Goal: Complete application form

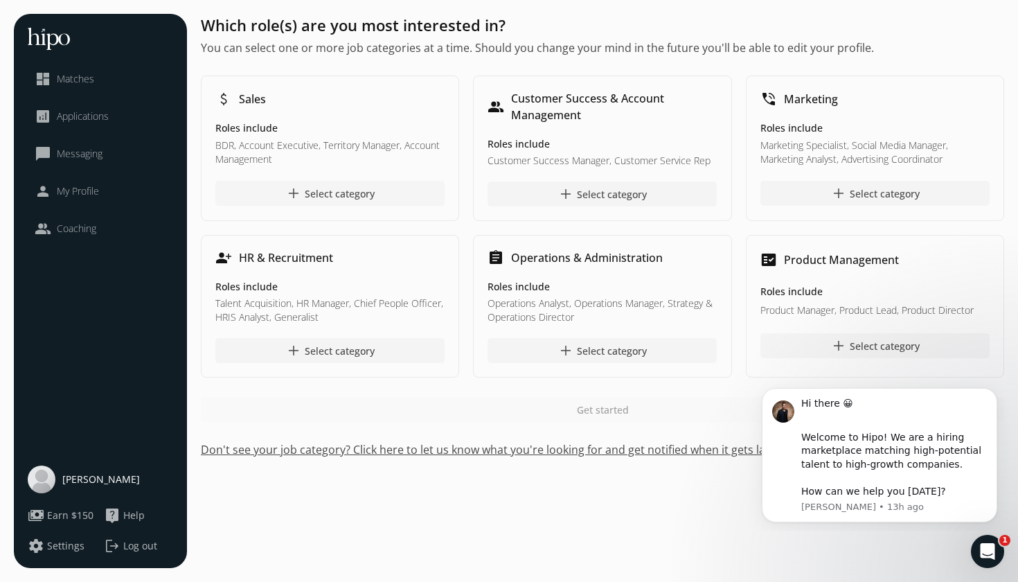
click at [335, 195] on div "add Select category" at bounding box center [329, 193] width 89 height 17
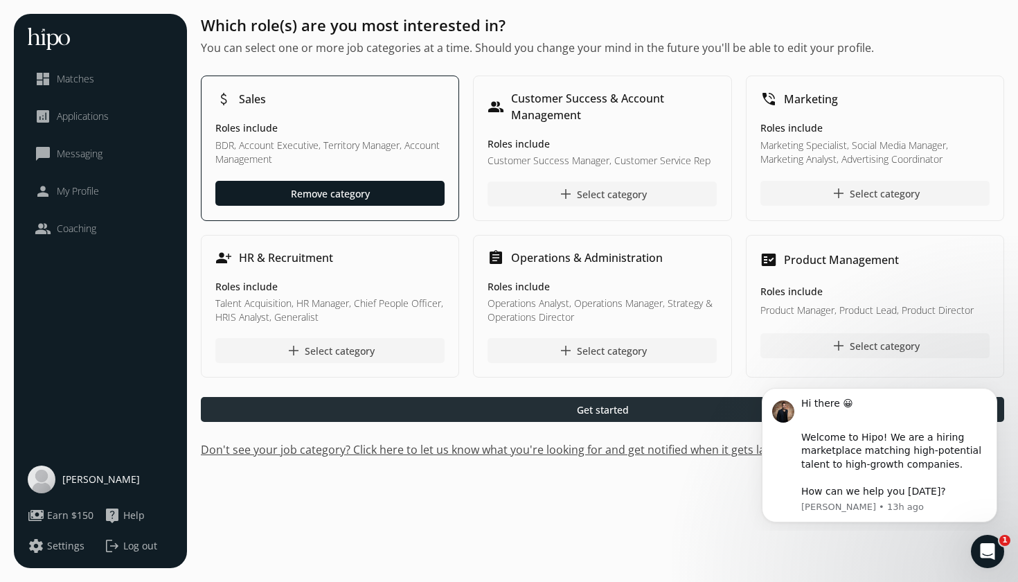
click at [524, 416] on div at bounding box center [602, 409] width 803 height 25
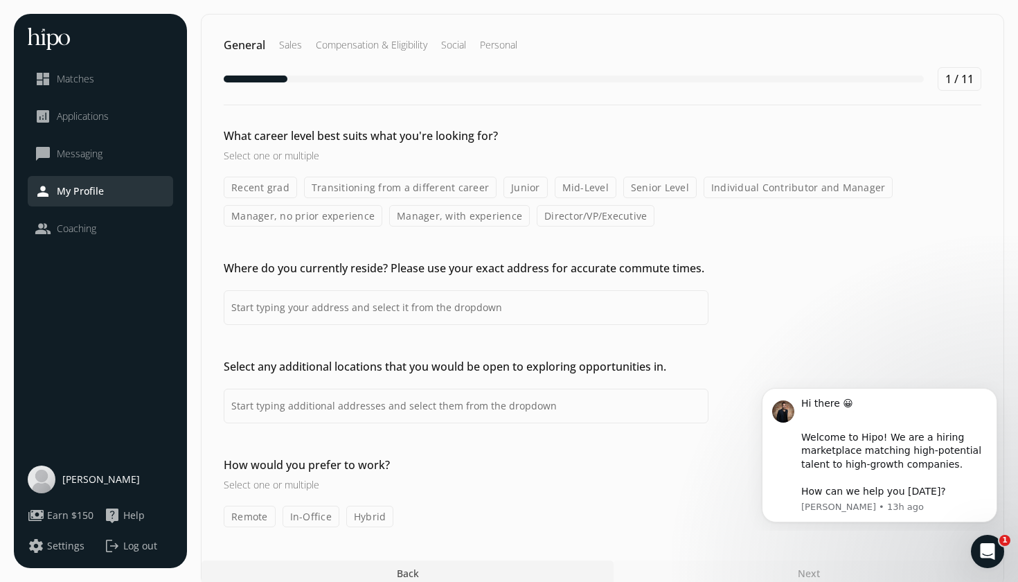
click at [573, 188] on label "Mid-Level" at bounding box center [586, 187] width 62 height 21
click at [0, 0] on input "Mid-Level" at bounding box center [0, 0] width 0 height 0
click at [521, 193] on label "Junior" at bounding box center [526, 187] width 44 height 21
click at [0, 0] on input "Junior" at bounding box center [0, 0] width 0 height 0
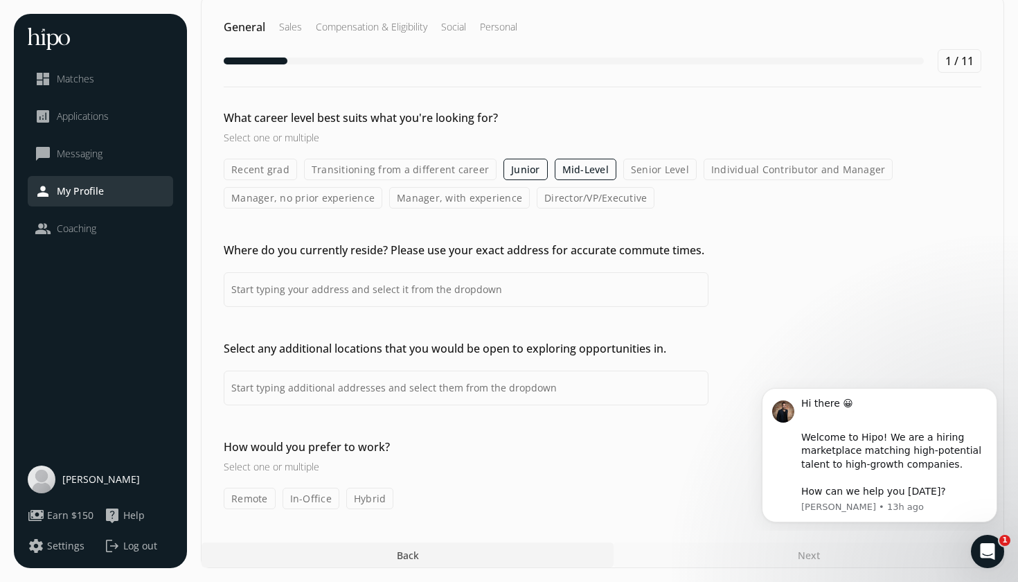
scroll to position [18, 0]
click at [460, 291] on input at bounding box center [466, 289] width 485 height 35
click at [382, 396] on input at bounding box center [466, 388] width 485 height 35
click at [392, 299] on input "[GEOGRAPHIC_DATA], [GEOGRAPHIC_DATA], [GEOGRAPHIC_DATA]" at bounding box center [466, 289] width 485 height 35
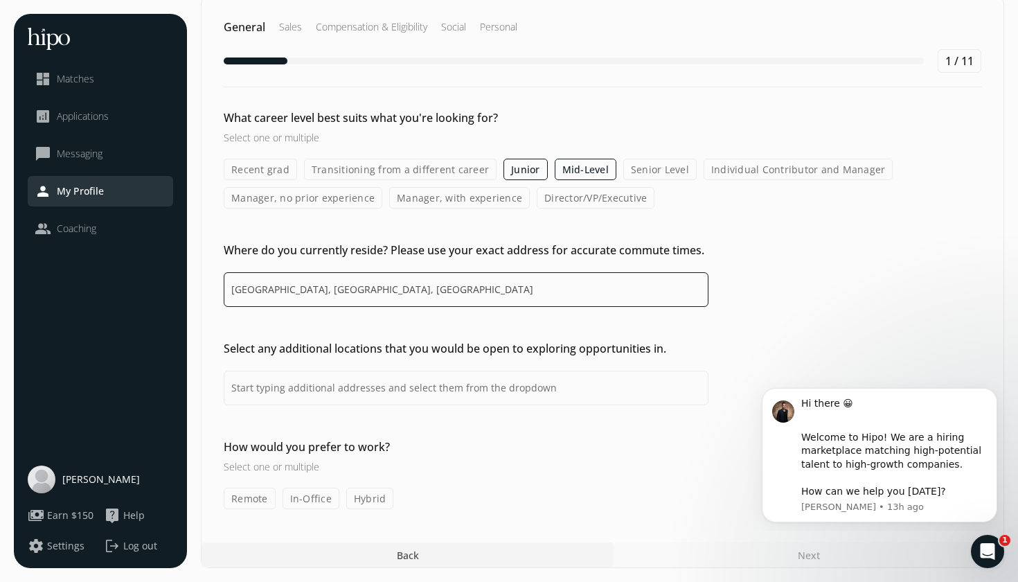
click at [392, 299] on input "[GEOGRAPHIC_DATA], [GEOGRAPHIC_DATA], [GEOGRAPHIC_DATA]" at bounding box center [466, 289] width 485 height 35
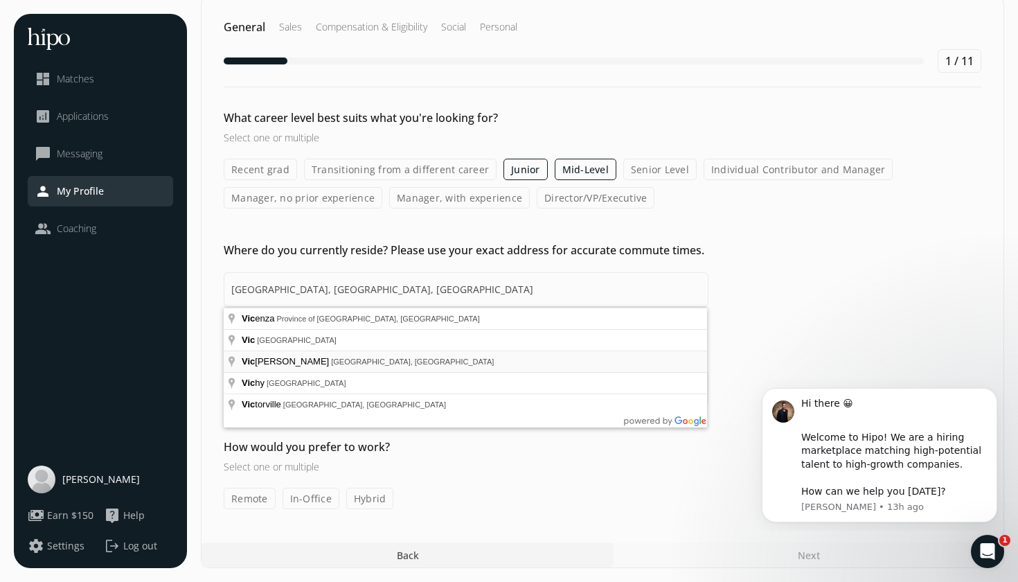
type input "[GEOGRAPHIC_DATA], [GEOGRAPHIC_DATA], [GEOGRAPHIC_DATA]"
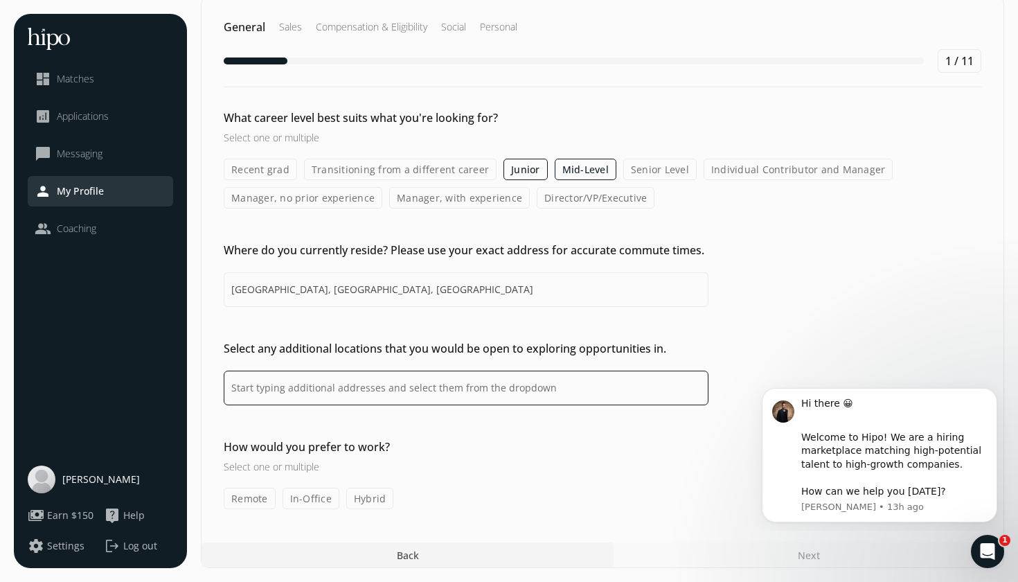
click at [334, 392] on input at bounding box center [466, 388] width 485 height 35
type input "[GEOGRAPHIC_DATA], [GEOGRAPHIC_DATA], [GEOGRAPHIC_DATA]"
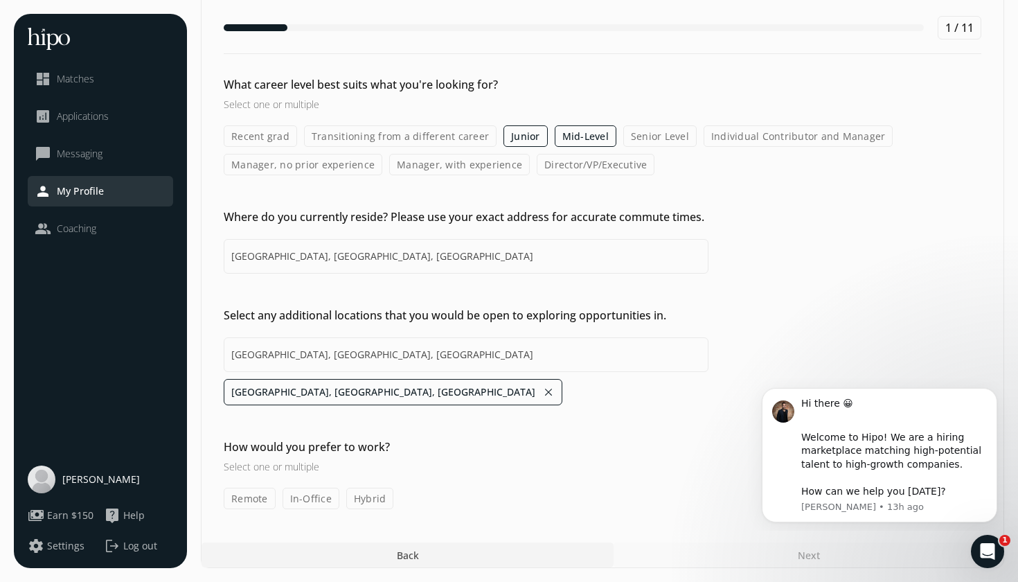
scroll to position [51, 0]
click at [265, 501] on label "Remote" at bounding box center [250, 498] width 52 height 21
click at [0, 0] on input "Remote" at bounding box center [0, 0] width 0 height 0
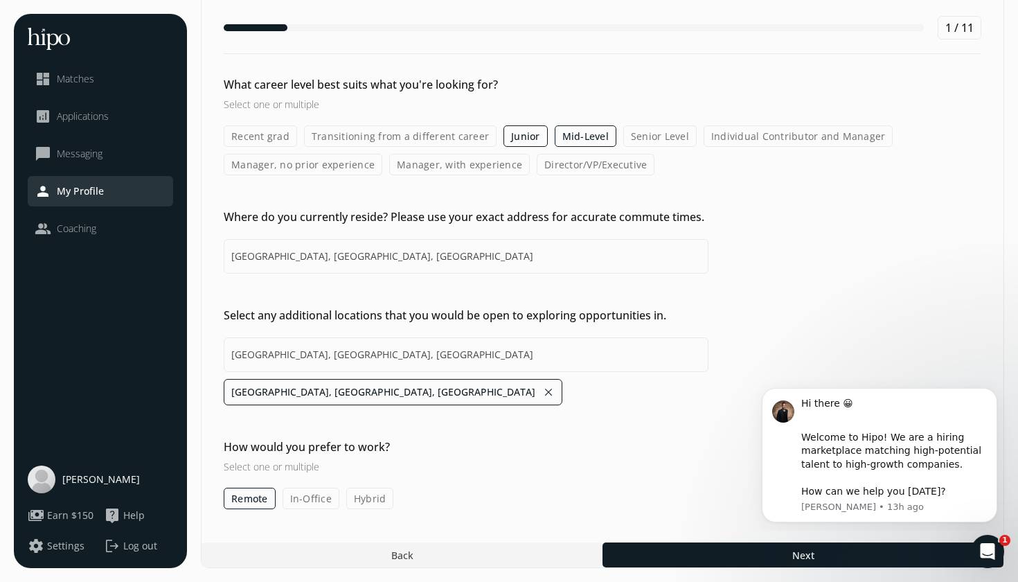
click at [342, 497] on div "Remote In-Office Hybrid" at bounding box center [603, 498] width 758 height 21
click at [346, 497] on label "Hybrid" at bounding box center [370, 498] width 48 height 21
click at [0, 0] on input "Hybrid" at bounding box center [0, 0] width 0 height 0
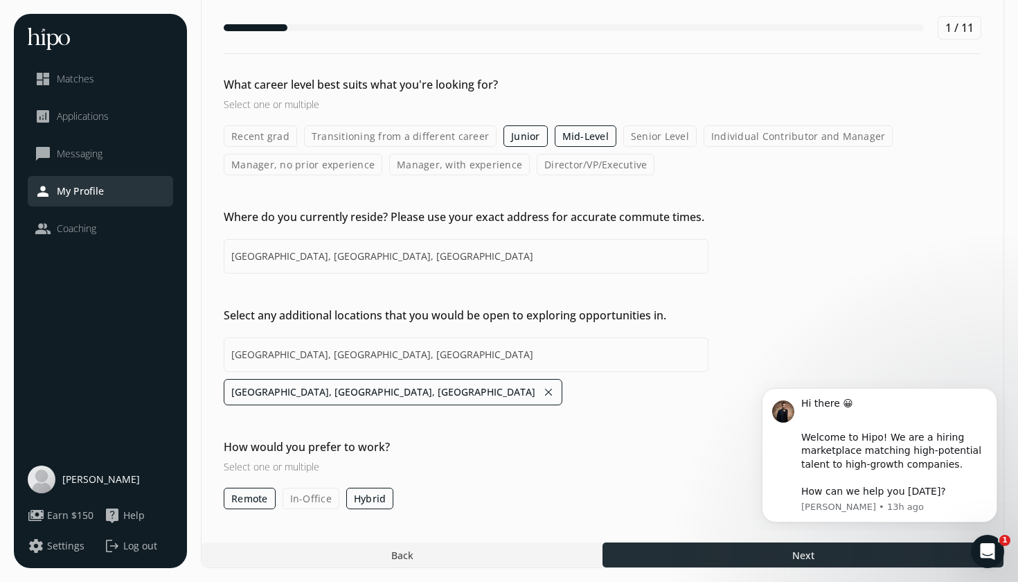
click at [670, 555] on div at bounding box center [803, 554] width 401 height 25
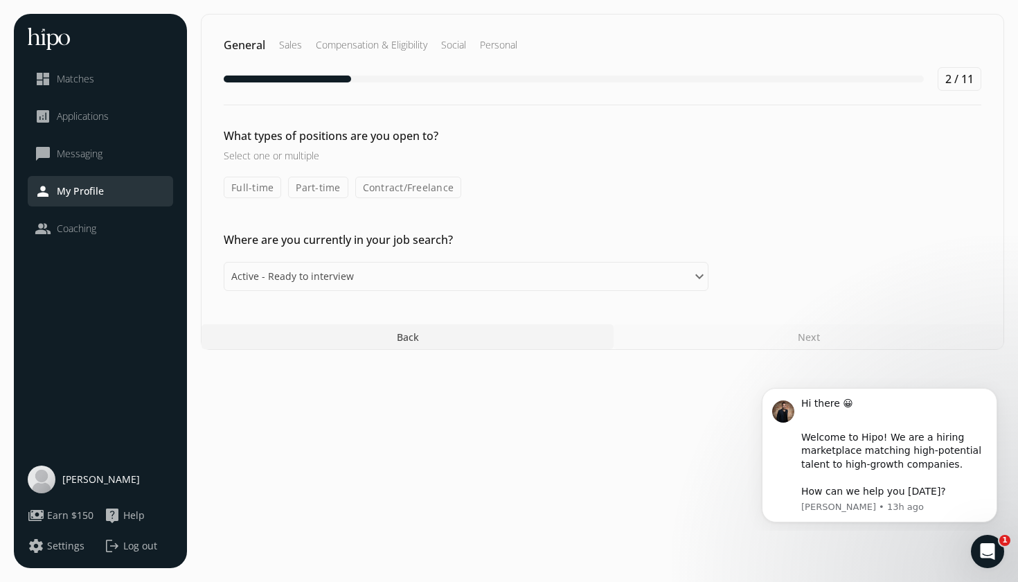
click at [263, 185] on label "Full-time" at bounding box center [252, 187] width 57 height 21
click at [0, 0] on input "Full-time" at bounding box center [0, 0] width 0 height 0
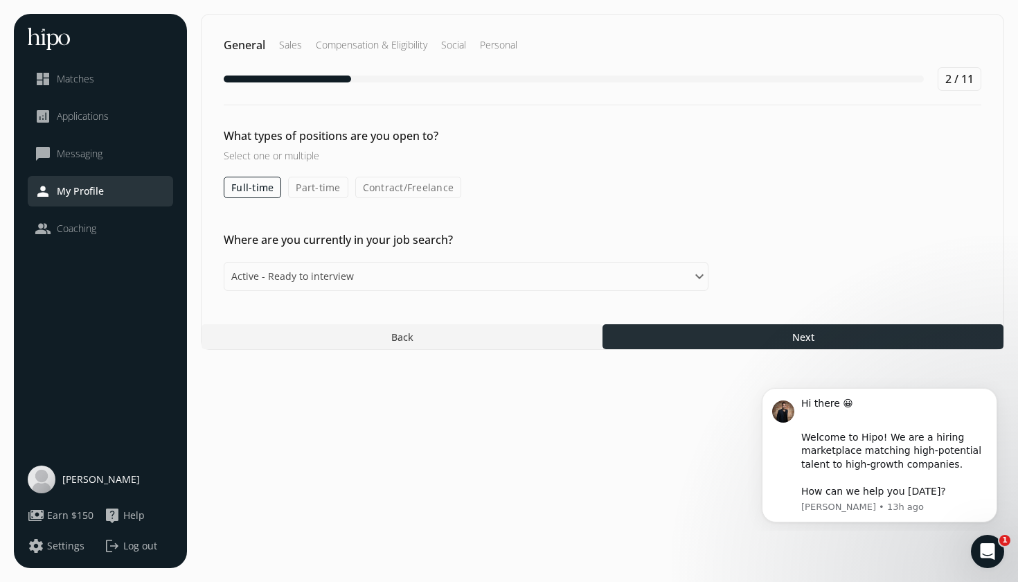
click at [679, 333] on div at bounding box center [803, 336] width 401 height 25
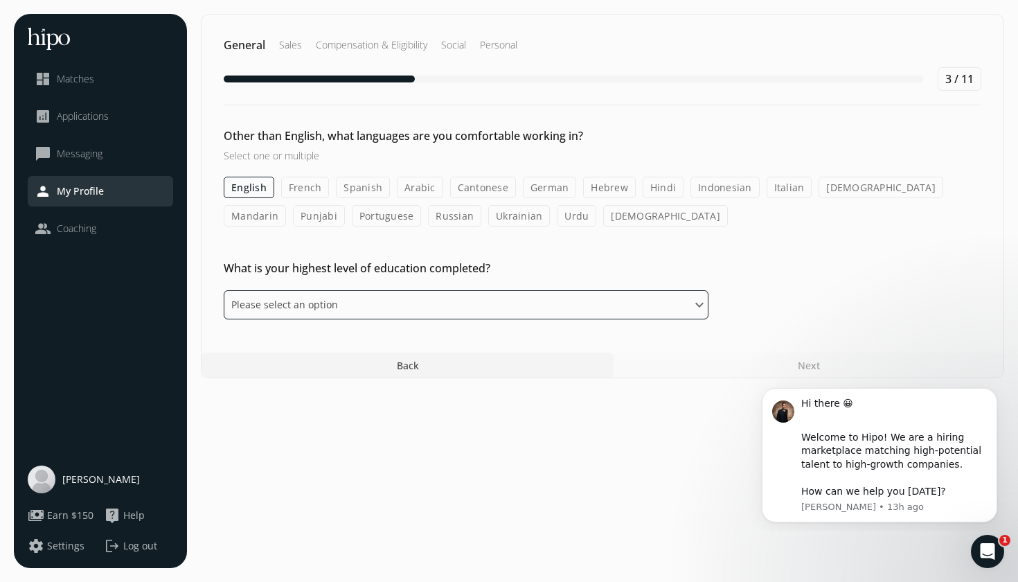
select select "master"
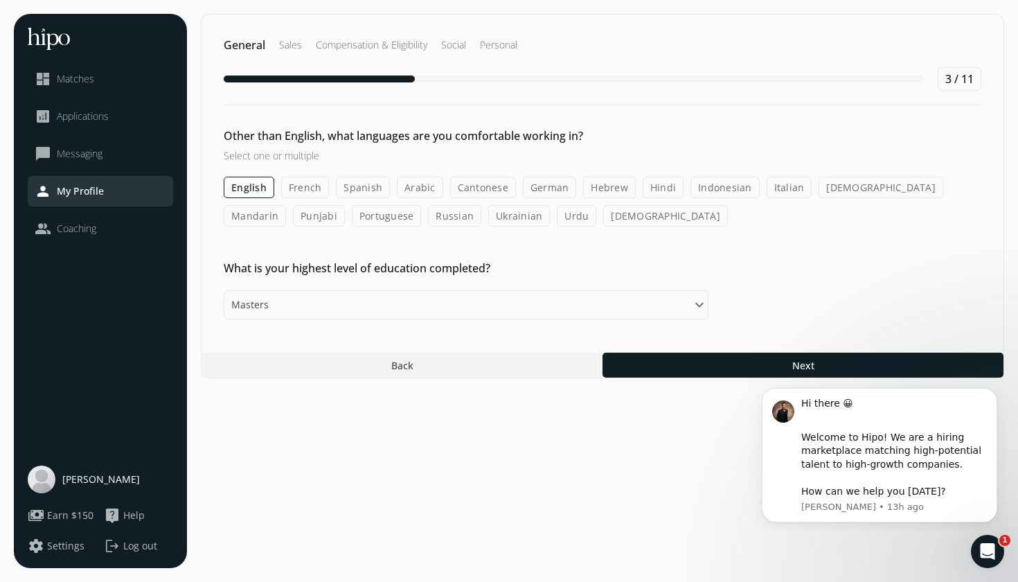
click at [633, 381] on section "General Sales Compensation & Eligibility Social Personal 3 / 11 Other than Engl…" at bounding box center [602, 291] width 803 height 554
click at [636, 380] on section "General Sales Compensation & Eligibility Social Personal 3 / 11 Other than Engl…" at bounding box center [602, 291] width 803 height 554
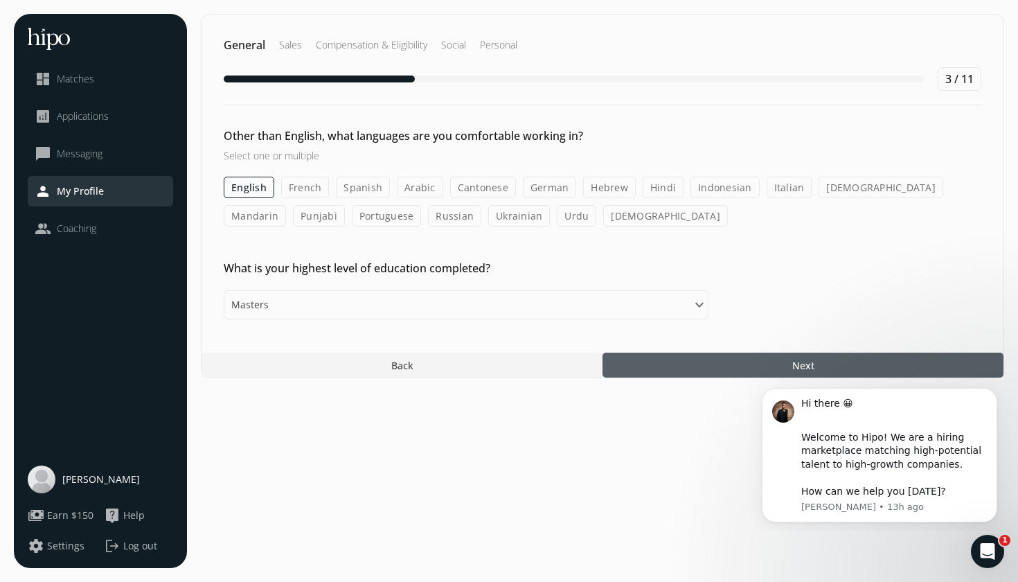
click at [646, 371] on div at bounding box center [803, 365] width 401 height 25
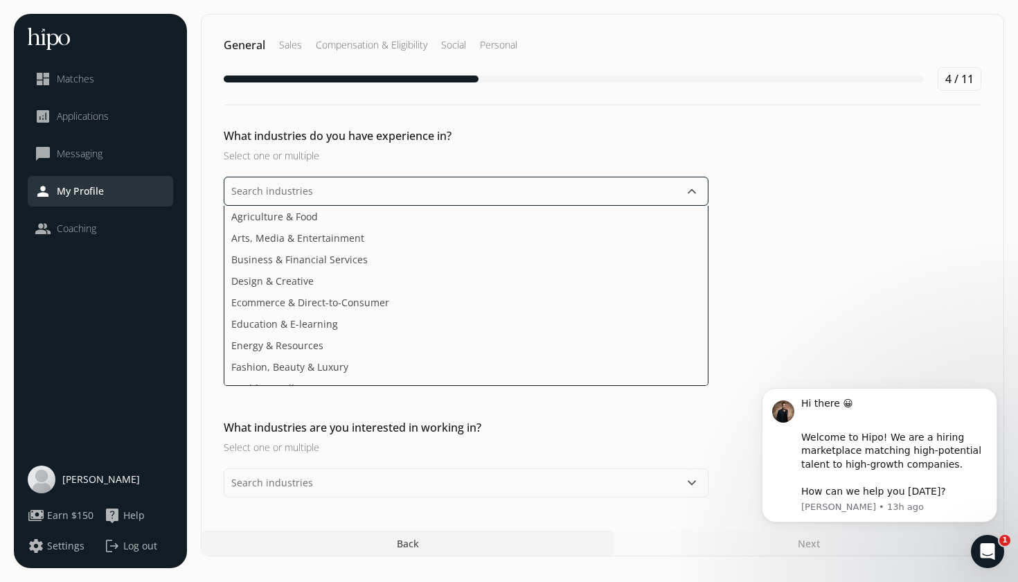
click at [570, 193] on input "text" at bounding box center [466, 191] width 485 height 29
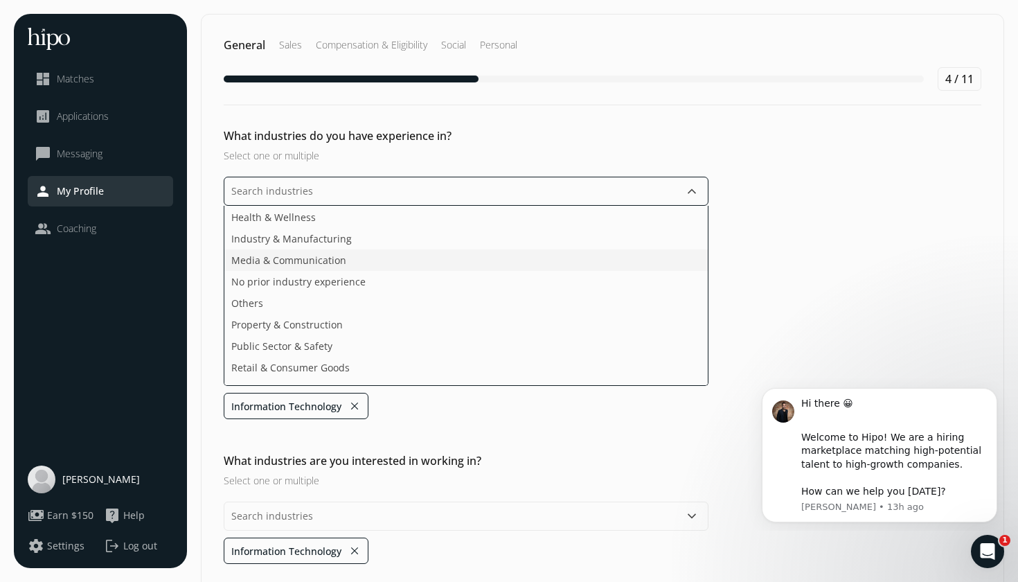
click at [423, 257] on li "Media & Communication" at bounding box center [465, 259] width 483 height 21
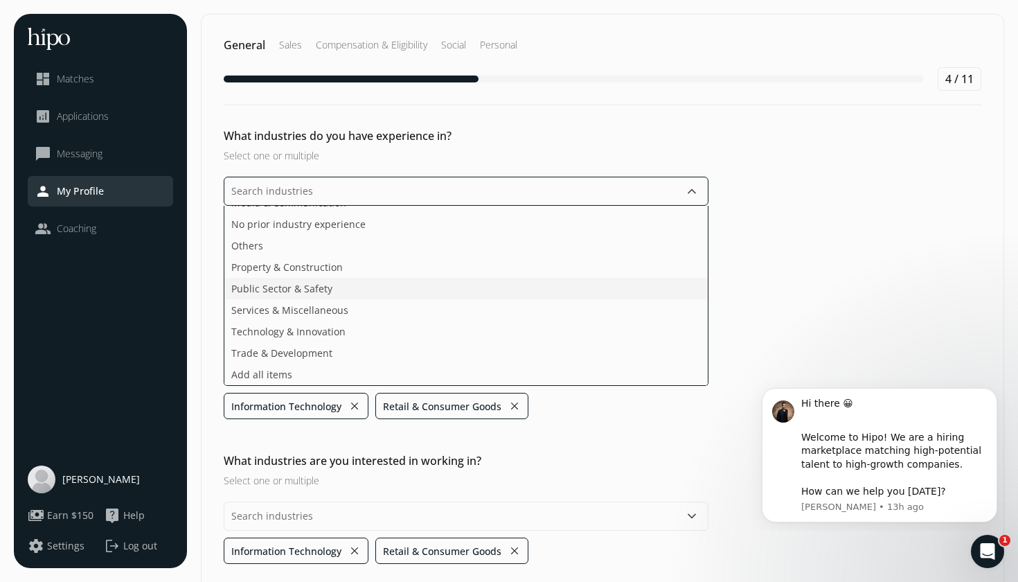
scroll to position [229, 0]
click at [446, 291] on ul "Agriculture & Food Arts, Media & Entertainment Business & Financial Services De…" at bounding box center [466, 296] width 485 height 180
click at [443, 305] on ul "Agriculture & Food Arts, Media & Entertainment Business & Financial Services De…" at bounding box center [466, 296] width 485 height 180
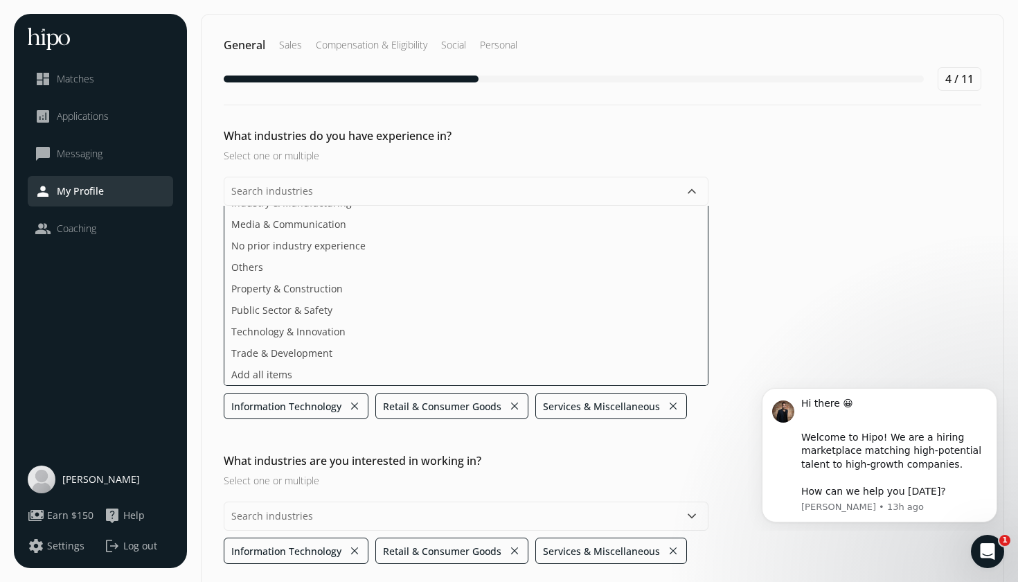
click at [486, 460] on section "General Sales Compensation & Eligibility Social Personal 4 / 11 What industries…" at bounding box center [602, 318] width 803 height 609
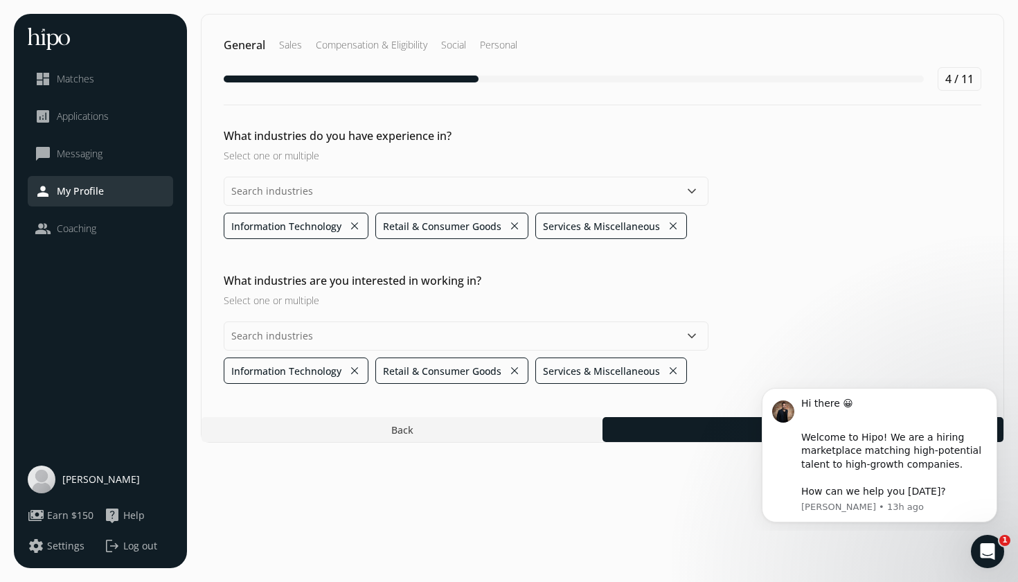
scroll to position [0, 0]
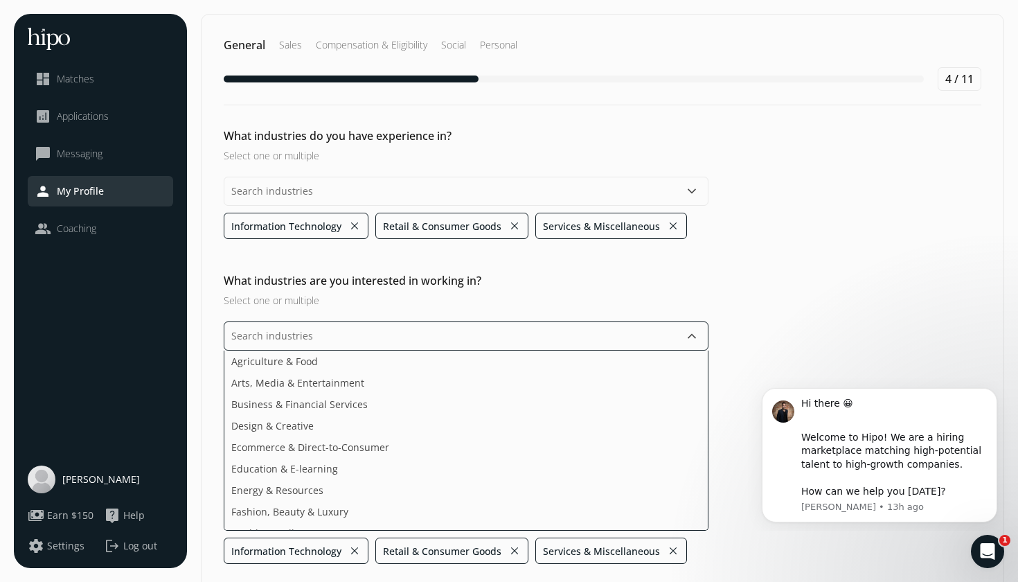
click at [481, 344] on input "text" at bounding box center [466, 335] width 485 height 29
click at [467, 411] on li "Business & Financial Services" at bounding box center [465, 403] width 483 height 21
click at [462, 423] on li "Ecommerce & Direct-to-Consumer" at bounding box center [465, 425] width 483 height 21
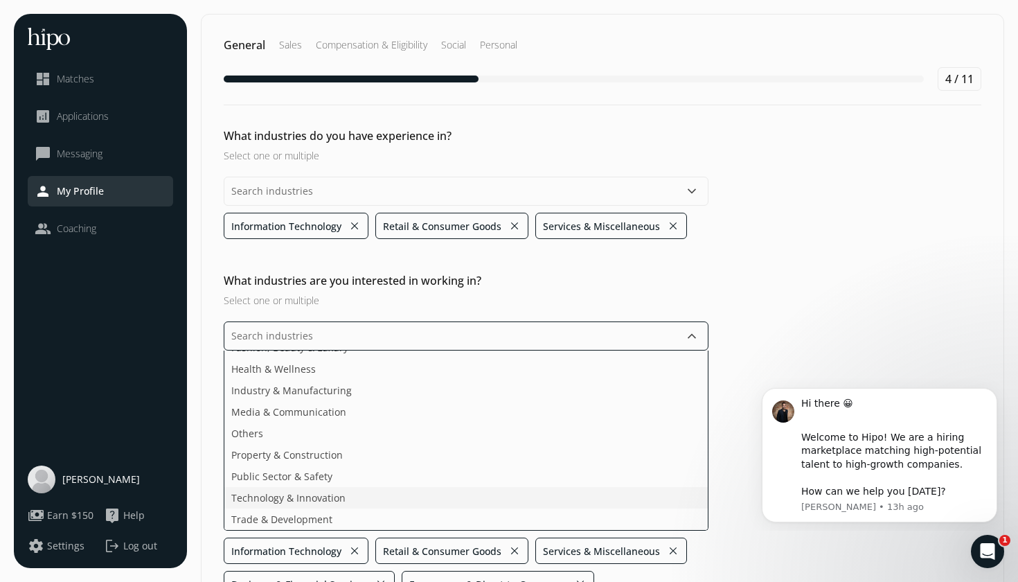
scroll to position [100, 0]
click at [424, 506] on ul "Agriculture & Food Arts, Media & Entertainment Design & Creative Education & E-…" at bounding box center [466, 440] width 485 height 180
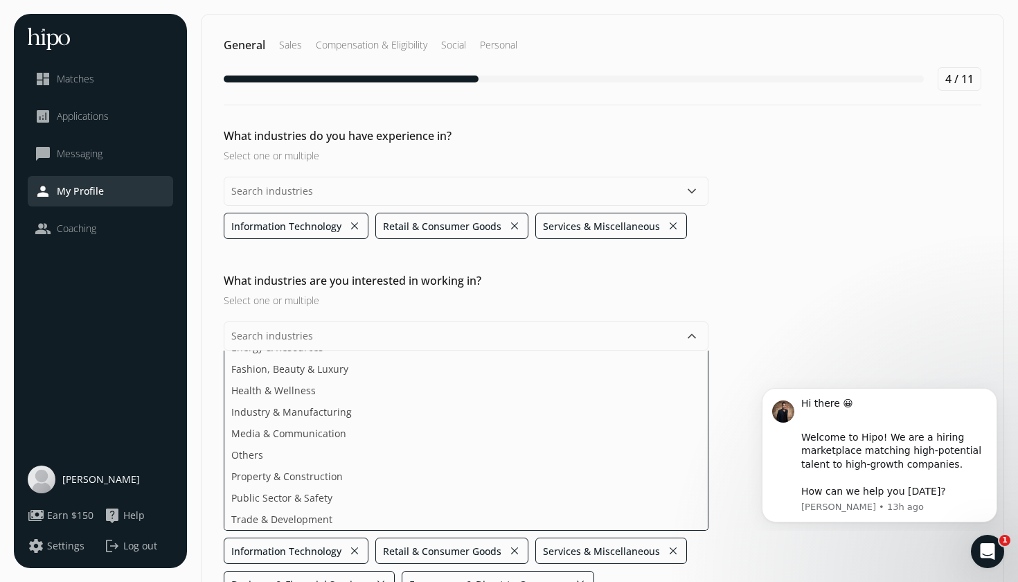
click at [727, 369] on div "What industries are you interested in working in? Select one or multiple keyboa…" at bounding box center [603, 451] width 802 height 358
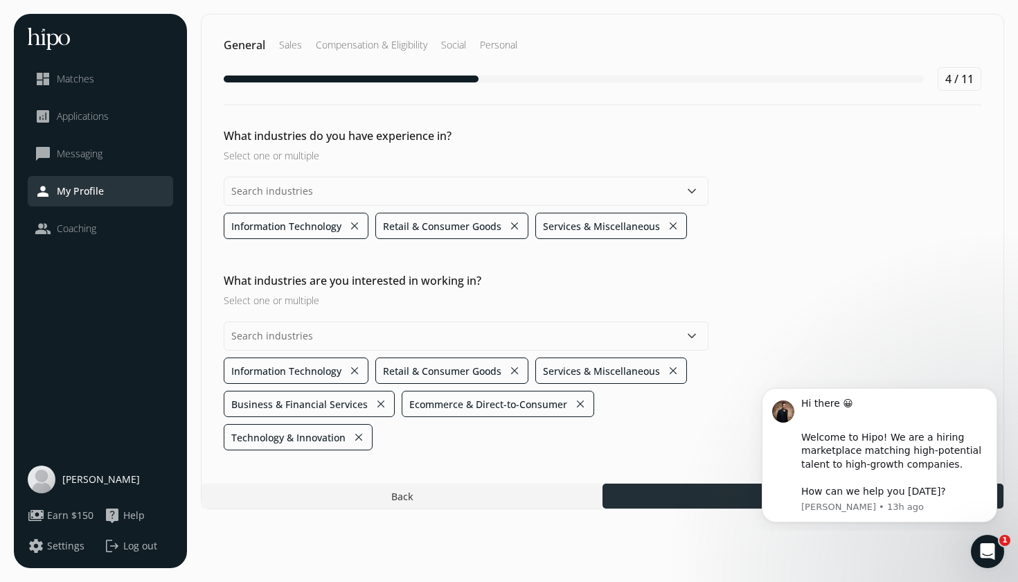
click at [670, 495] on div at bounding box center [803, 495] width 401 height 25
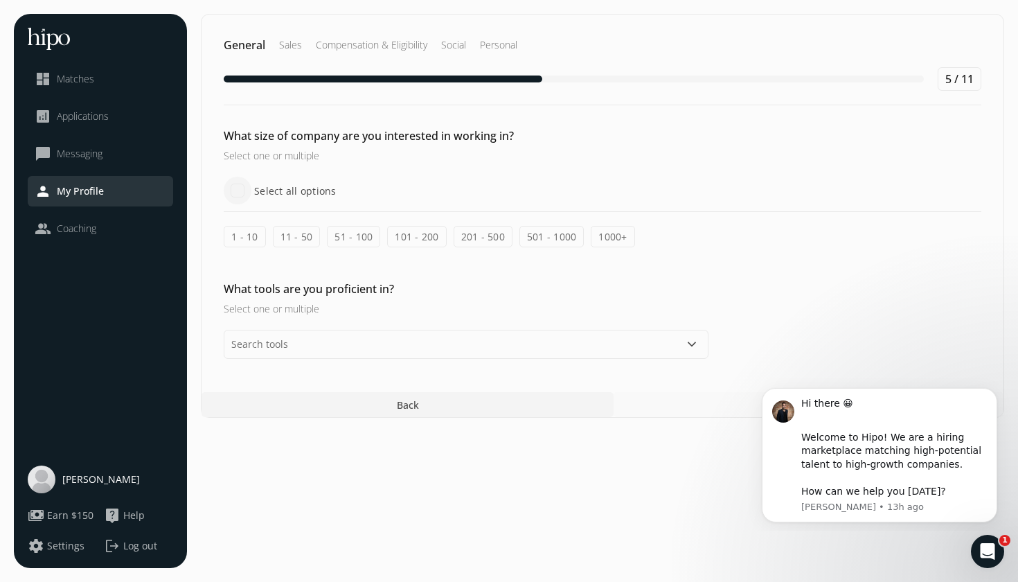
click at [231, 191] on input "Select all options" at bounding box center [238, 191] width 28 height 28
checkbox input "true"
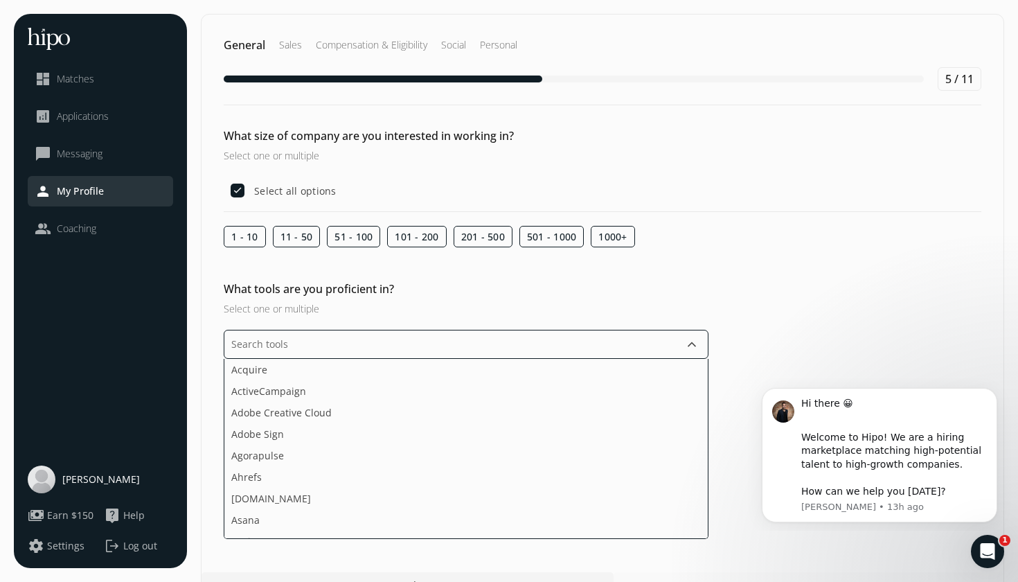
click at [357, 336] on input "text" at bounding box center [466, 344] width 485 height 29
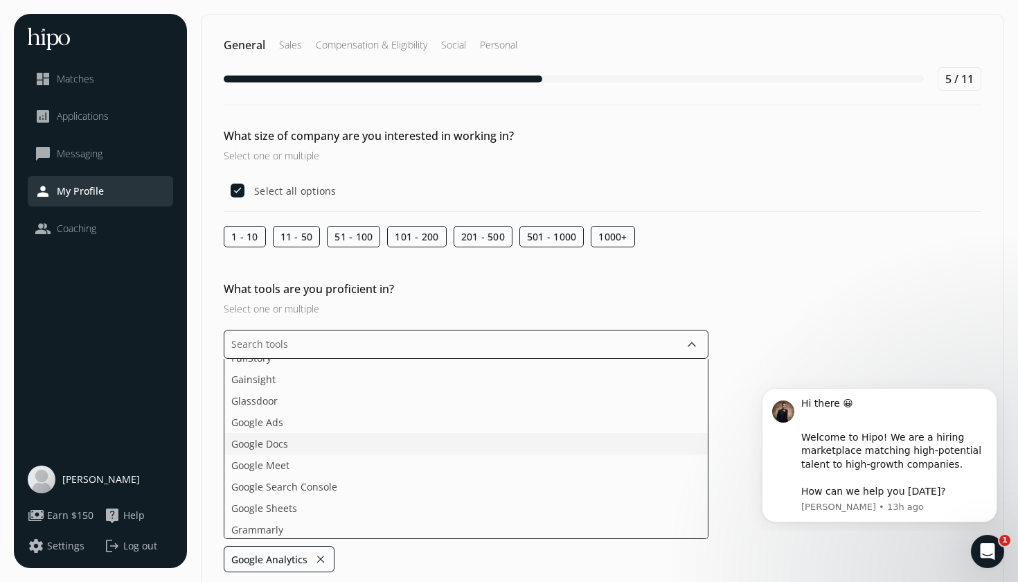
click at [326, 447] on li "Google Docs" at bounding box center [465, 443] width 483 height 21
click at [325, 448] on li "Google Meet" at bounding box center [465, 443] width 483 height 21
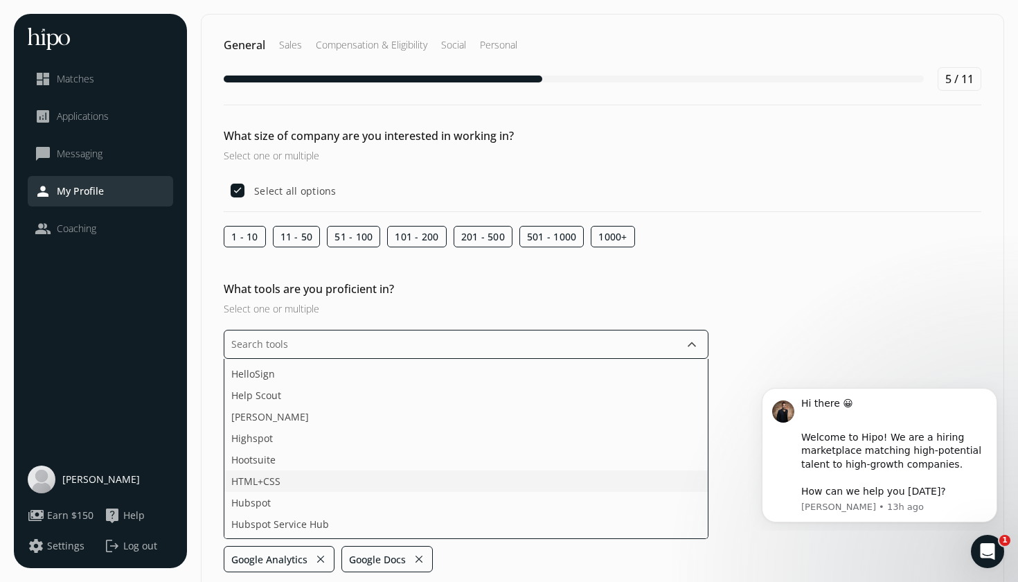
scroll to position [1135, 0]
click at [326, 458] on li "Hootsuite" at bounding box center [465, 457] width 483 height 21
click at [334, 479] on li "Hubspot Service Hub" at bounding box center [465, 479] width 483 height 21
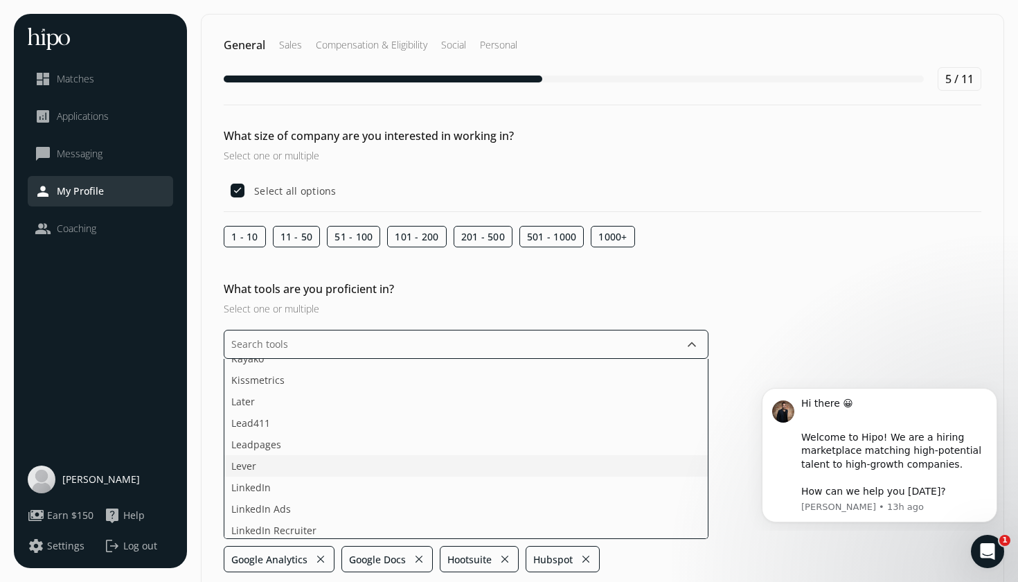
scroll to position [1522, 0]
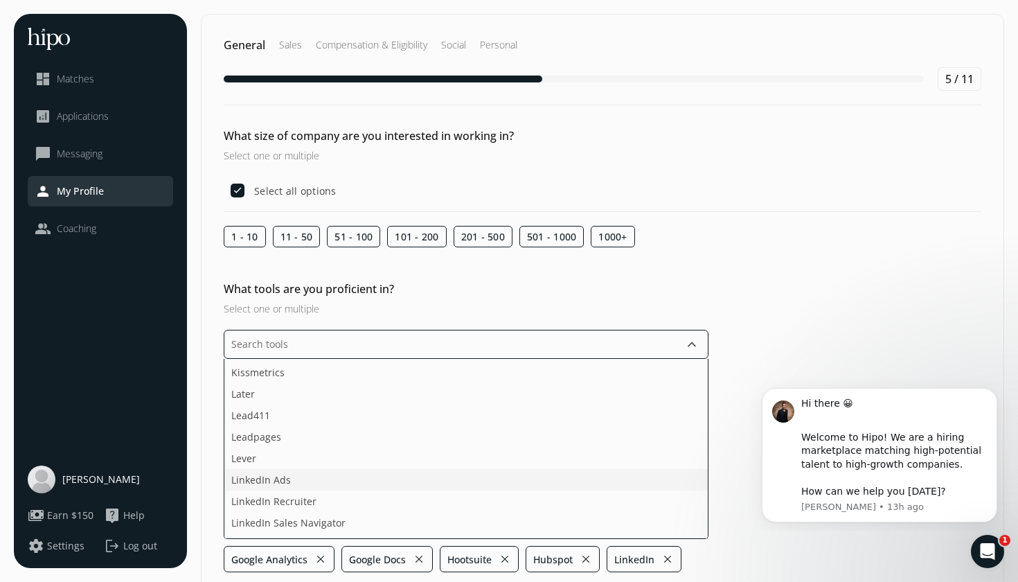
click at [338, 481] on li "LinkedIn Ads" at bounding box center [465, 479] width 483 height 21
click at [333, 483] on li "Microsoft Excel" at bounding box center [465, 478] width 483 height 21
click at [346, 476] on li "Salesforce" at bounding box center [465, 484] width 483 height 21
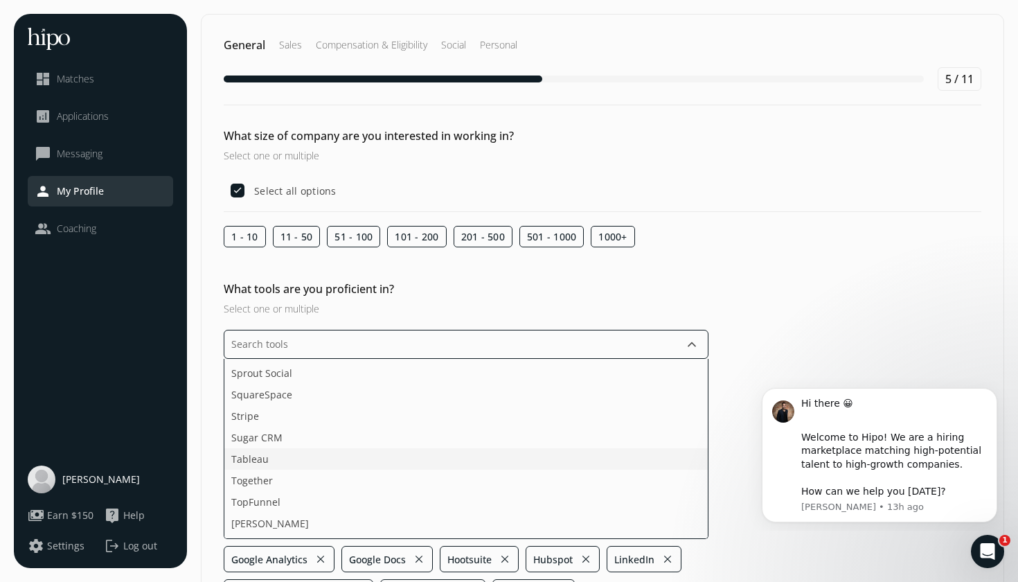
scroll to position [2303, 0]
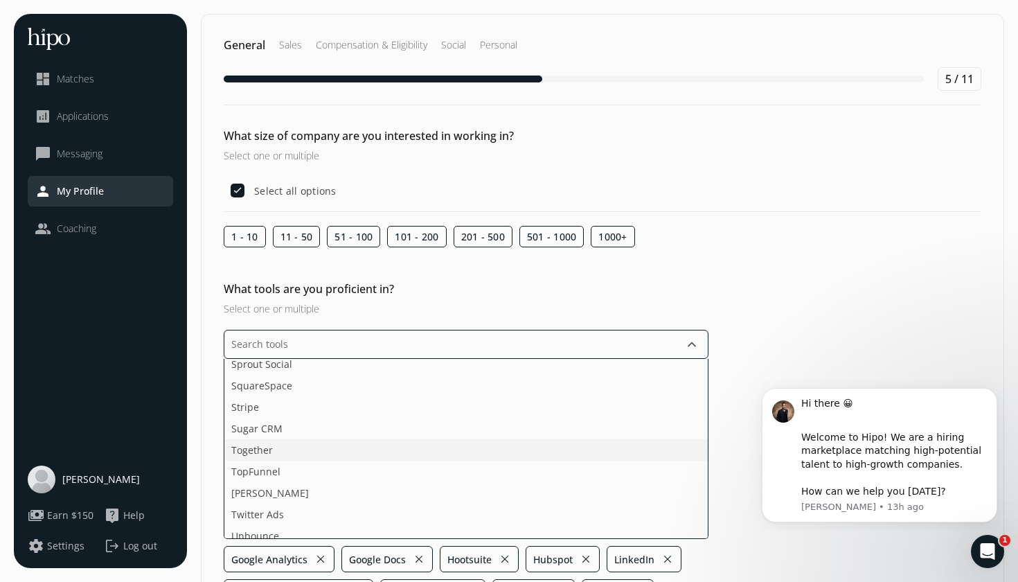
click at [355, 448] on li "Together" at bounding box center [465, 449] width 483 height 21
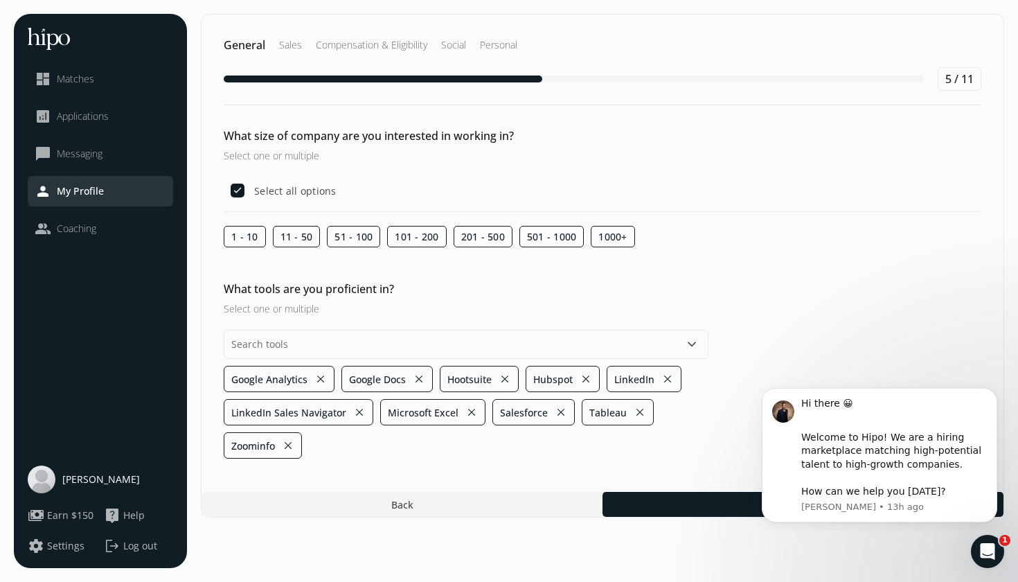
click at [740, 556] on section "General Sales Compensation & Eligibility Social Personal 5 / 11 What size of co…" at bounding box center [602, 291] width 803 height 554
click at [718, 501] on div at bounding box center [803, 504] width 401 height 25
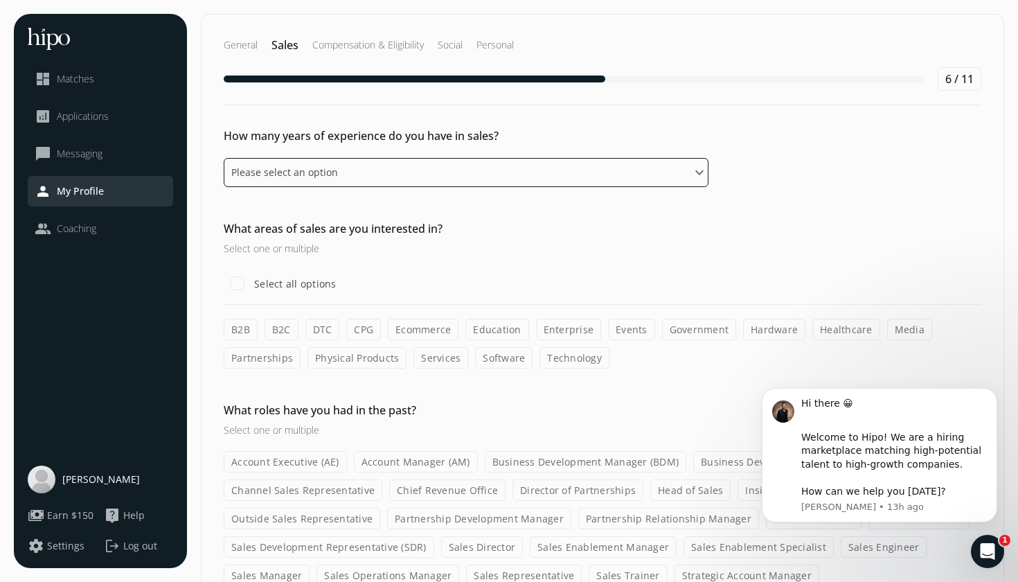
select select "six_eight_years"
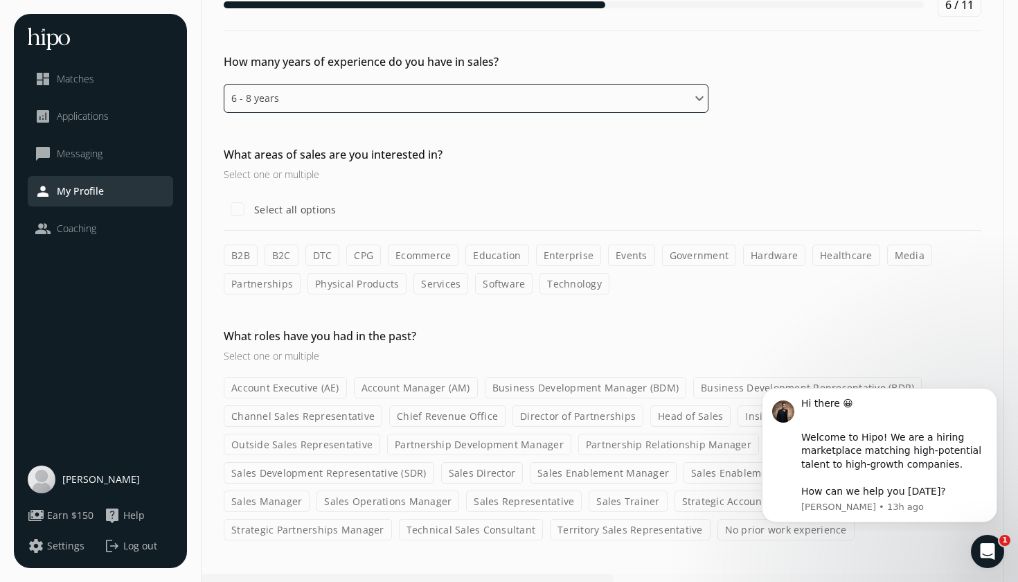
scroll to position [75, 0]
click at [240, 249] on label "B2B" at bounding box center [241, 254] width 34 height 21
click at [0, 0] on input "B2B" at bounding box center [0, 0] width 0 height 0
click at [279, 254] on label "B2C" at bounding box center [282, 254] width 34 height 21
click at [0, 0] on input "B2C" at bounding box center [0, 0] width 0 height 0
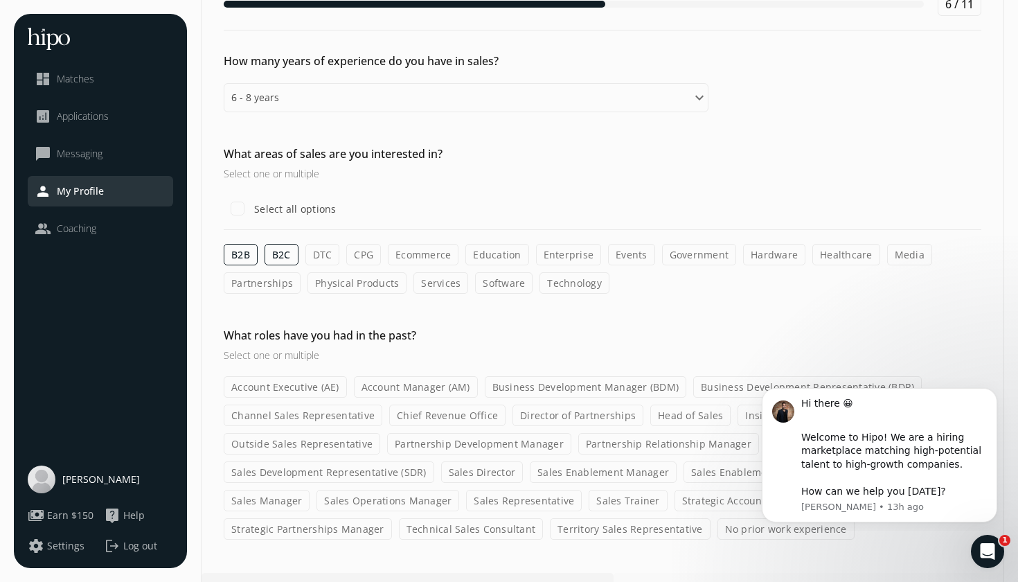
click at [501, 259] on label "Education" at bounding box center [496, 254] width 63 height 21
click at [0, 0] on input "Education" at bounding box center [0, 0] width 0 height 0
click at [561, 259] on label "Enterprise" at bounding box center [569, 254] width 66 height 21
click at [0, 0] on input "Enterprise" at bounding box center [0, 0] width 0 height 0
click at [625, 252] on label "Events" at bounding box center [631, 254] width 47 height 21
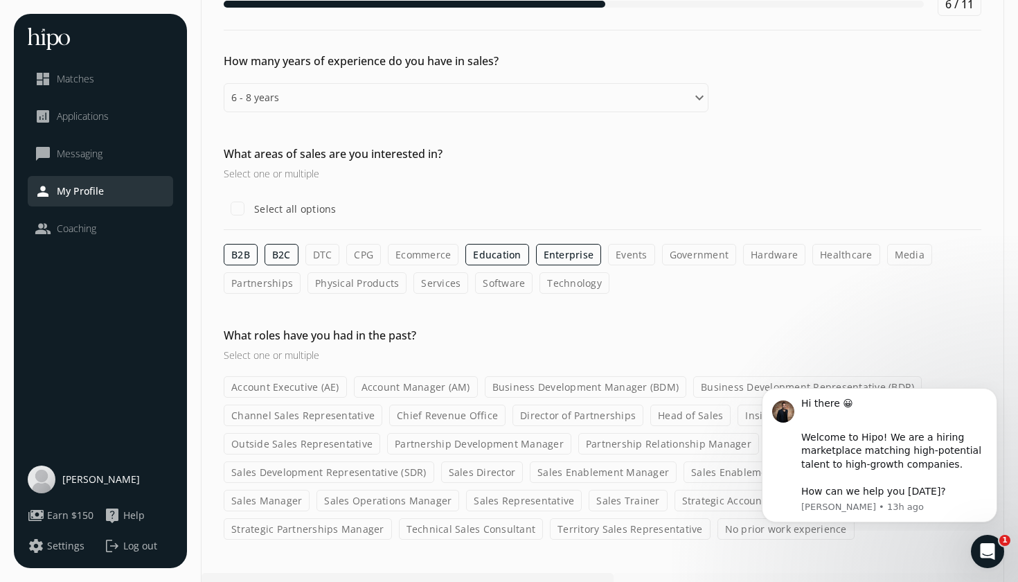
click at [0, 0] on input "Events" at bounding box center [0, 0] width 0 height 0
click at [507, 287] on label "Software" at bounding box center [503, 282] width 57 height 21
click at [0, 0] on input "Software" at bounding box center [0, 0] width 0 height 0
click at [565, 291] on label "Technology" at bounding box center [575, 282] width 70 height 21
click at [0, 0] on input "Technology" at bounding box center [0, 0] width 0 height 0
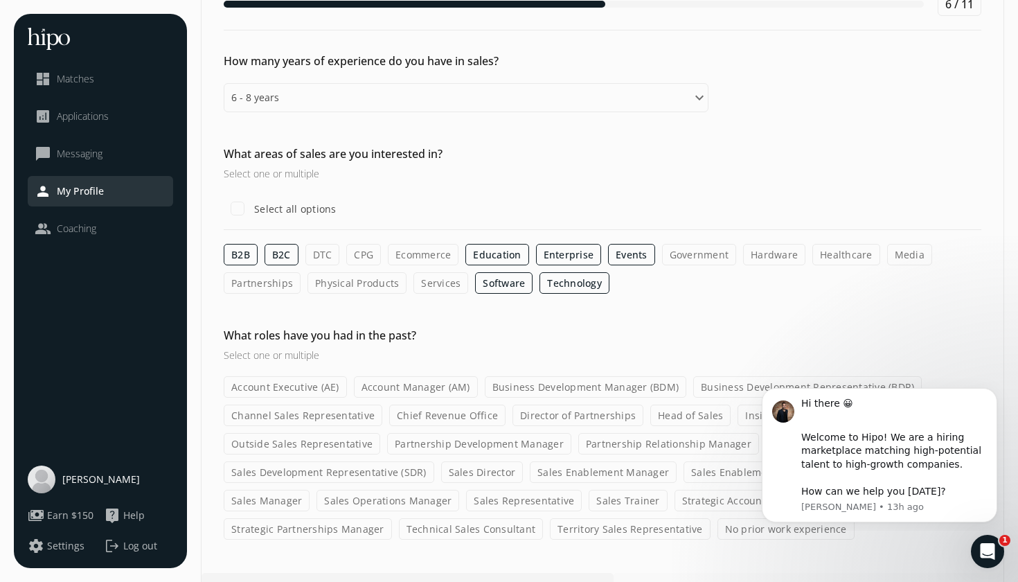
click at [834, 251] on label "Healthcare" at bounding box center [846, 254] width 68 height 21
click at [0, 0] on input "Healthcare" at bounding box center [0, 0] width 0 height 0
click at [415, 257] on label "Ecommerce" at bounding box center [423, 254] width 71 height 21
click at [0, 0] on input "Ecommerce" at bounding box center [0, 0] width 0 height 0
click at [283, 283] on label "Partnerships" at bounding box center [262, 282] width 77 height 21
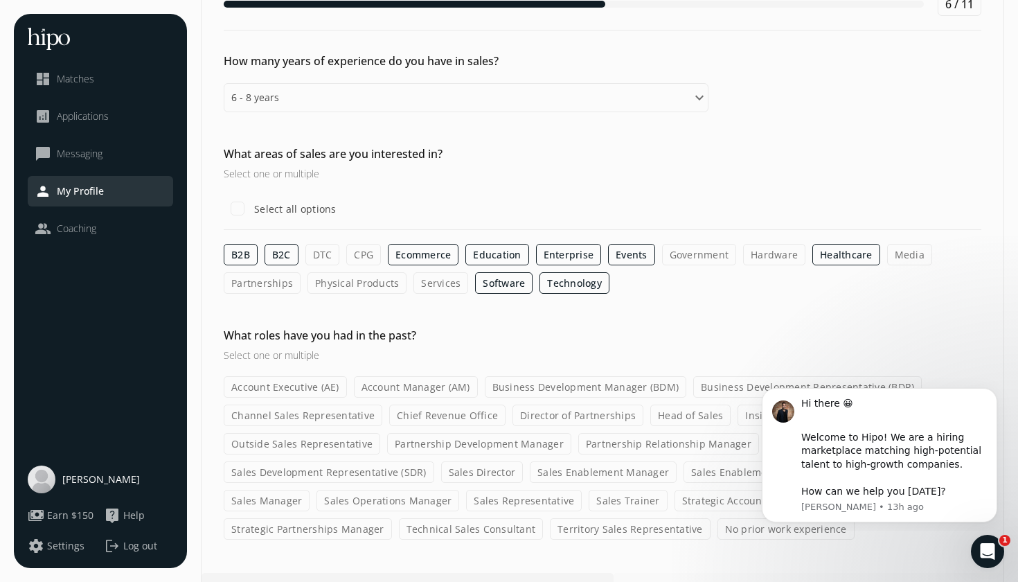
click at [0, 0] on input "Partnerships" at bounding box center [0, 0] width 0 height 0
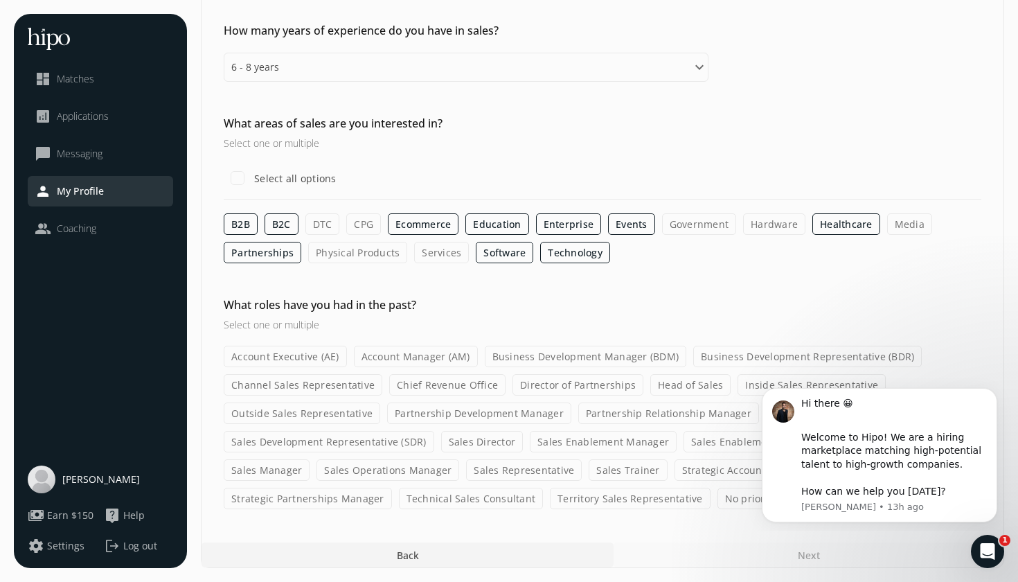
scroll to position [105, 0]
click at [994, 401] on button "Dismiss notification" at bounding box center [993, 392] width 18 height 18
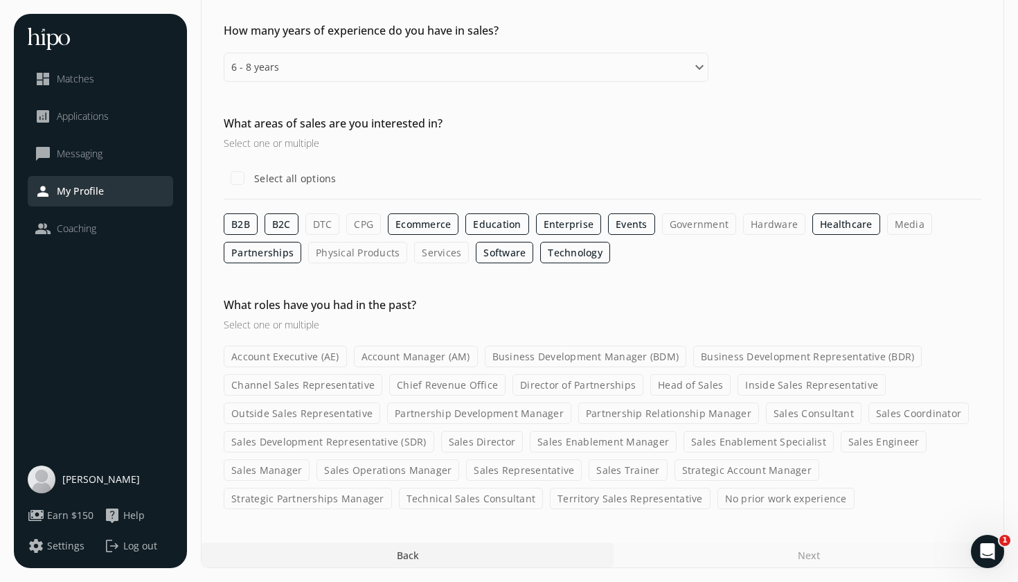
click at [828, 355] on label "Business Development Representative (BDR)" at bounding box center [807, 356] width 229 height 21
click at [0, 0] on input "Business Development Representative (BDR)" at bounding box center [0, 0] width 0 height 0
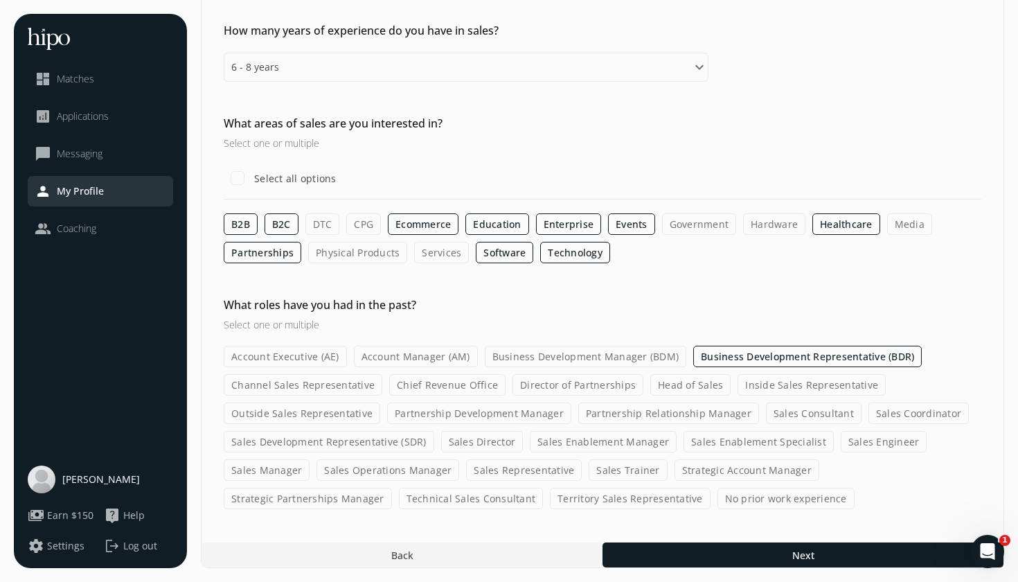
click at [377, 447] on label "Sales Development Representative (SDR)" at bounding box center [329, 441] width 211 height 21
click at [0, 0] on input "Sales Development Representative (SDR)" at bounding box center [0, 0] width 0 height 0
click at [324, 351] on label "Account Executive (AE)" at bounding box center [285, 356] width 123 height 21
click at [0, 0] on input "Account Executive (AE)" at bounding box center [0, 0] width 0 height 0
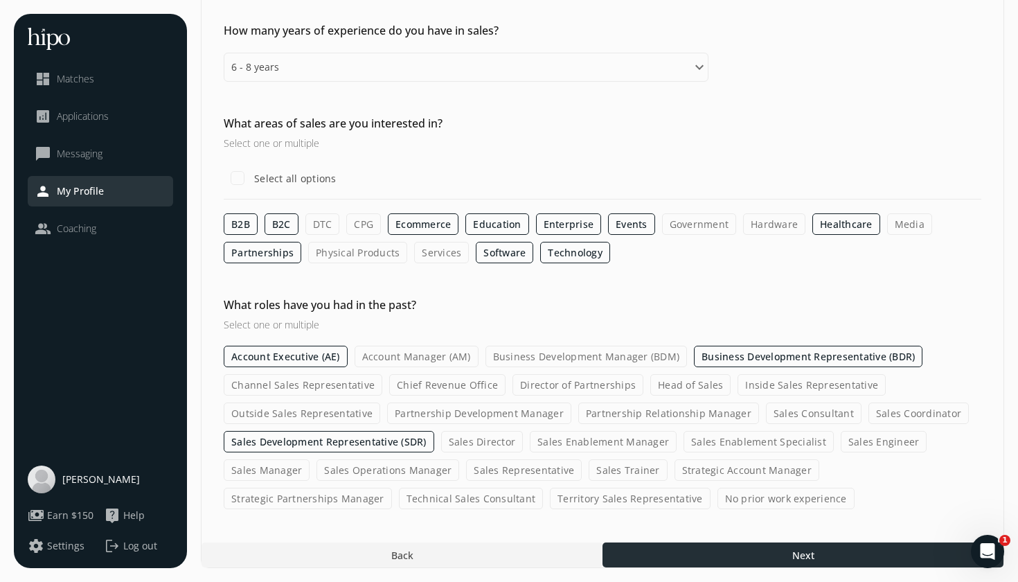
click at [682, 556] on div at bounding box center [803, 554] width 401 height 25
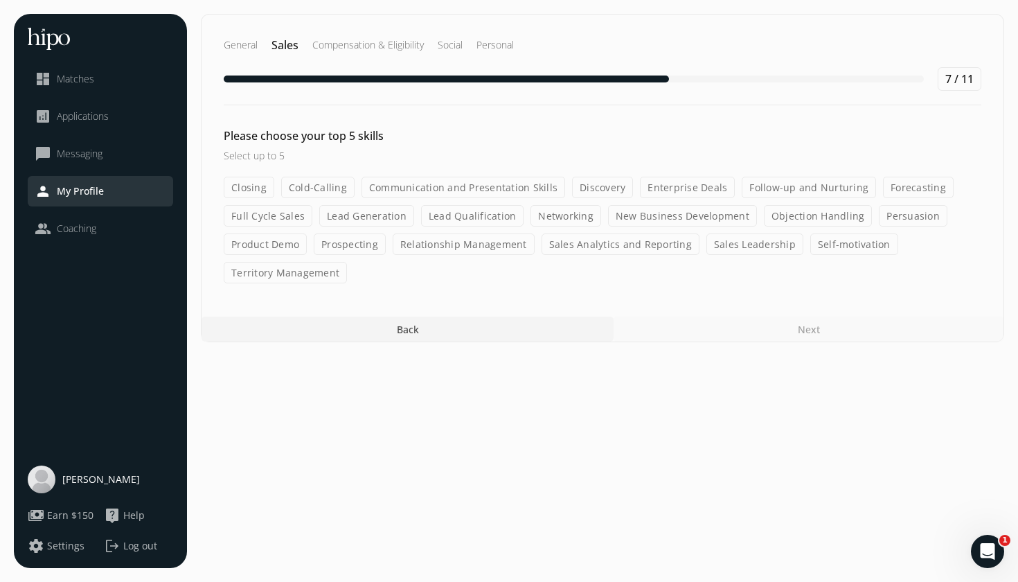
click at [323, 189] on label "Cold-Calling" at bounding box center [317, 187] width 73 height 21
click at [0, 0] on input "Cold-Calling" at bounding box center [0, 0] width 0 height 0
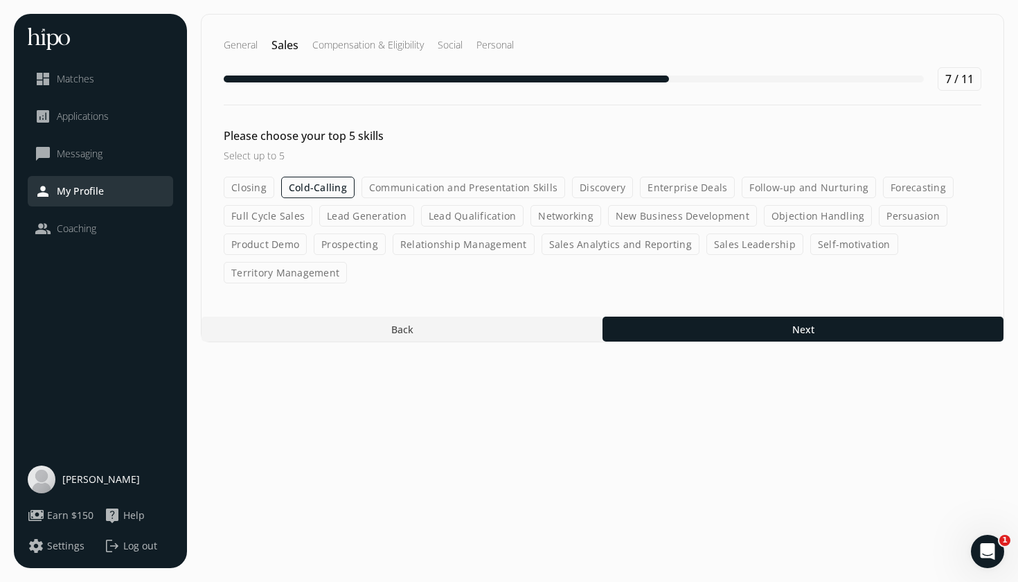
click at [603, 186] on label "Discovery" at bounding box center [602, 187] width 61 height 21
click at [0, 0] on input "Discovery" at bounding box center [0, 0] width 0 height 0
click at [283, 217] on label "Full Cycle Sales" at bounding box center [268, 215] width 89 height 21
click at [0, 0] on input "Full Cycle Sales" at bounding box center [0, 0] width 0 height 0
click at [355, 216] on label "Lead Generation" at bounding box center [366, 215] width 95 height 21
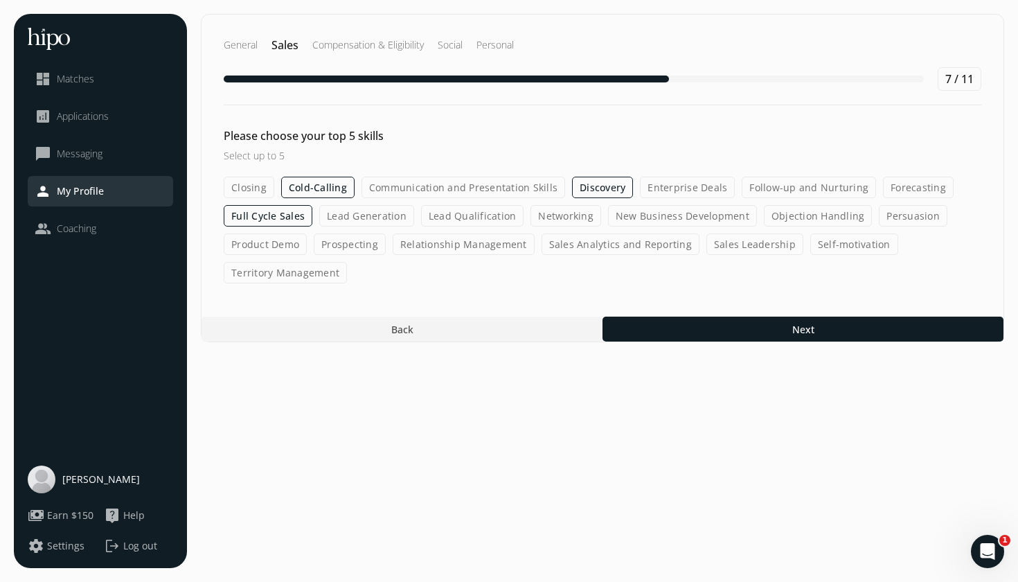
click at [0, 0] on input "Lead Generation" at bounding box center [0, 0] width 0 height 0
click at [553, 216] on label "Networking" at bounding box center [566, 215] width 71 height 21
click at [0, 0] on input "Networking" at bounding box center [0, 0] width 0 height 0
click at [824, 221] on label "Objection Handling" at bounding box center [819, 215] width 109 height 21
click at [0, 0] on input "Objection Handling" at bounding box center [0, 0] width 0 height 0
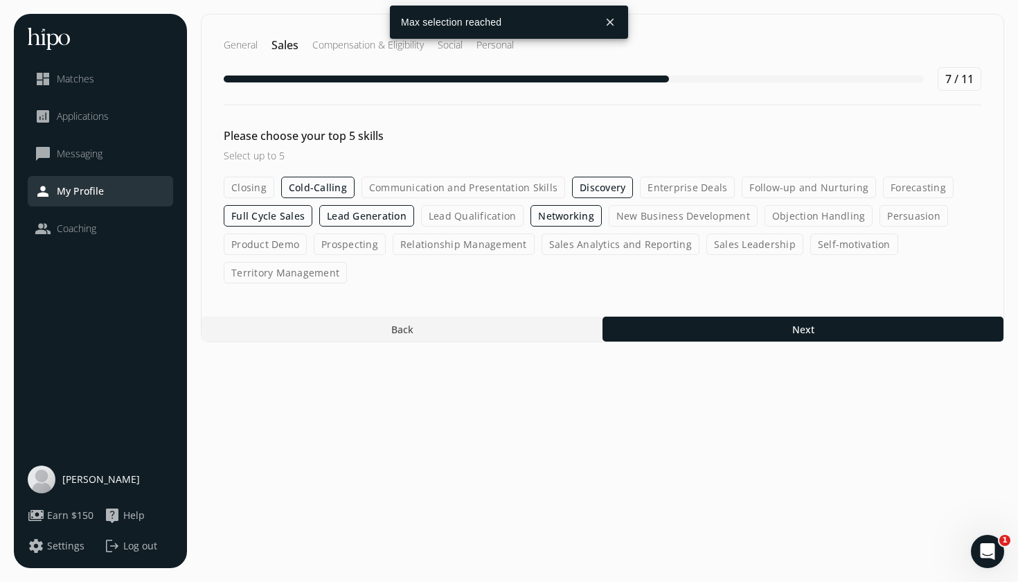
click at [593, 188] on label "Discovery" at bounding box center [602, 187] width 61 height 21
click at [0, 0] on input "Discovery" at bounding box center [0, 0] width 0 height 0
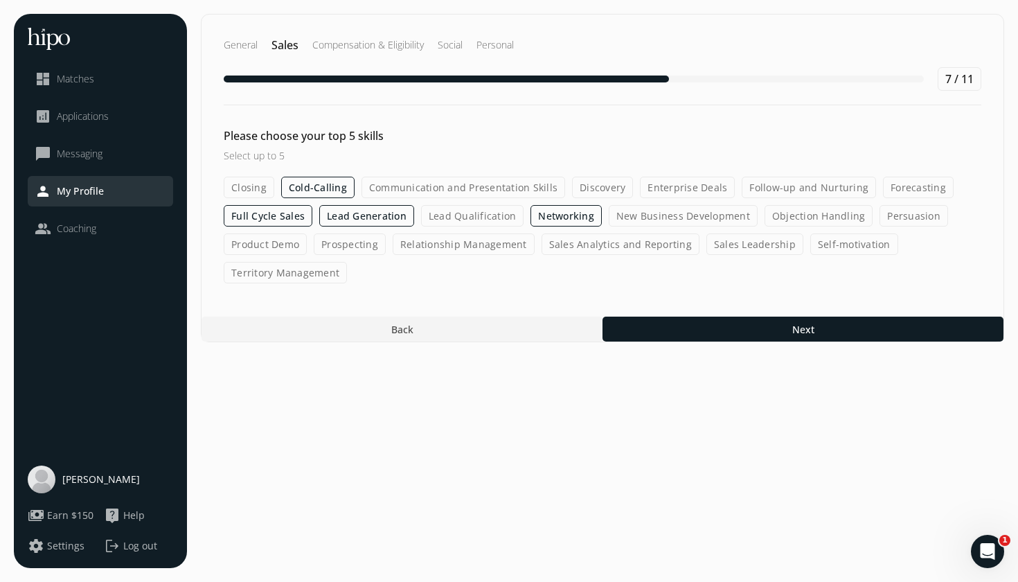
click at [803, 223] on label "Objection Handling" at bounding box center [819, 215] width 109 height 21
click at [0, 0] on input "Objection Handling" at bounding box center [0, 0] width 0 height 0
click at [638, 249] on label "Sales Analytics and Reporting" at bounding box center [621, 243] width 158 height 21
click at [0, 0] on input "Sales Analytics and Reporting" at bounding box center [0, 0] width 0 height 0
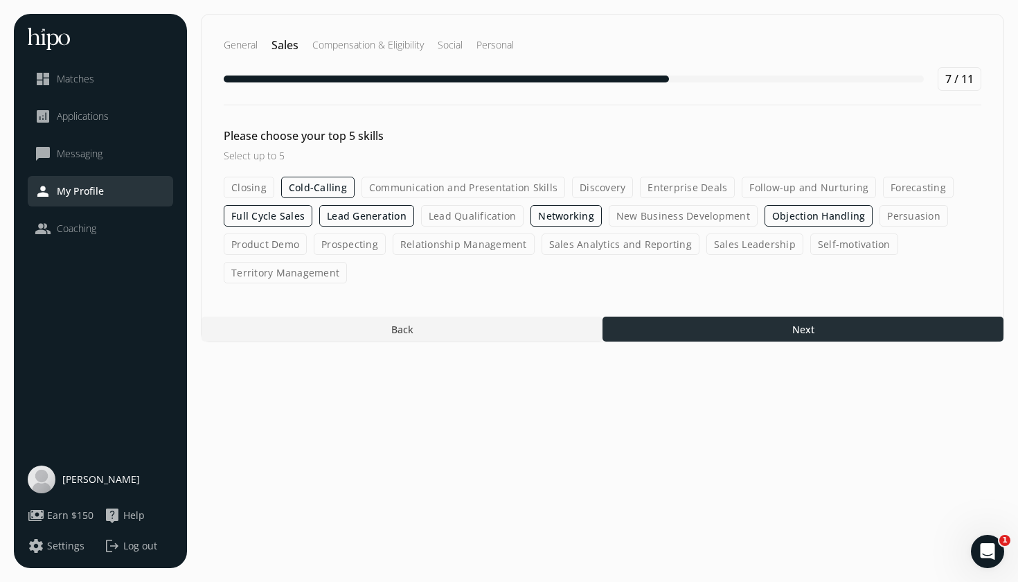
click at [749, 328] on div at bounding box center [803, 329] width 401 height 25
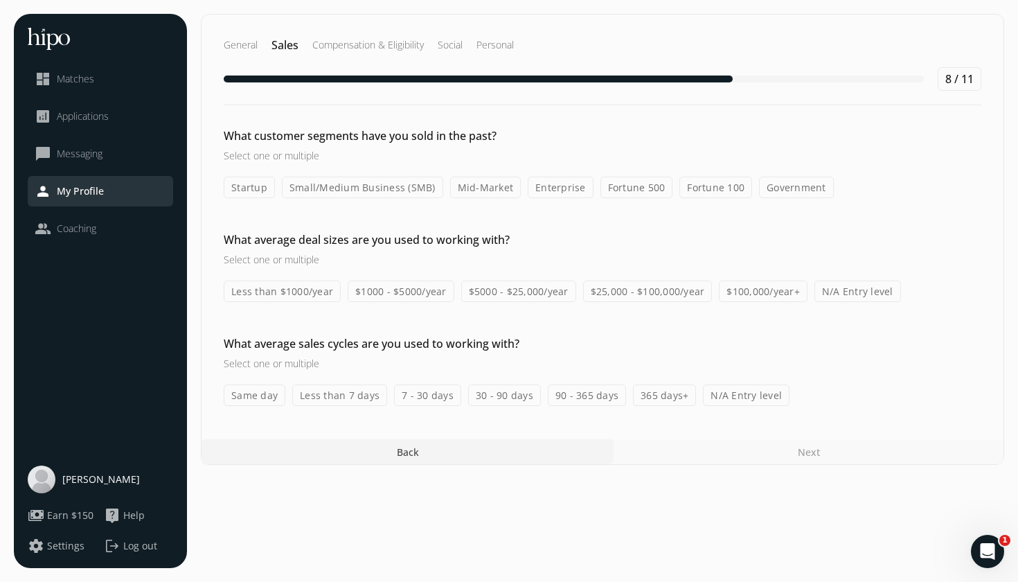
click at [409, 184] on label "Small/Medium Business (SMB)" at bounding box center [362, 187] width 161 height 21
click at [0, 0] on input "Small/Medium Business (SMB)" at bounding box center [0, 0] width 0 height 0
click at [754, 296] on label "$100,000/year+" at bounding box center [763, 291] width 89 height 21
click at [0, 0] on input "$100,000/year+" at bounding box center [0, 0] width 0 height 0
click at [266, 395] on label "Same day" at bounding box center [255, 394] width 62 height 21
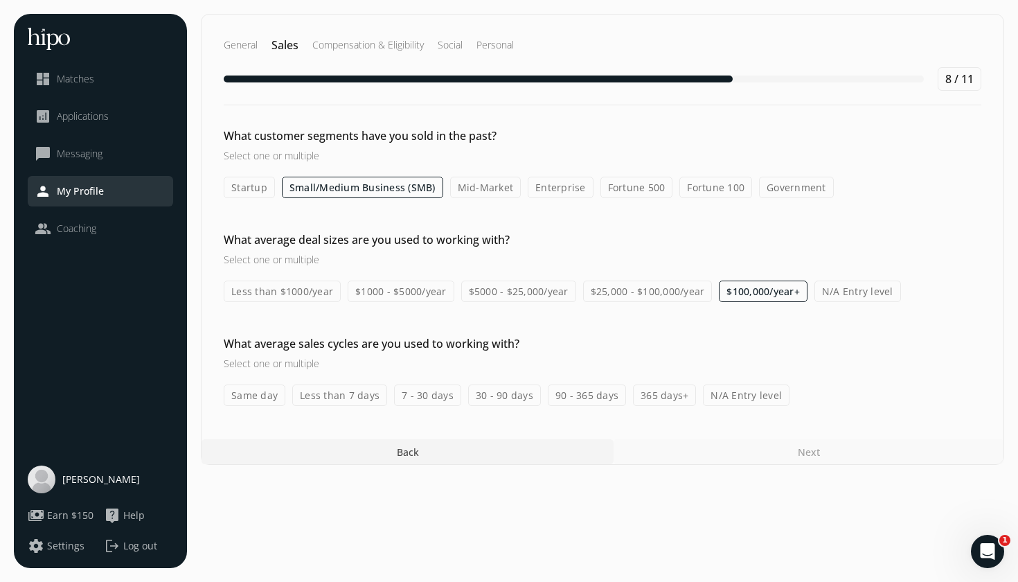
click at [0, 0] on input "Same day" at bounding box center [0, 0] width 0 height 0
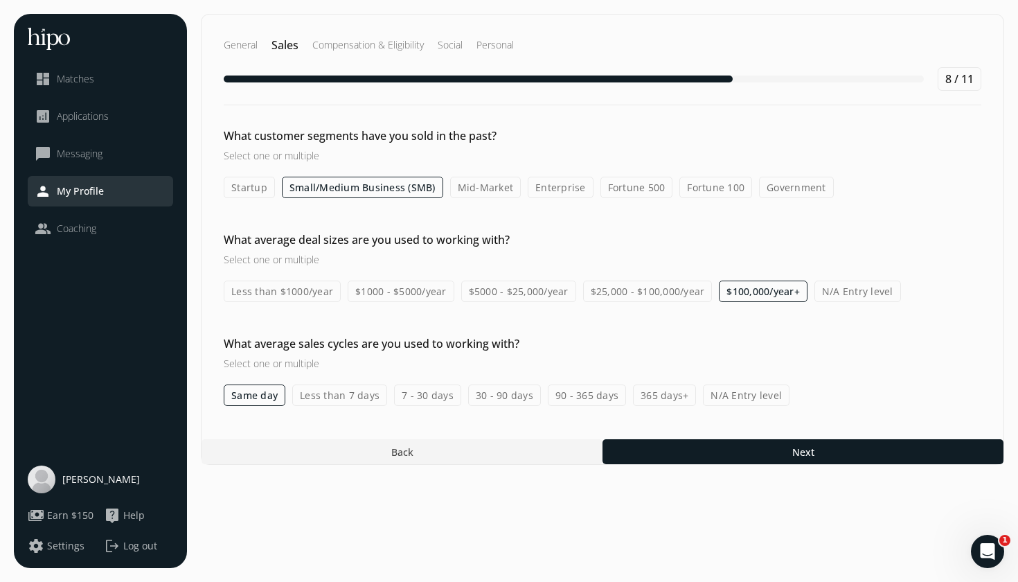
click at [445, 396] on label "7 - 30 days" at bounding box center [427, 394] width 67 height 21
click at [0, 0] on input "7 - 30 days" at bounding box center [0, 0] width 0 height 0
click at [508, 402] on label "30 - 90 days" at bounding box center [504, 394] width 73 height 21
click at [0, 0] on input "30 - 90 days" at bounding box center [0, 0] width 0 height 0
click at [336, 396] on label "Less than 7 days" at bounding box center [339, 394] width 95 height 21
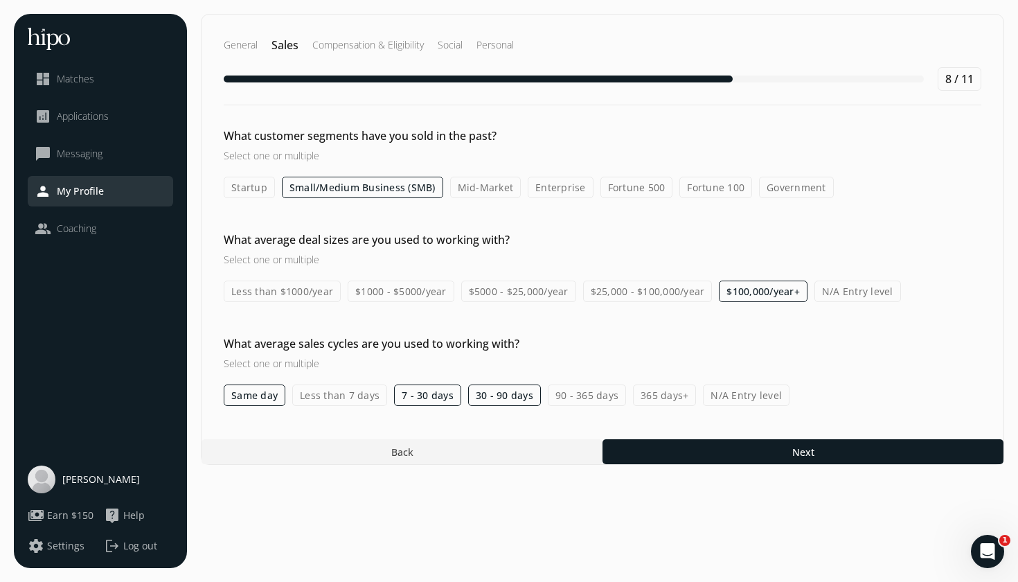
click at [0, 0] on input "Less than 7 days" at bounding box center [0, 0] width 0 height 0
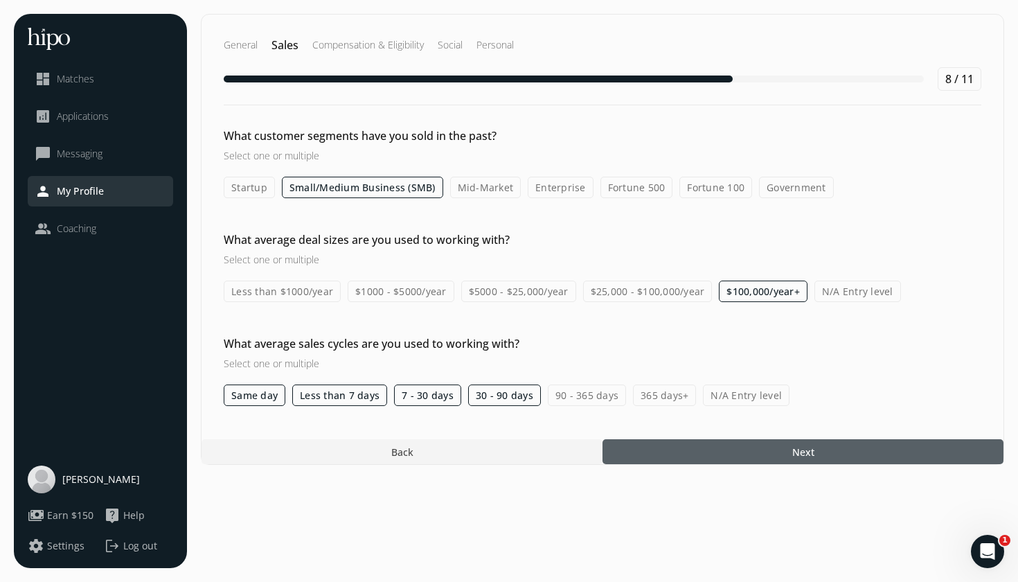
click at [688, 452] on div at bounding box center [803, 451] width 401 height 25
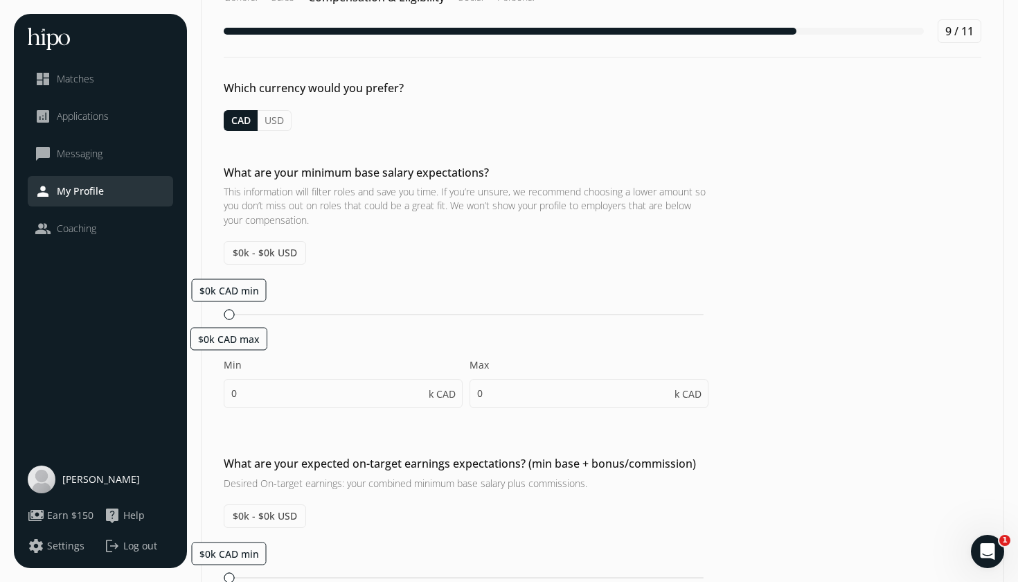
scroll to position [50, 0]
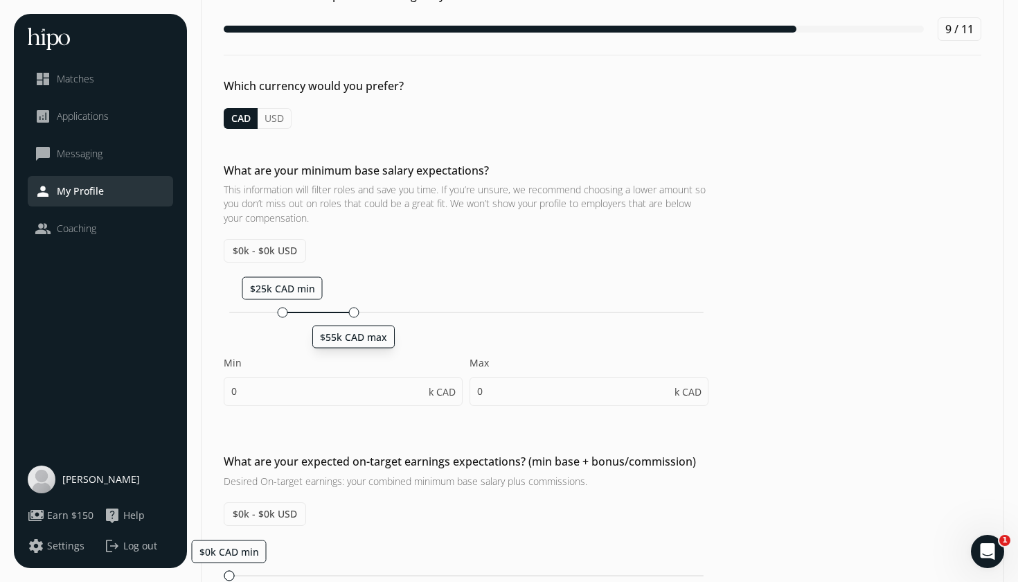
drag, startPoint x: 231, startPoint y: 314, endPoint x: 351, endPoint y: 314, distance: 120.5
click at [351, 314] on div at bounding box center [353, 312] width 10 height 10
type input "25"
type input "55"
type input "25"
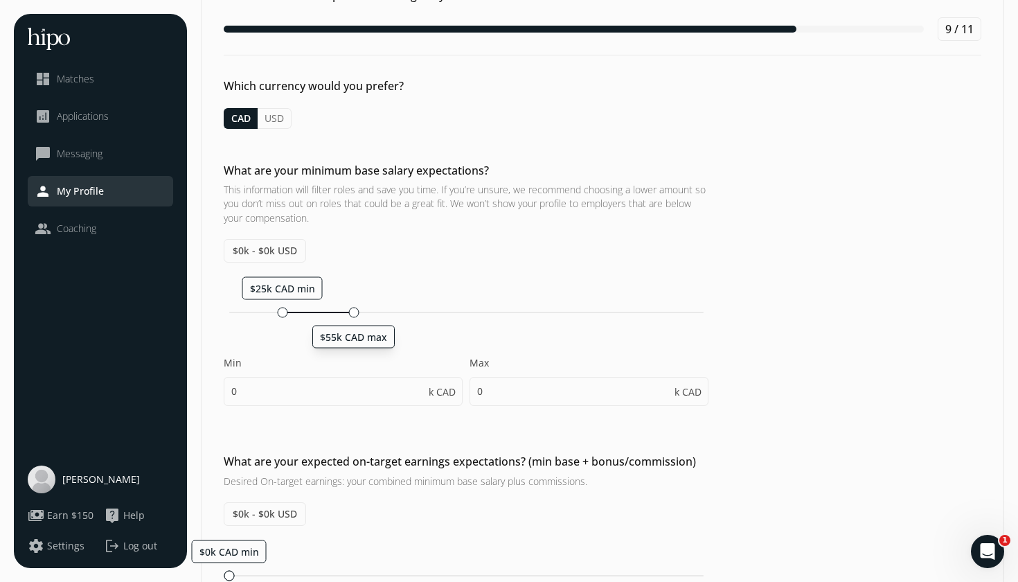
type input "30"
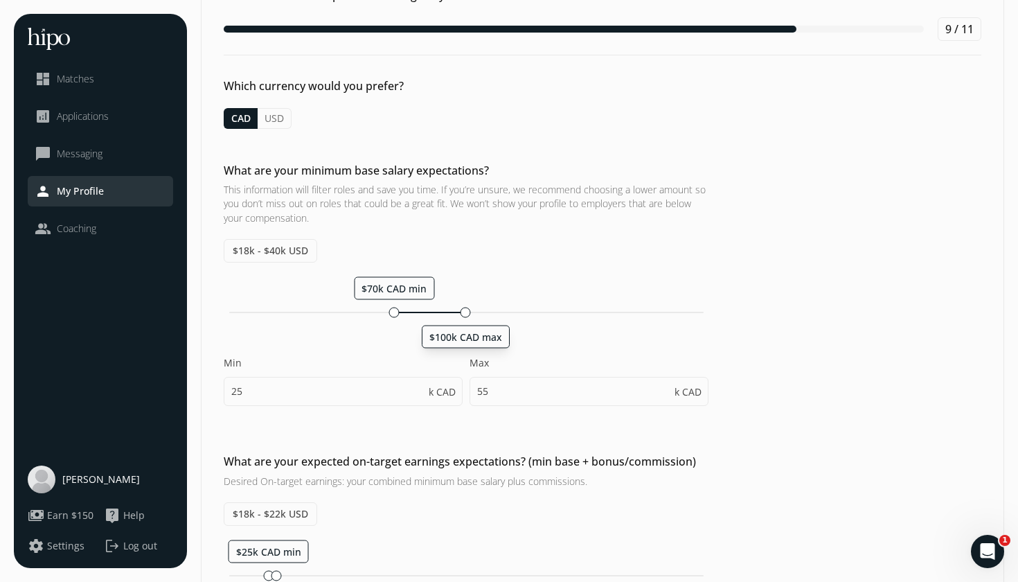
drag, startPoint x: 361, startPoint y: 313, endPoint x: 466, endPoint y: 312, distance: 105.3
click at [466, 312] on div at bounding box center [466, 312] width 10 height 10
type input "70"
type input "100"
type input "70"
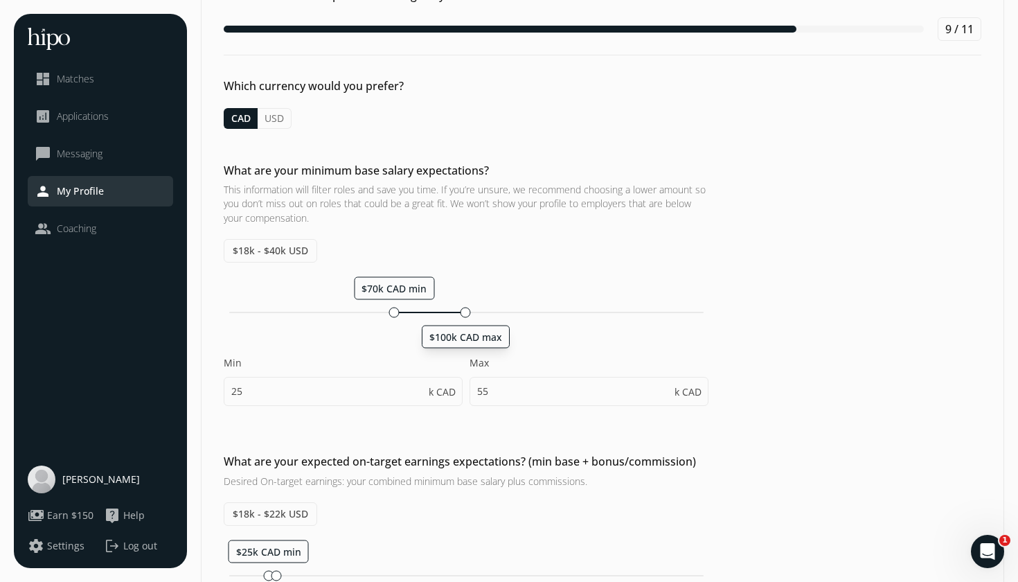
type input "75"
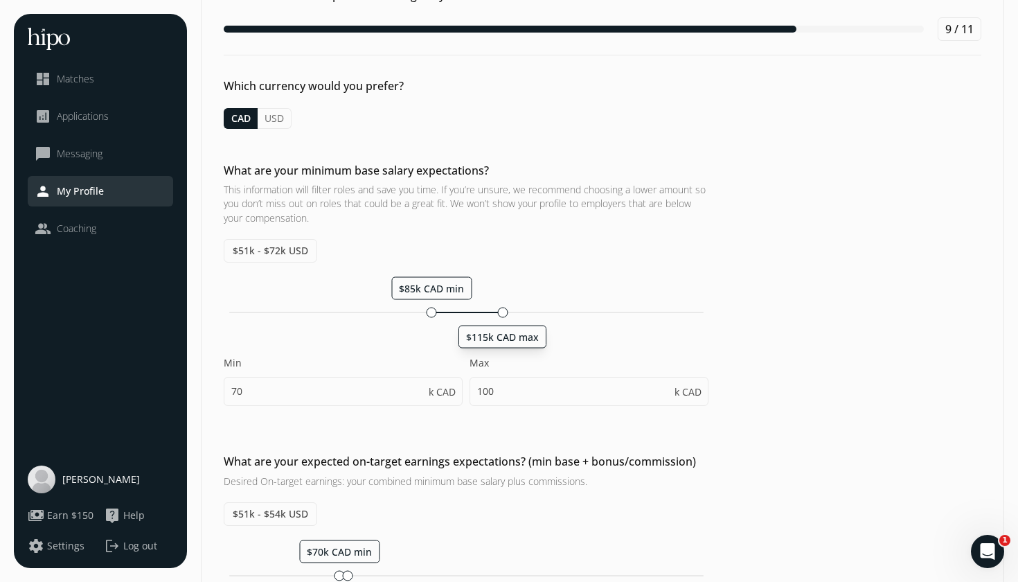
drag, startPoint x: 468, startPoint y: 314, endPoint x: 504, endPoint y: 317, distance: 36.1
click at [504, 317] on div at bounding box center [502, 312] width 10 height 10
type input "85"
type input "115"
type input "85"
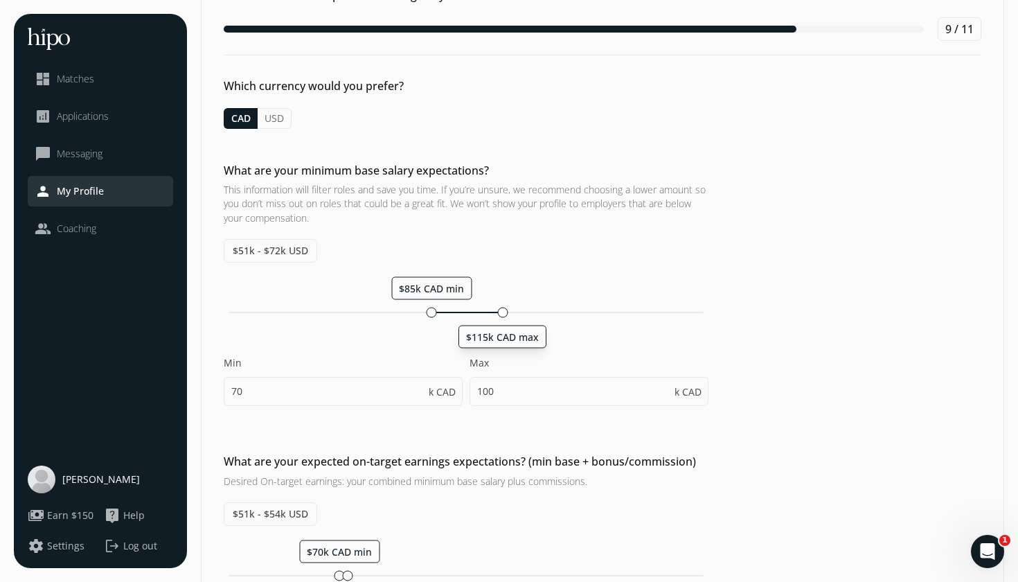
type input "90"
drag, startPoint x: 434, startPoint y: 314, endPoint x: 396, endPoint y: 310, distance: 38.3
click at [396, 310] on div at bounding box center [398, 312] width 10 height 10
type input "70"
type input "100"
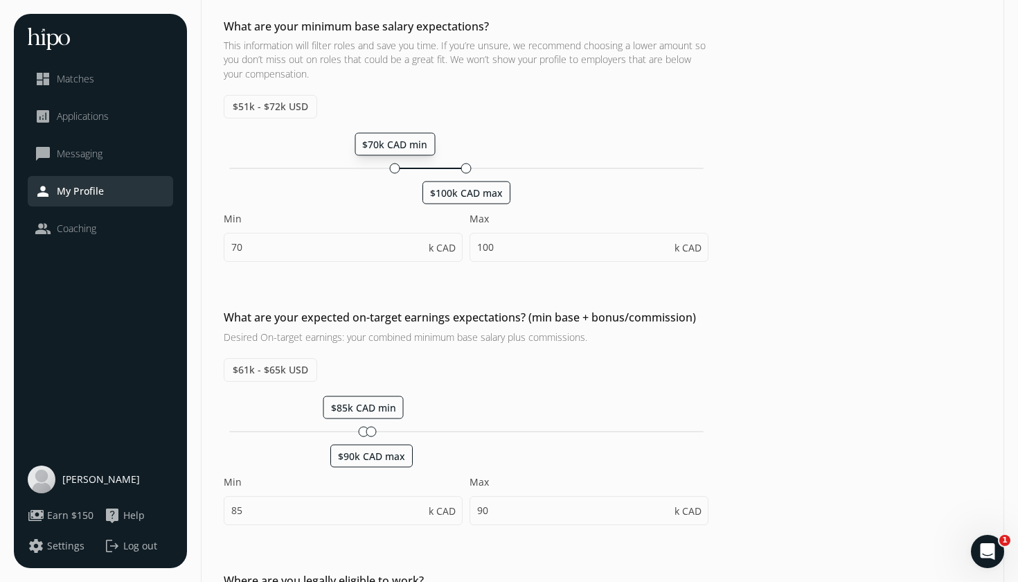
scroll to position [195, 0]
drag, startPoint x: 375, startPoint y: 428, endPoint x: 385, endPoint y: 428, distance: 9.7
click at [385, 428] on div at bounding box center [387, 430] width 10 height 10
type input "100"
drag, startPoint x: 466, startPoint y: 166, endPoint x: 445, endPoint y: 166, distance: 21.5
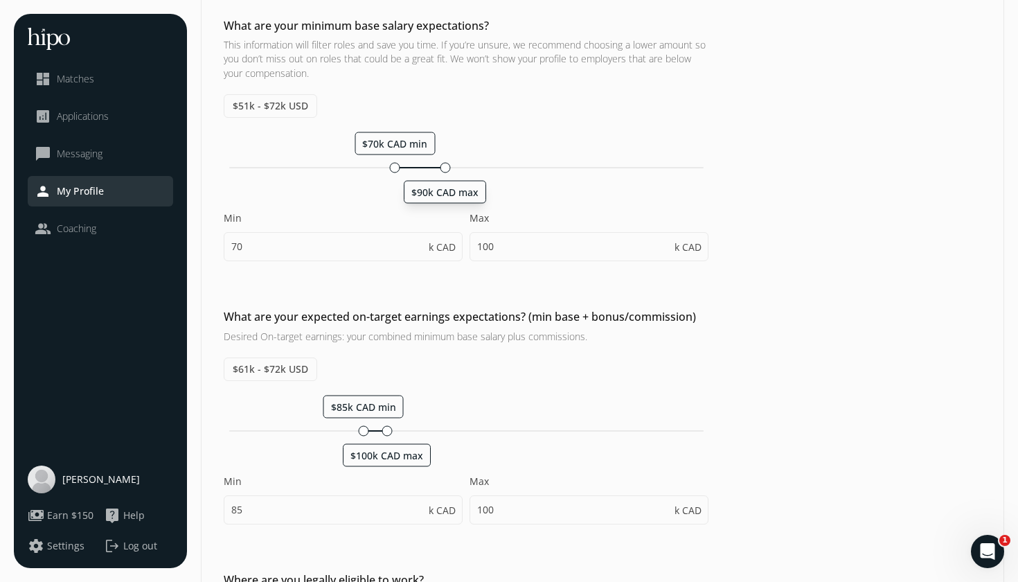
click at [445, 166] on div at bounding box center [445, 167] width 10 height 10
type input "90"
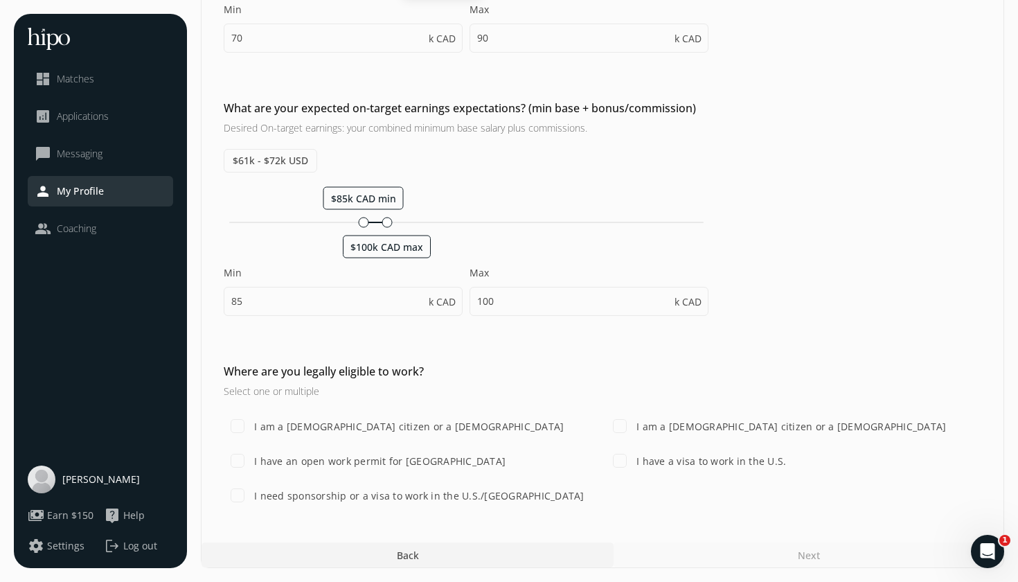
scroll to position [403, 0]
click at [479, 428] on label "I am a [DEMOGRAPHIC_DATA] citizen or a [DEMOGRAPHIC_DATA]" at bounding box center [407, 426] width 312 height 15
click at [251, 428] on input "I am a [DEMOGRAPHIC_DATA] citizen or a [DEMOGRAPHIC_DATA]" at bounding box center [238, 426] width 28 height 28
checkbox input "true"
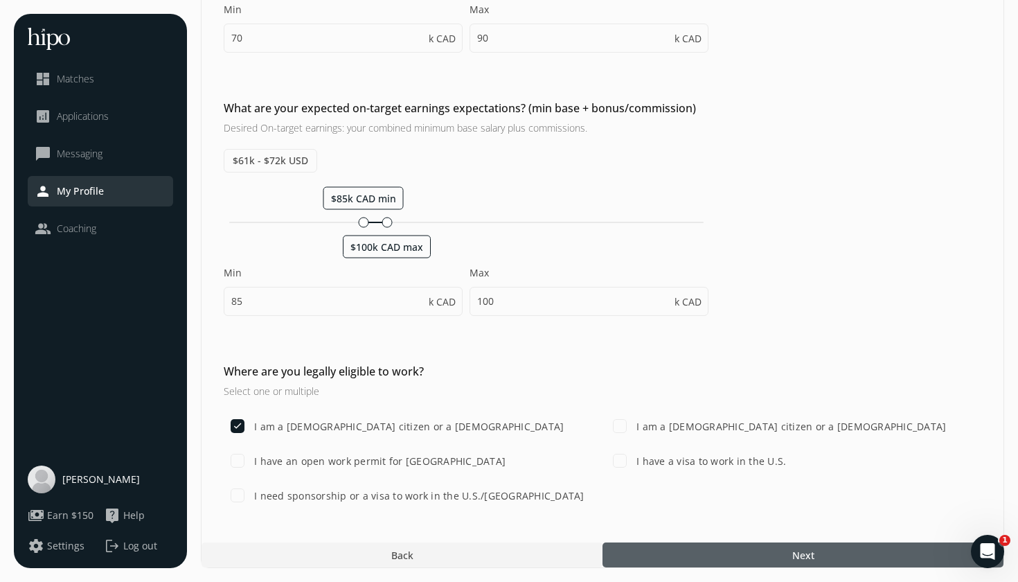
click at [693, 559] on div at bounding box center [803, 554] width 401 height 25
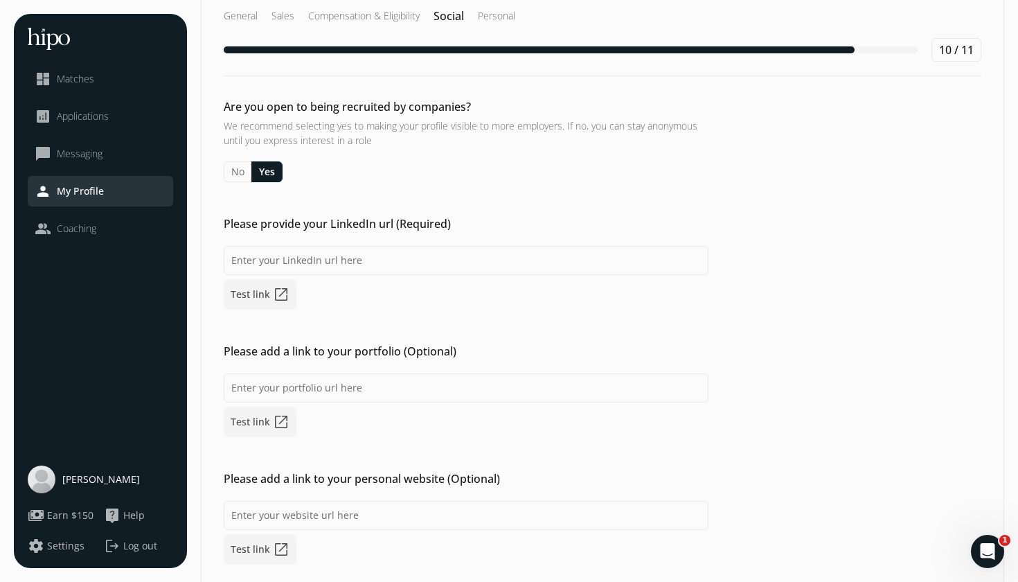
scroll to position [45, 0]
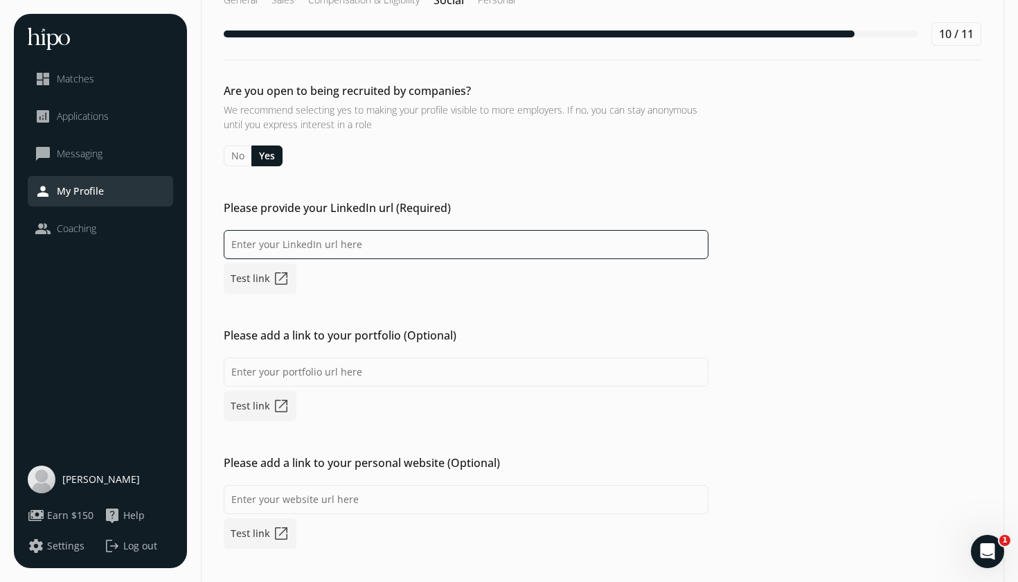
click at [369, 247] on input at bounding box center [466, 244] width 485 height 29
paste input "[URL][DOMAIN_NAME]"
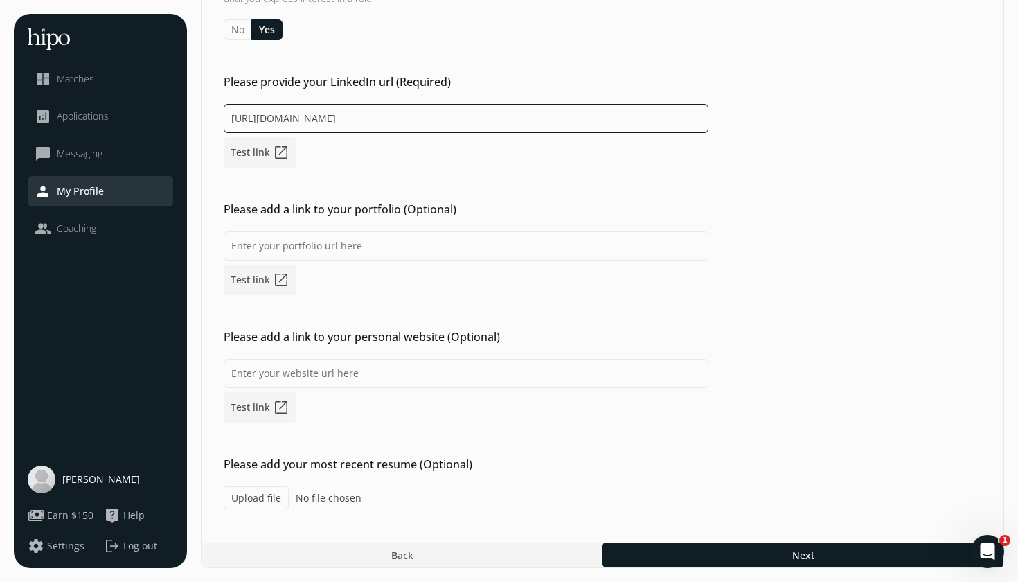
scroll to position [171, 0]
type input "[URL][DOMAIN_NAME]"
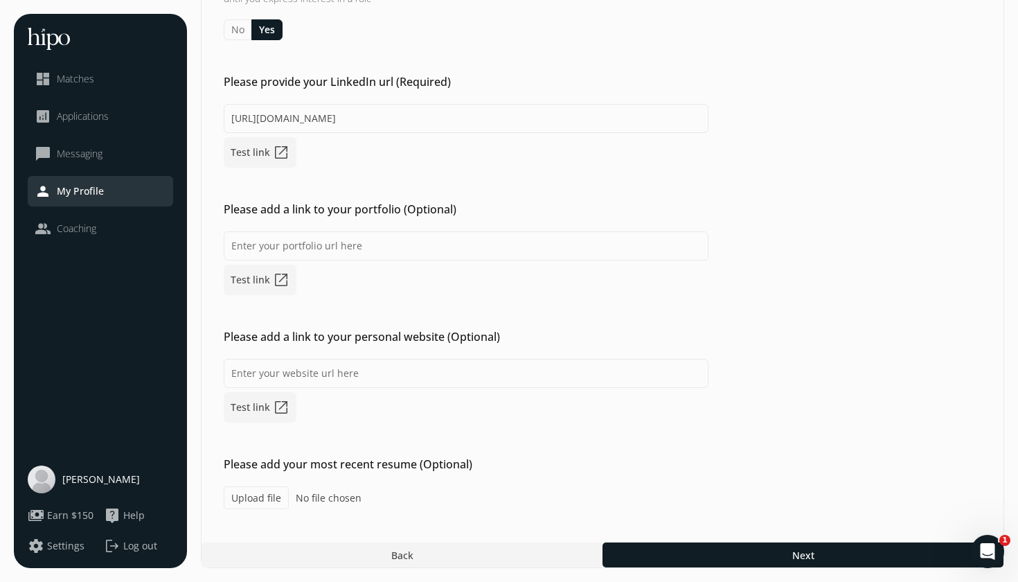
click at [269, 490] on label "Upload file" at bounding box center [256, 497] width 65 height 23
type input "C:\fakepath\[PERSON_NAME] - Account Executive.pdf"
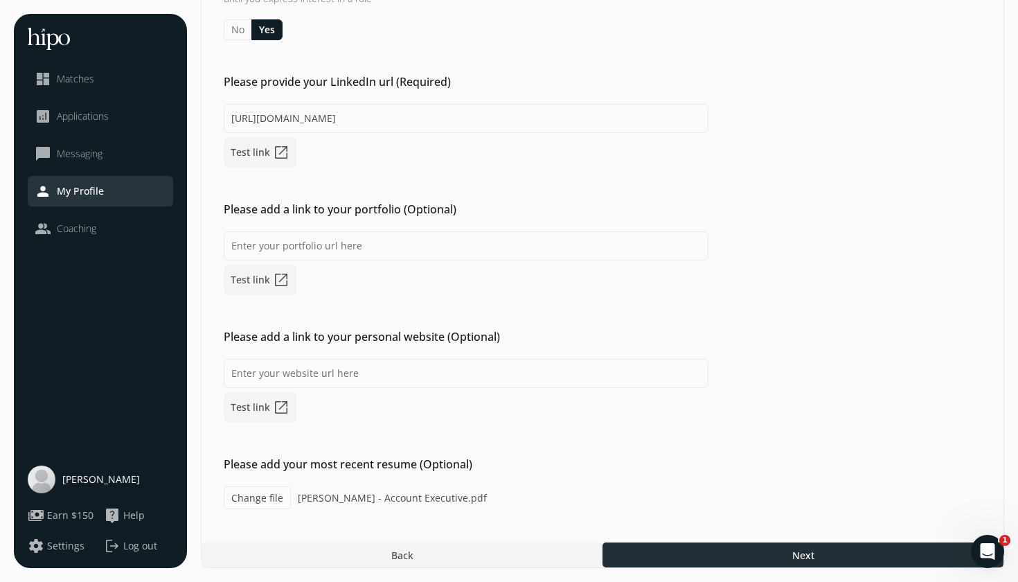
click at [736, 553] on div at bounding box center [803, 554] width 401 height 25
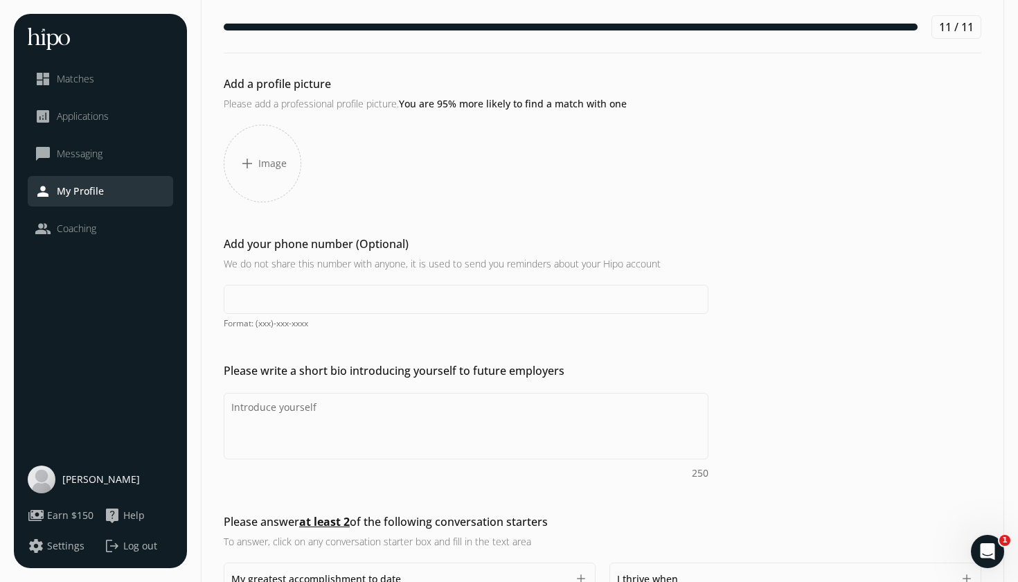
scroll to position [57, 0]
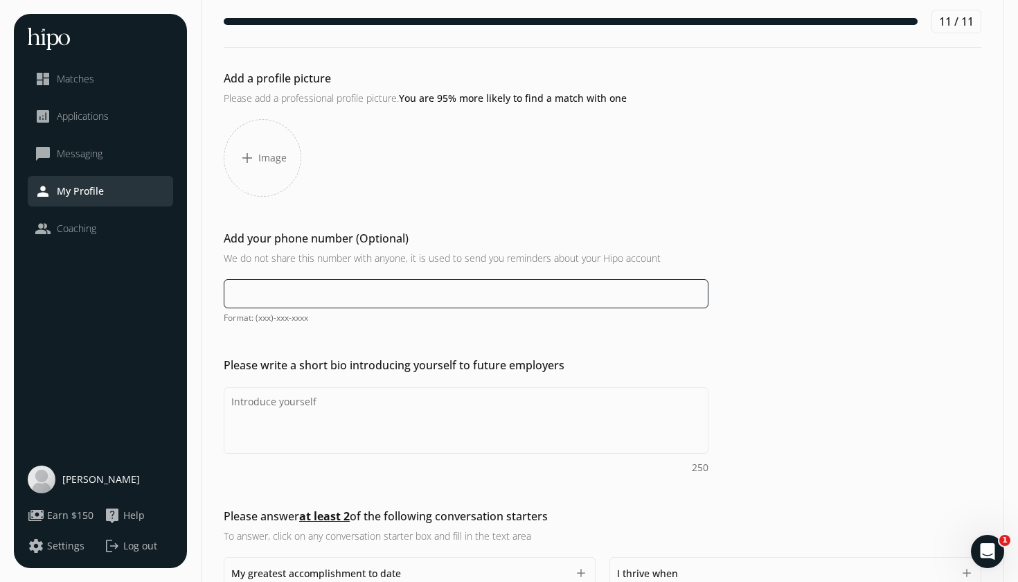
click at [399, 293] on input at bounding box center [466, 293] width 485 height 29
type input "[PHONE_NUMBER]"
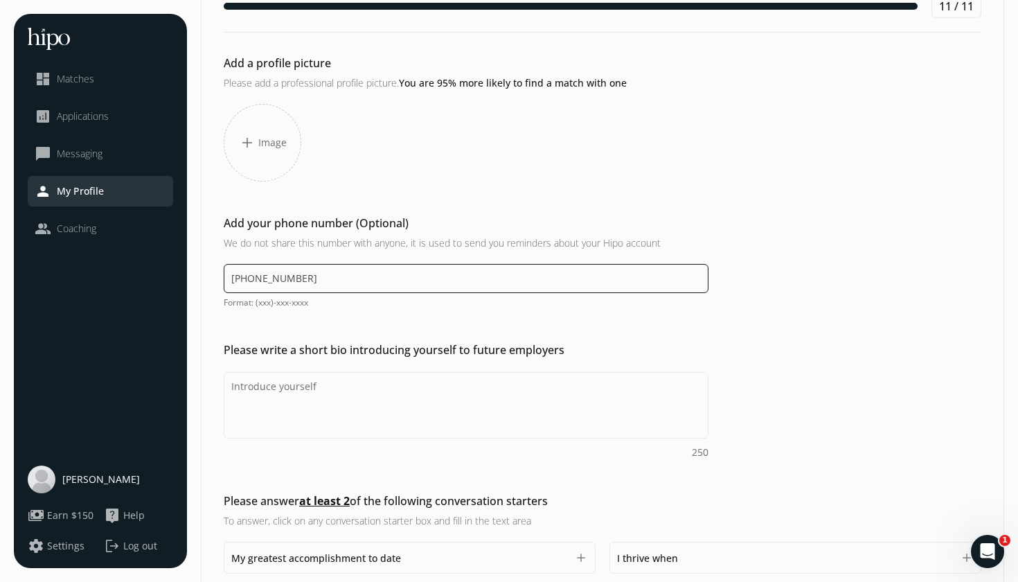
scroll to position [74, 0]
click at [257, 148] on div "add Image" at bounding box center [263, 142] width 78 height 78
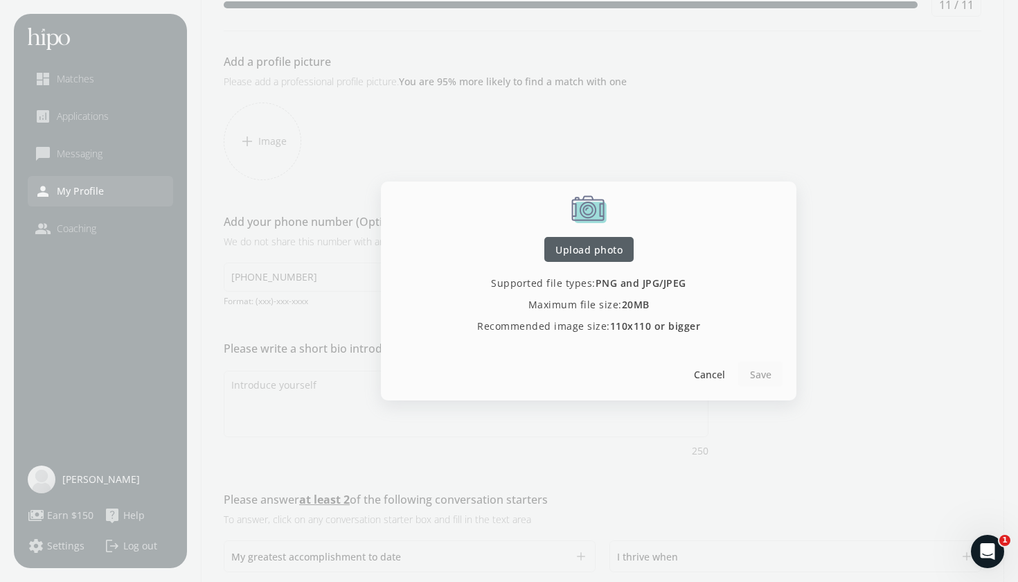
click at [592, 252] on span "Upload photo" at bounding box center [589, 249] width 67 height 15
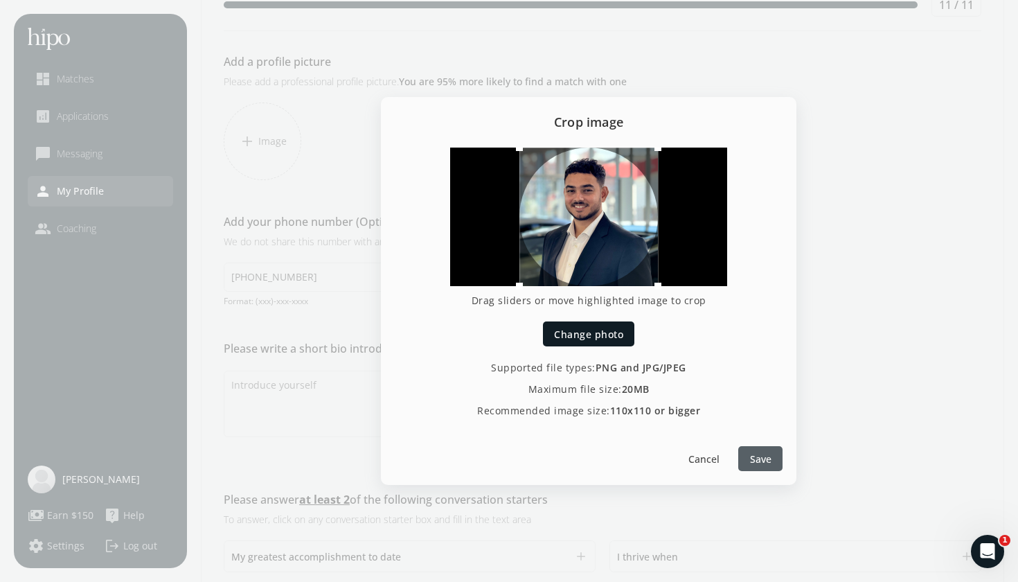
click at [761, 456] on span "Save" at bounding box center [760, 459] width 21 height 15
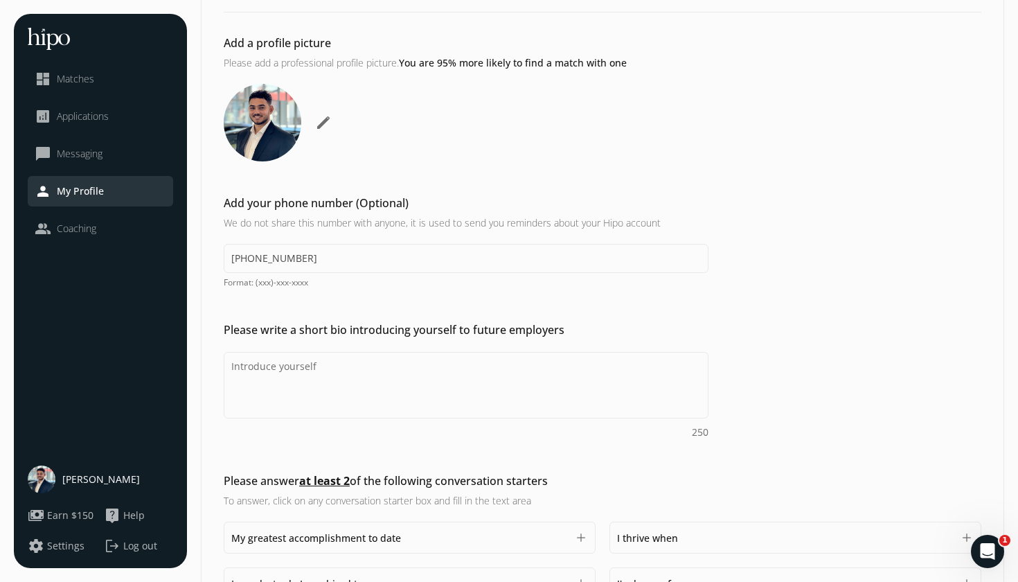
scroll to position [92, 0]
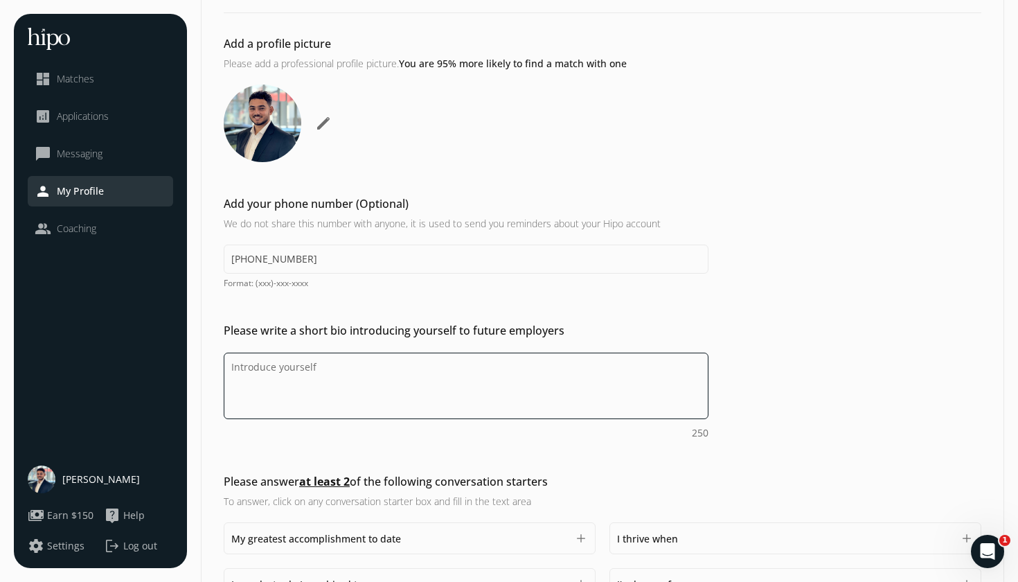
click at [423, 405] on textarea "Do you feel like we missed asking any questions that would improve your profile…" at bounding box center [466, 386] width 485 height 66
paste textarea "I’m [PERSON_NAME], a sales and business development professional with over five…"
type textarea "I’m [PERSON_NAME], a sales and business development professional with over five…"
paste textarea "Sales & business development professional with 5+ years of experience, $5M+ ann…"
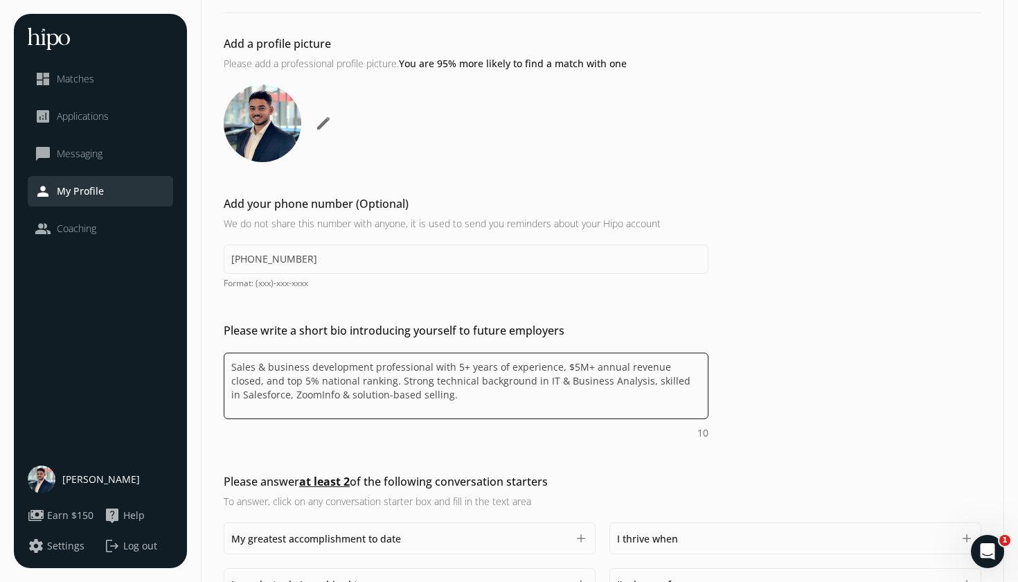
type textarea "Sales & business development professional with 5+ years of experience, $5M+ ann…"
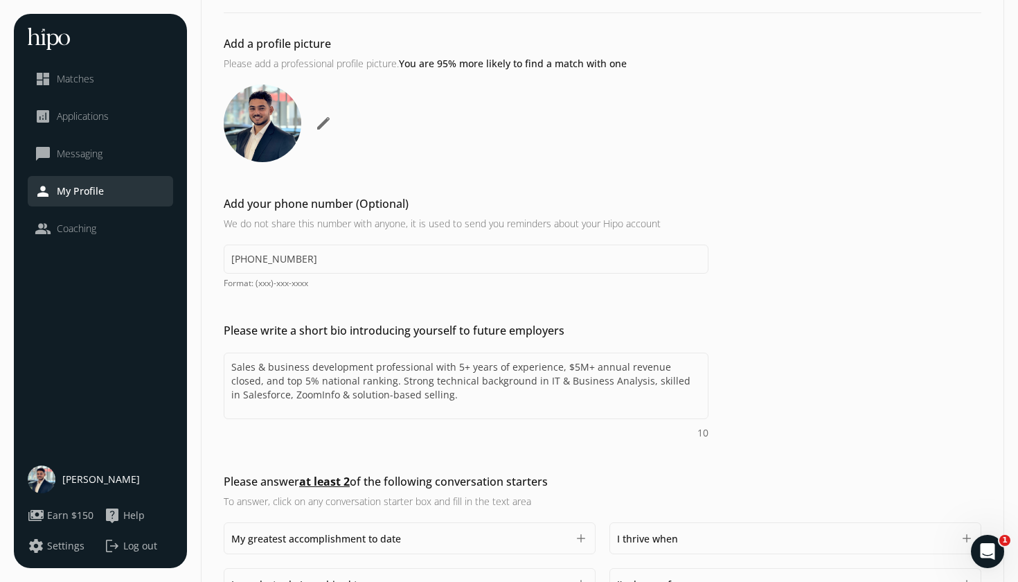
click at [461, 436] on div "Sales & business development professional with 5+ years of experience, $5M+ ann…" at bounding box center [466, 396] width 485 height 87
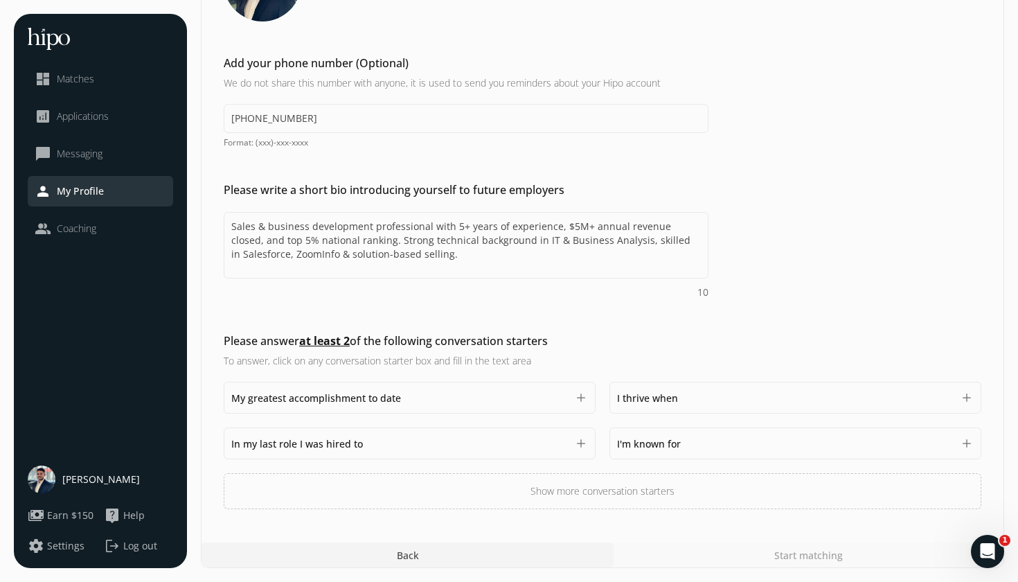
scroll to position [233, 0]
click at [476, 405] on div "My greatest accomplishment to date 1500" at bounding box center [399, 397] width 336 height 17
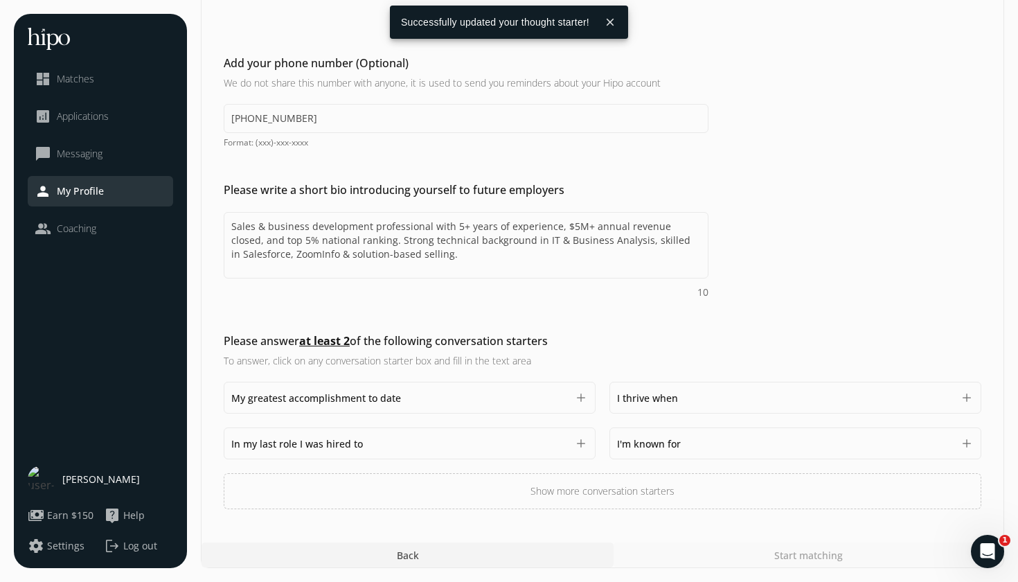
click at [383, 401] on span "My greatest accomplishment to date" at bounding box center [316, 397] width 170 height 13
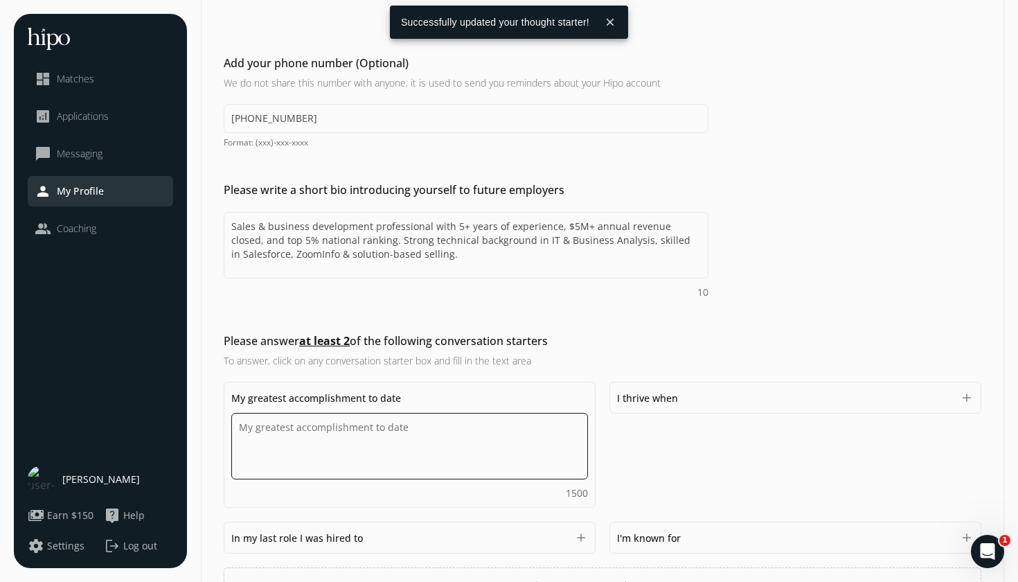
paste textarea "secured enterprise-level contracts—including a $1.2M fleet agreement with [PERS…"
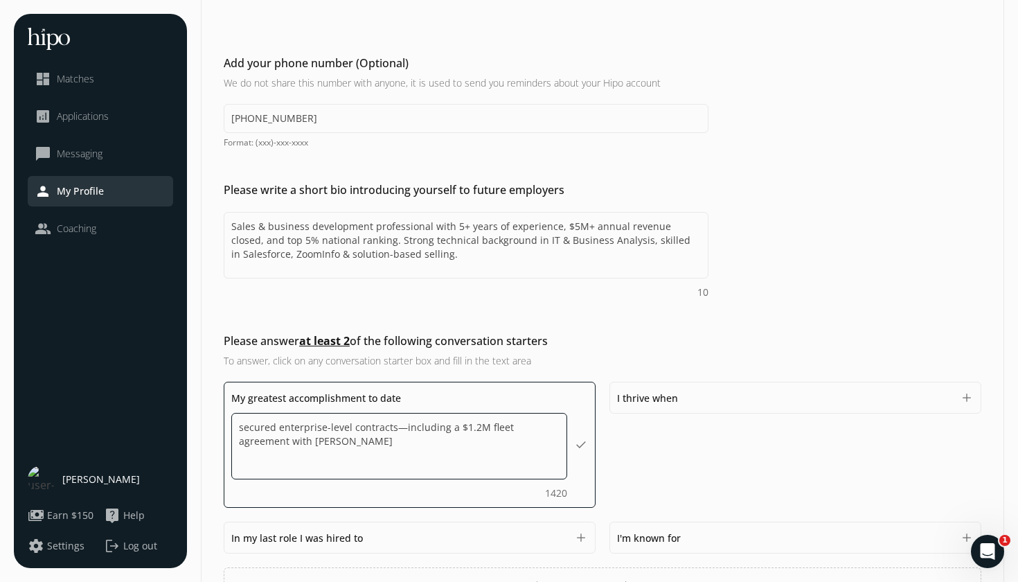
click at [396, 425] on textarea "secured enterprise-level contracts—including a $1.2M fleet agreement with [PERS…" at bounding box center [399, 446] width 336 height 66
click at [442, 428] on textarea "secured enterprise-level contract—including a $1.2M fleet agreement with [PERSO…" at bounding box center [399, 446] width 336 height 66
drag, startPoint x: 441, startPoint y: 428, endPoint x: 388, endPoint y: 422, distance: 53.0
click at [388, 422] on textarea "secured enterprise-level contract—including a $1.2M fleet agreement with [PERSO…" at bounding box center [399, 446] width 336 height 66
click at [377, 428] on textarea "secured enterprise-level contract a $1.2M fleet agreement with Sobeys" at bounding box center [399, 446] width 336 height 66
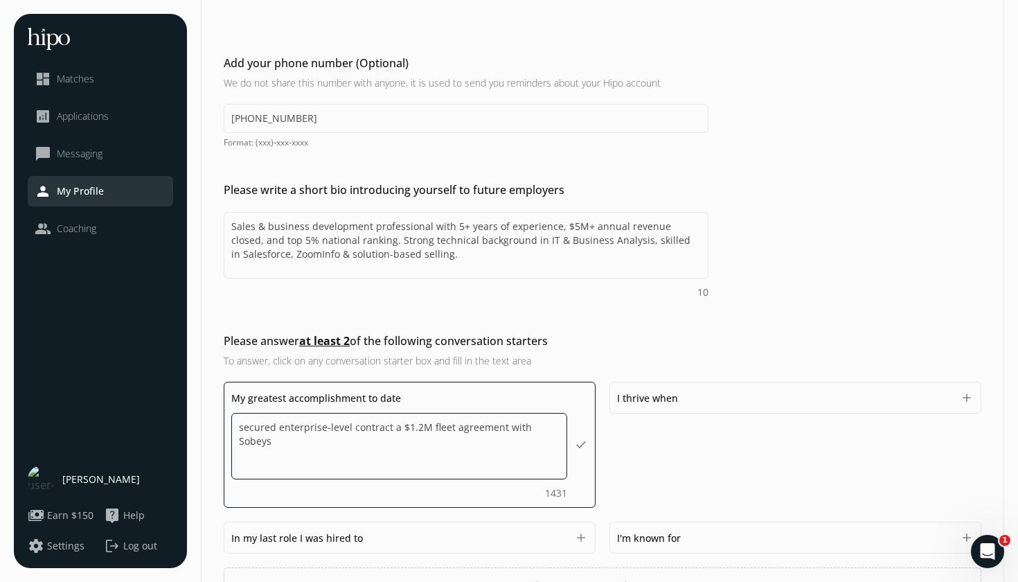
click at [377, 428] on textarea "secured enterprise-level contract a $1.2M fleet agreement with Sobeys" at bounding box center [399, 446] width 336 height 66
drag, startPoint x: 271, startPoint y: 427, endPoint x: 223, endPoint y: 423, distance: 47.9
click at [223, 423] on div "Please answer at least 2 of the following conversation starters To answer, clic…" at bounding box center [603, 467] width 802 height 271
click at [405, 425] on textarea "Secured an enterprise-level contract for a $1.2 million fleet agreement." at bounding box center [399, 446] width 336 height 66
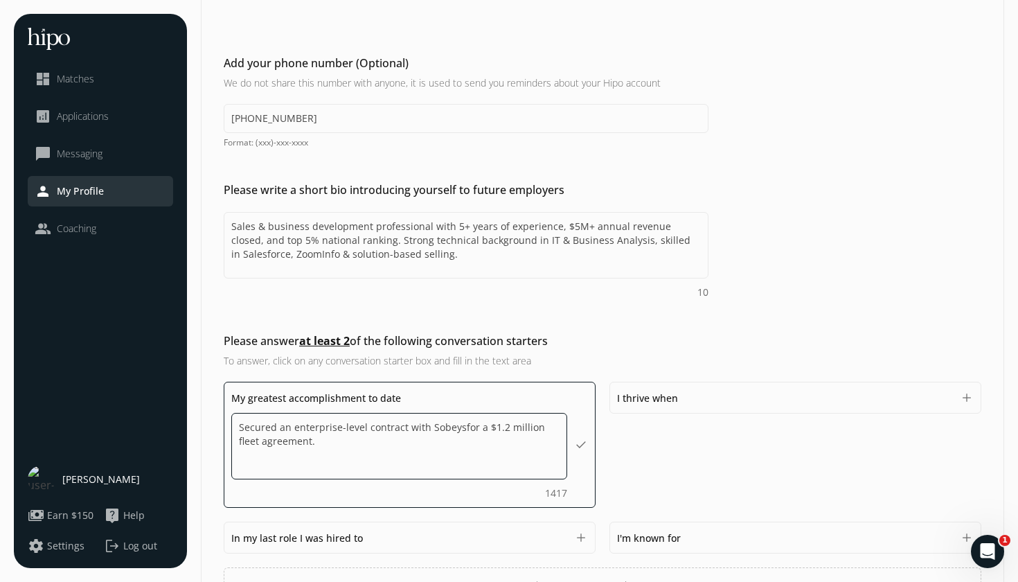
type textarea "Secured an enterprise-level contract with Sobeys for a $1.2 million fleet agree…"
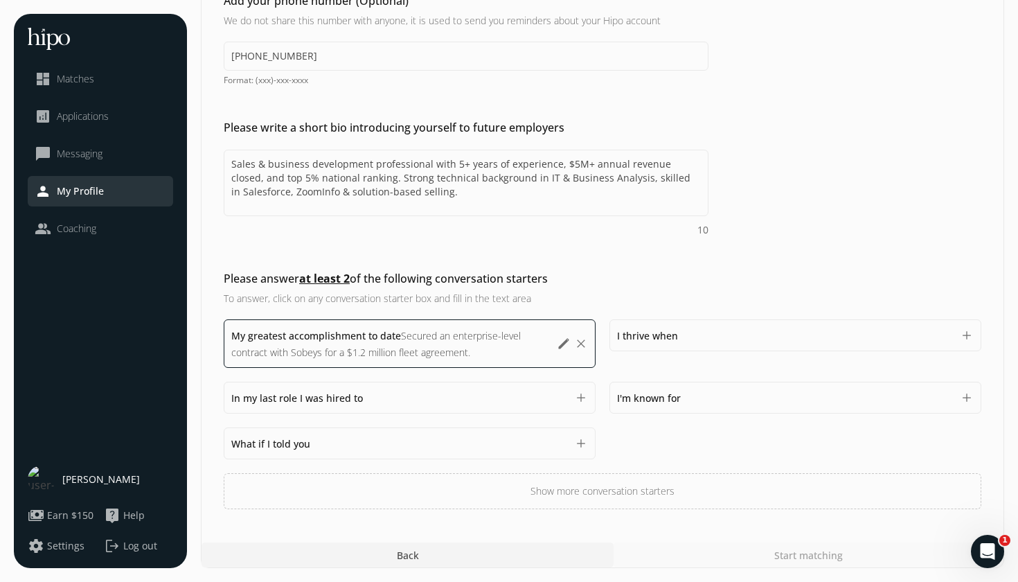
scroll to position [295, 0]
click at [677, 454] on div "My greatest accomplishment to date Secured an enterprise-level contract with So…" at bounding box center [603, 414] width 758 height 190
click at [705, 405] on div "I'm known for 1500" at bounding box center [785, 397] width 336 height 17
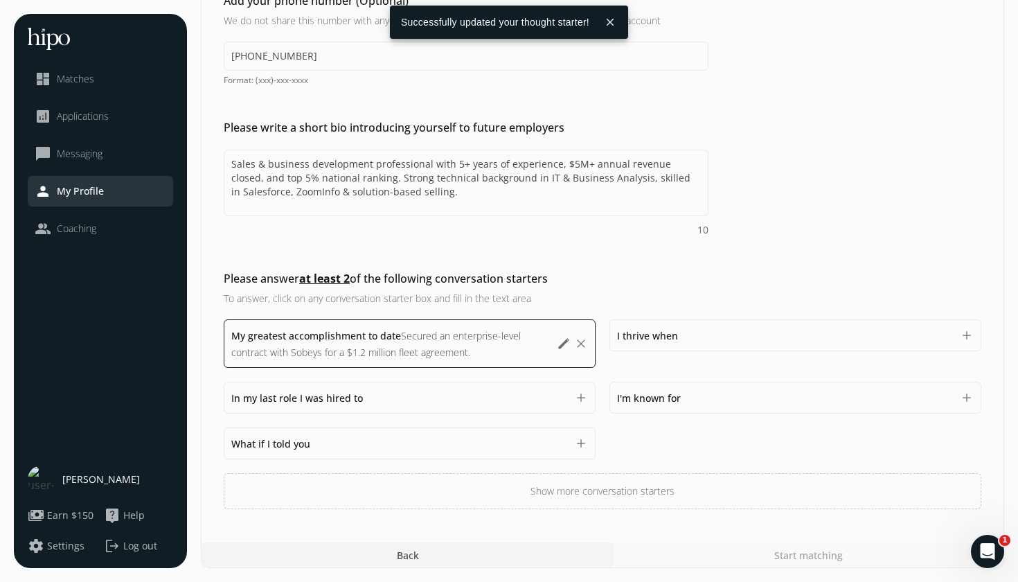
click at [716, 396] on div "I'm known for 1500" at bounding box center [785, 397] width 336 height 17
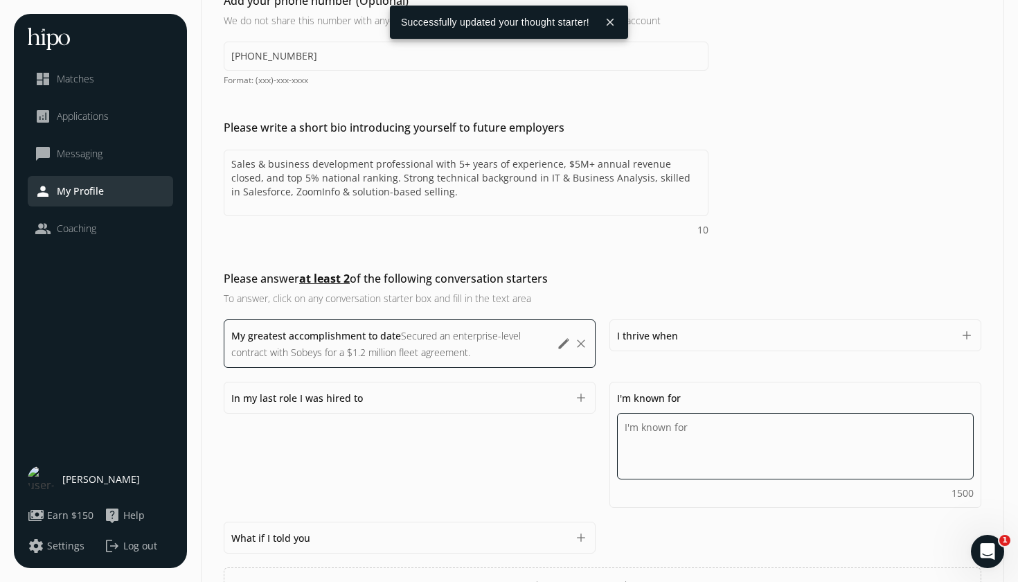
paste textarea "’m known for turning challenges into wins—exceeding sales goals, building lasti…"
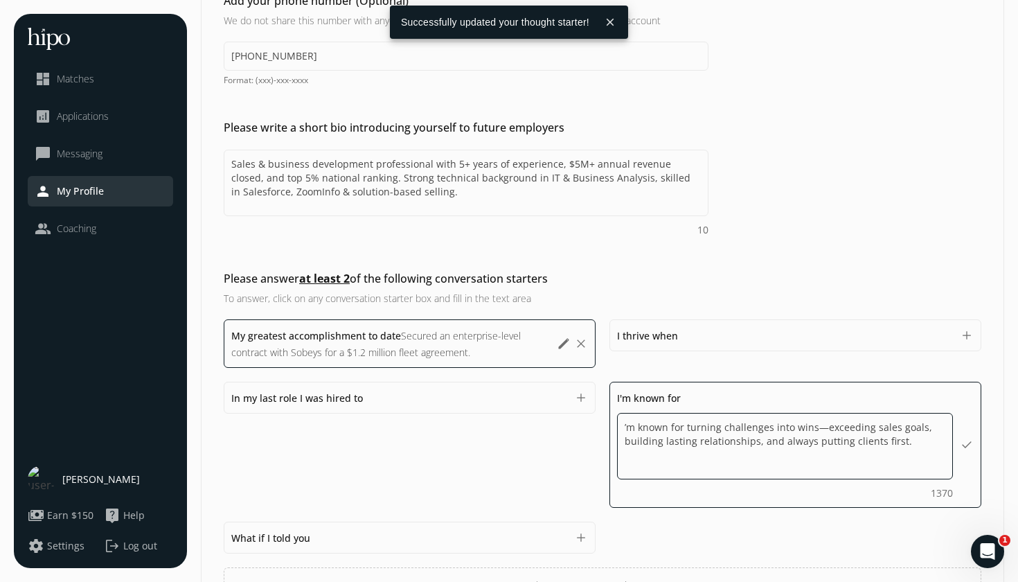
drag, startPoint x: 686, startPoint y: 427, endPoint x: 604, endPoint y: 424, distance: 81.8
click at [604, 424] on div "My greatest accomplishment to date Secured an enterprise-level contract with So…" at bounding box center [603, 461] width 758 height 284
type textarea "turning challenges into wins—exceeding sales goals, building lasting relationsh…"
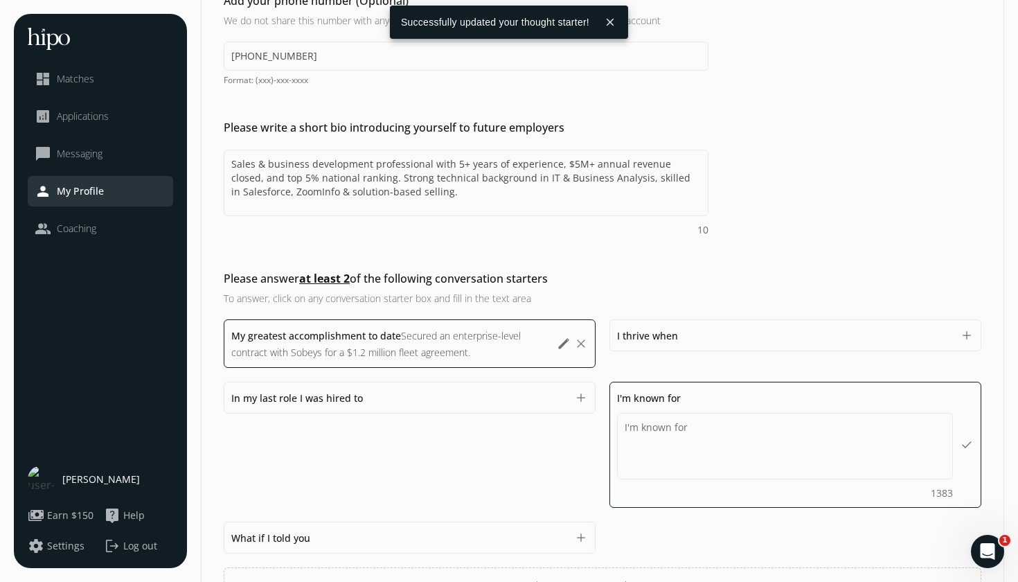
click at [663, 549] on div "General Sales Compensation & Eligibility Social Personal 11 / 11 Add a profile …" at bounding box center [602, 190] width 803 height 943
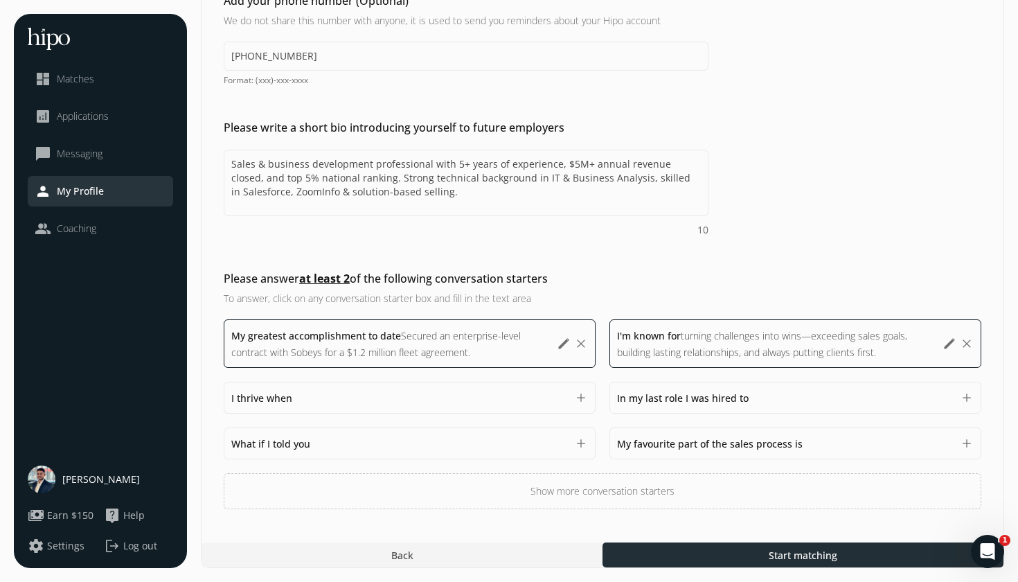
click at [691, 553] on div at bounding box center [803, 554] width 401 height 25
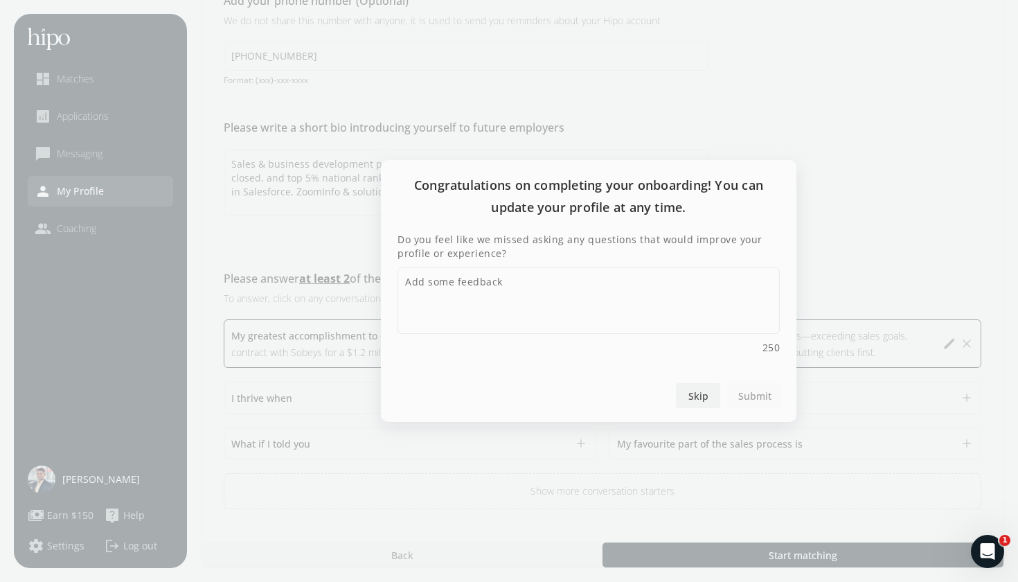
click at [700, 392] on span "Skip" at bounding box center [698, 396] width 20 height 15
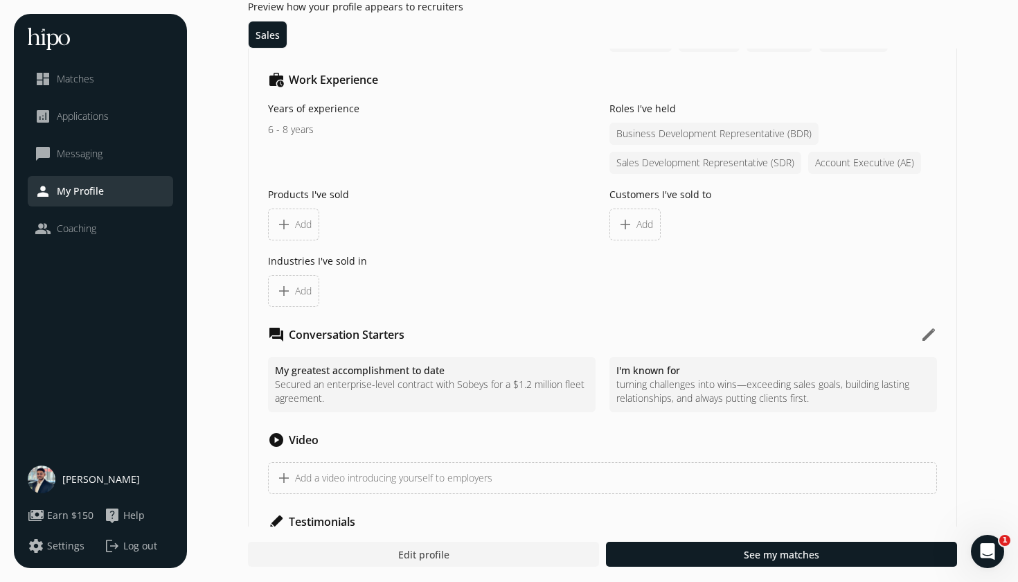
scroll to position [974, 0]
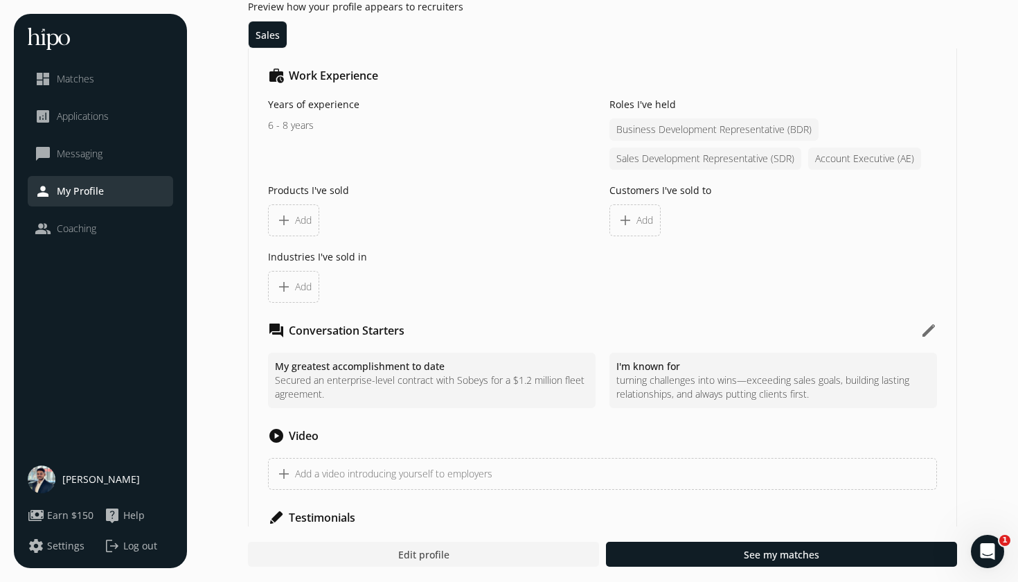
click at [658, 217] on div "add Add" at bounding box center [635, 220] width 51 height 32
click at [650, 217] on span "Add" at bounding box center [645, 220] width 17 height 14
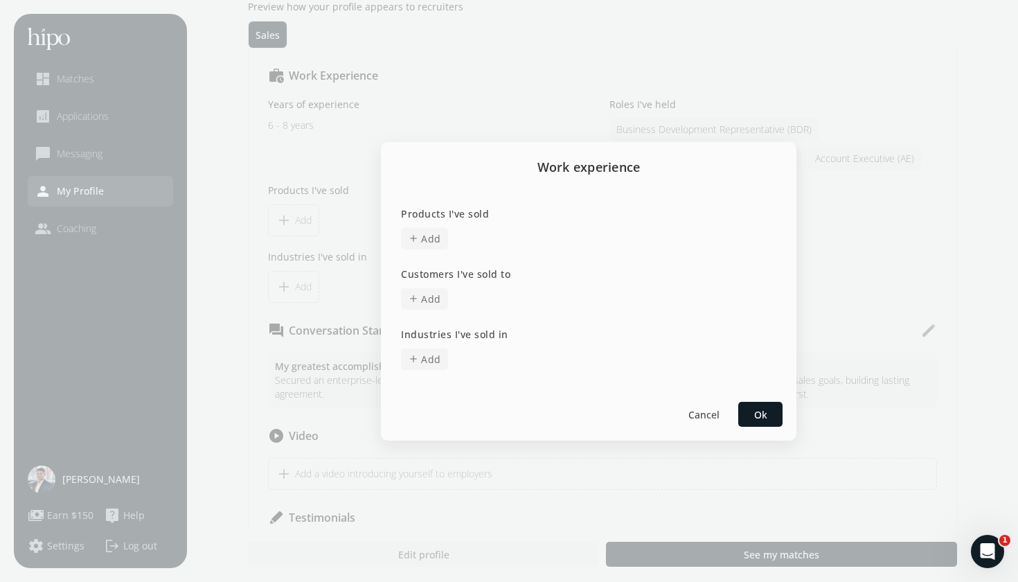
click at [426, 230] on span "add Add" at bounding box center [424, 238] width 47 height 21
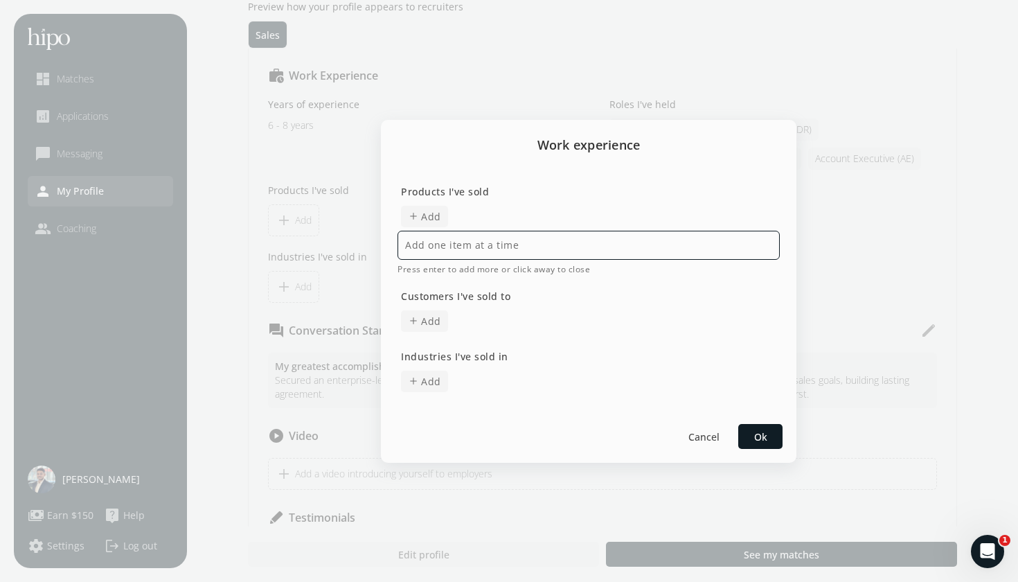
click at [465, 245] on input at bounding box center [589, 245] width 382 height 29
type input "luxury Vehicles"
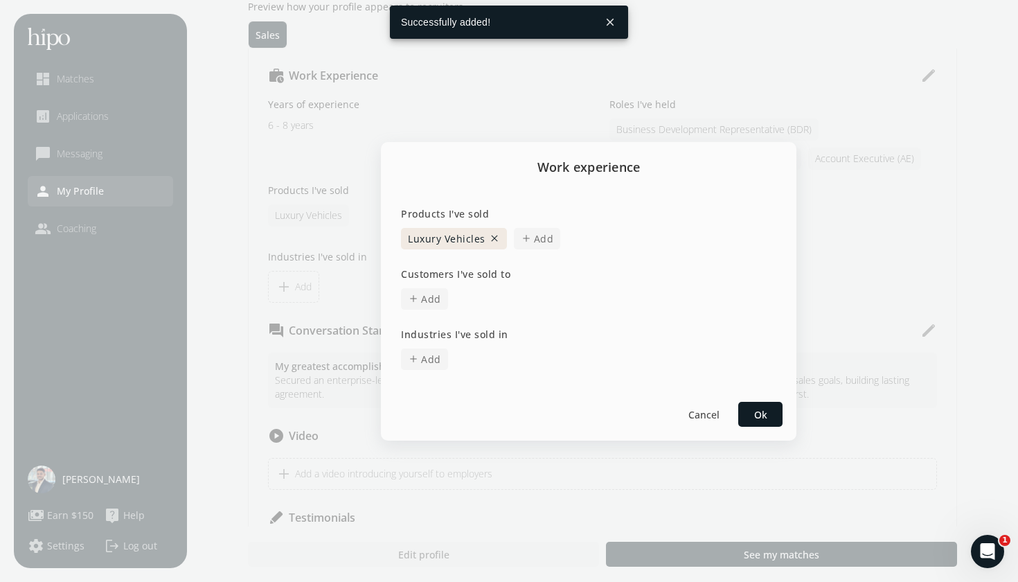
click at [549, 235] on span "Add" at bounding box center [544, 238] width 20 height 15
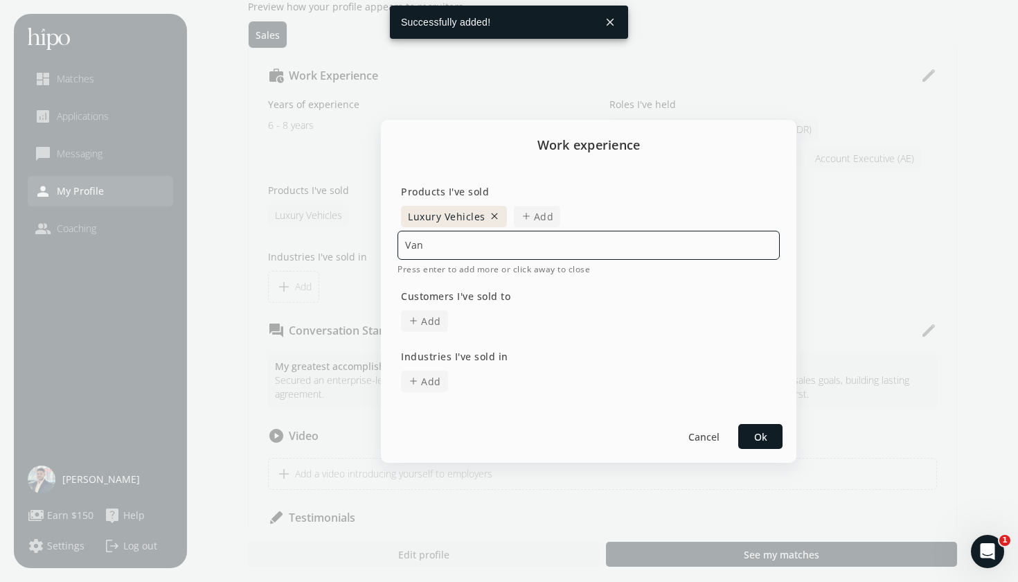
type input "Vans"
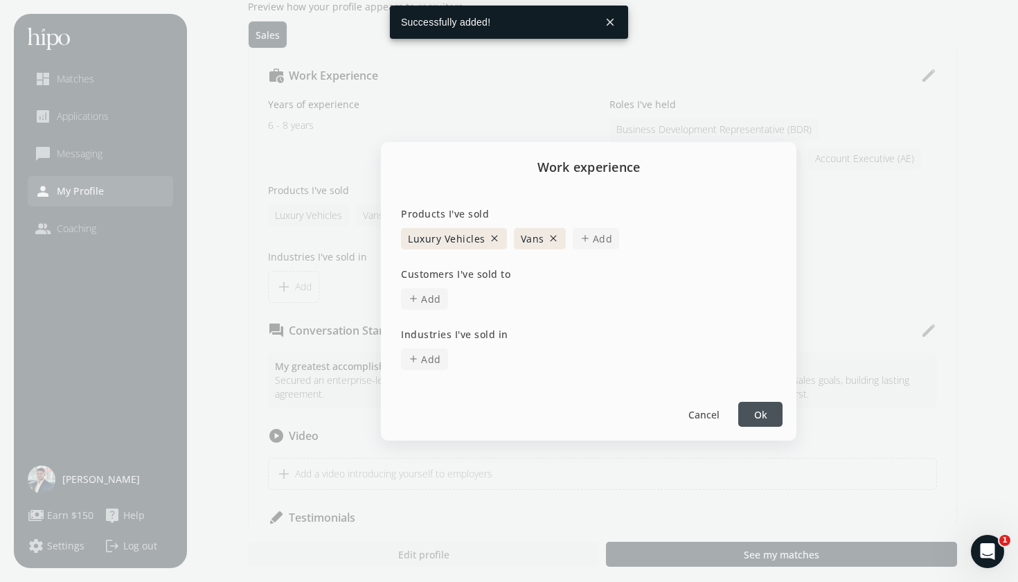
click at [427, 303] on span "Add" at bounding box center [431, 299] width 20 height 15
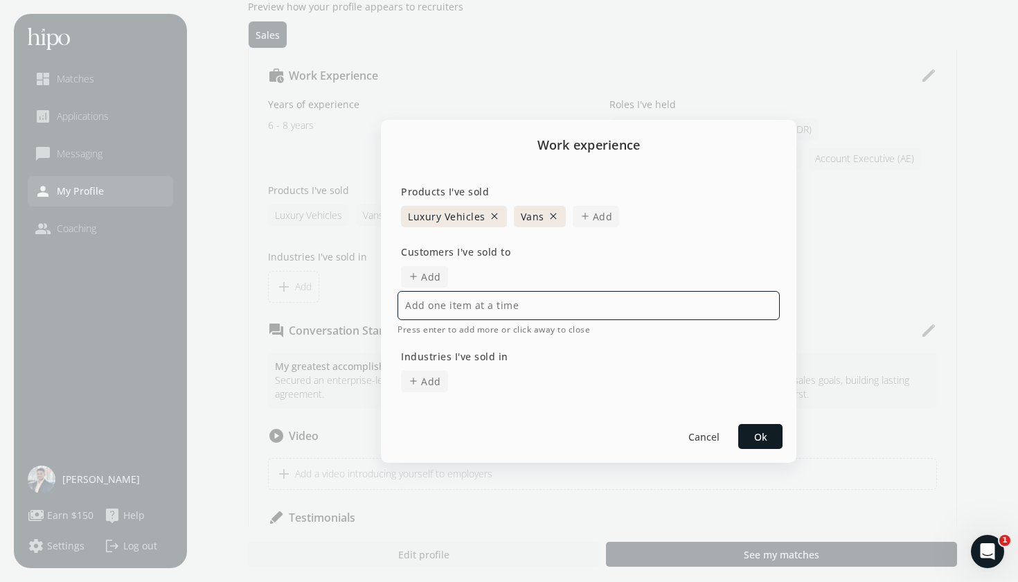
type input "S"
click at [757, 430] on div "Cancel Ok" at bounding box center [589, 435] width 416 height 53
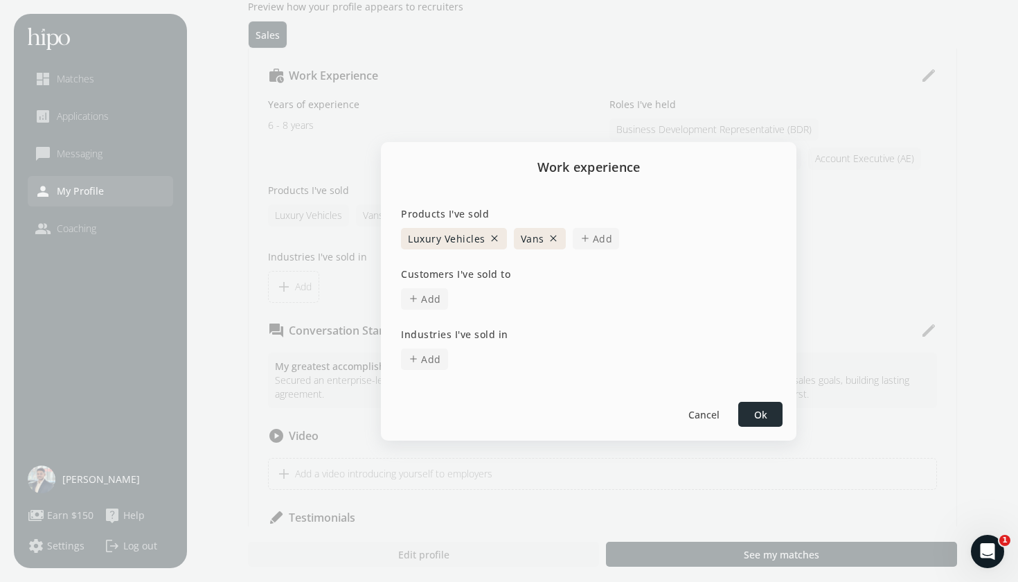
click at [767, 417] on span "Ok" at bounding box center [760, 414] width 13 height 15
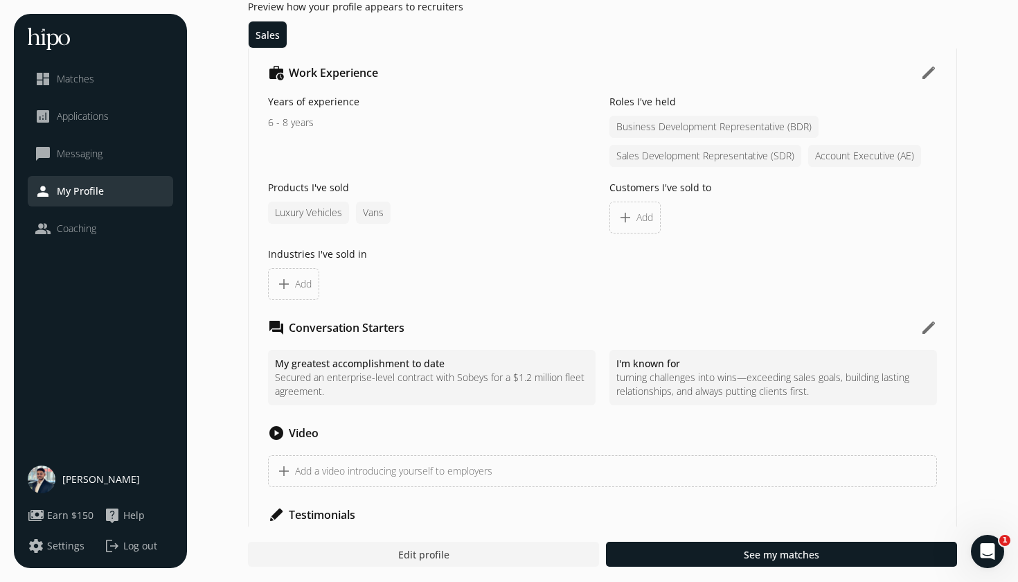
scroll to position [975, 0]
click at [363, 211] on div "Vans" at bounding box center [373, 215] width 35 height 22
click at [306, 211] on div "Luxury Vehicles" at bounding box center [308, 215] width 81 height 22
click at [350, 209] on div "Luxury Vehicles Vans" at bounding box center [432, 215] width 328 height 22
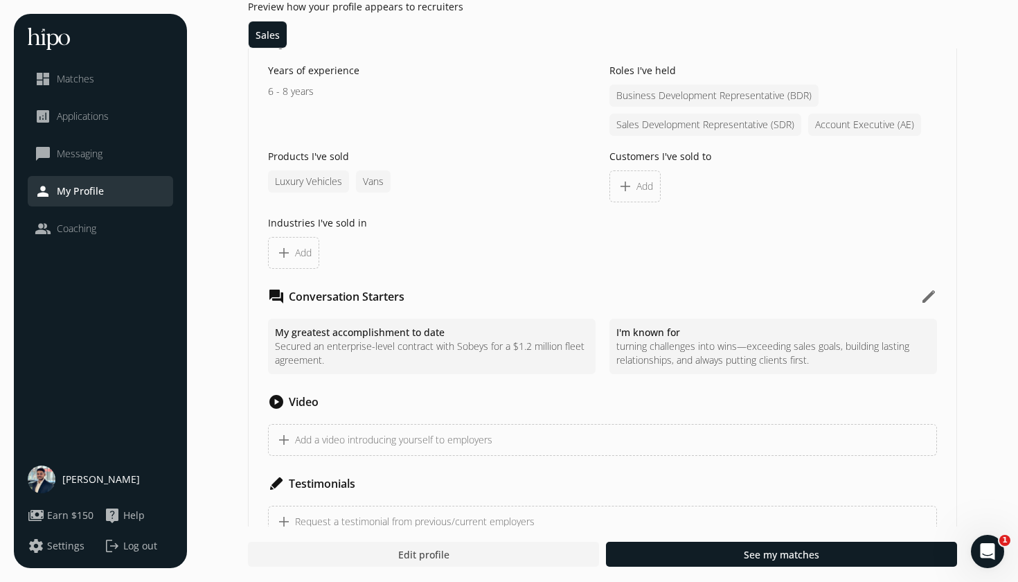
scroll to position [1008, 0]
click at [323, 186] on div "Luxury Vehicles" at bounding box center [308, 181] width 81 height 22
click at [423, 549] on span "Edit profile" at bounding box center [423, 554] width 51 height 15
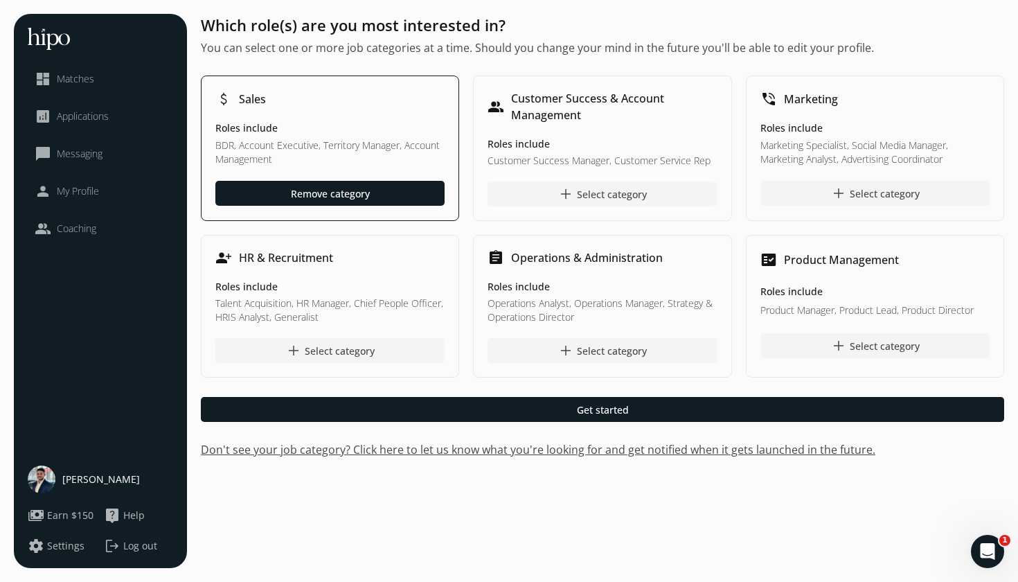
click at [79, 476] on span "[PERSON_NAME]" at bounding box center [101, 479] width 78 height 14
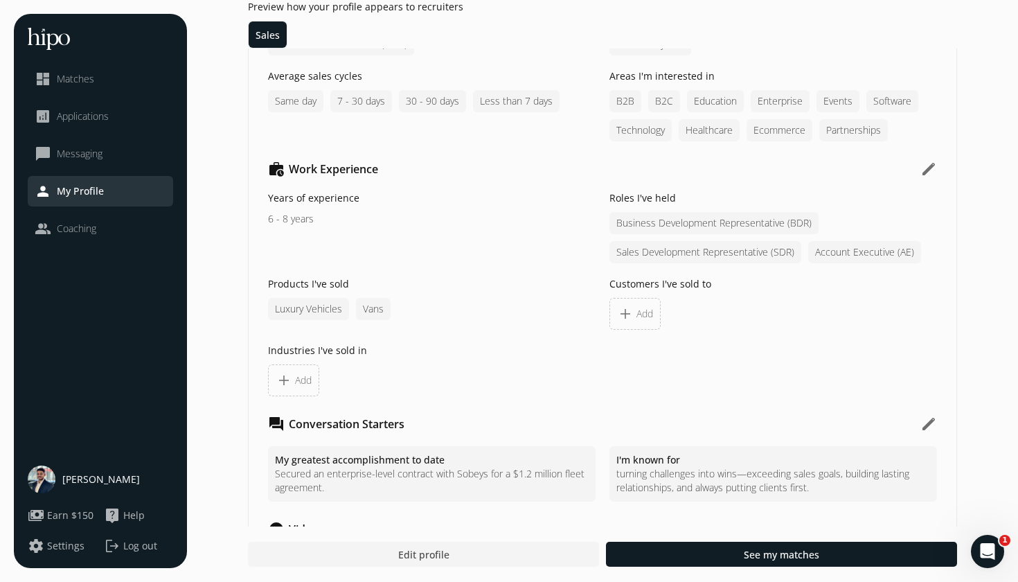
scroll to position [896, 0]
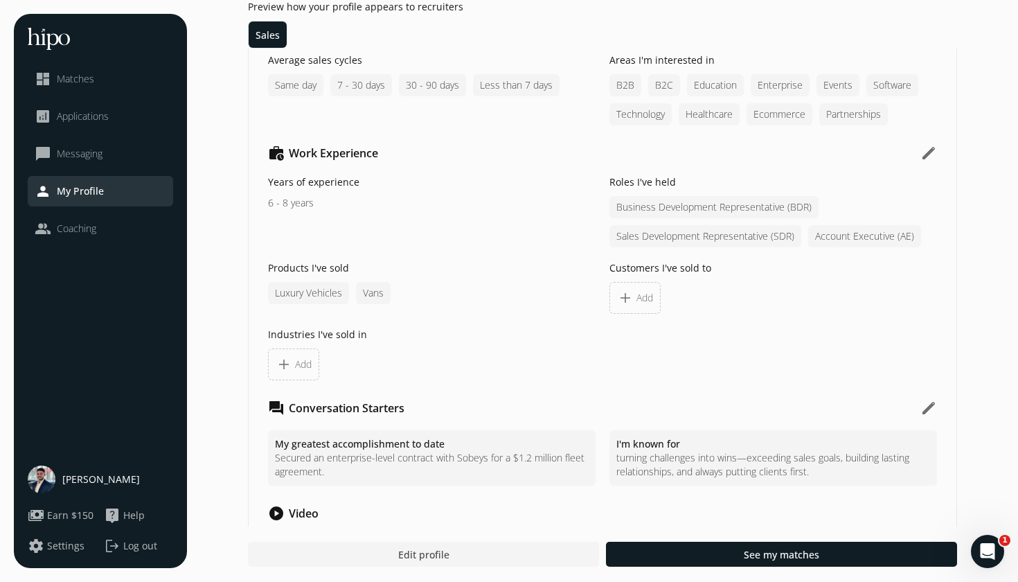
click at [384, 293] on div "Vans" at bounding box center [373, 293] width 35 height 22
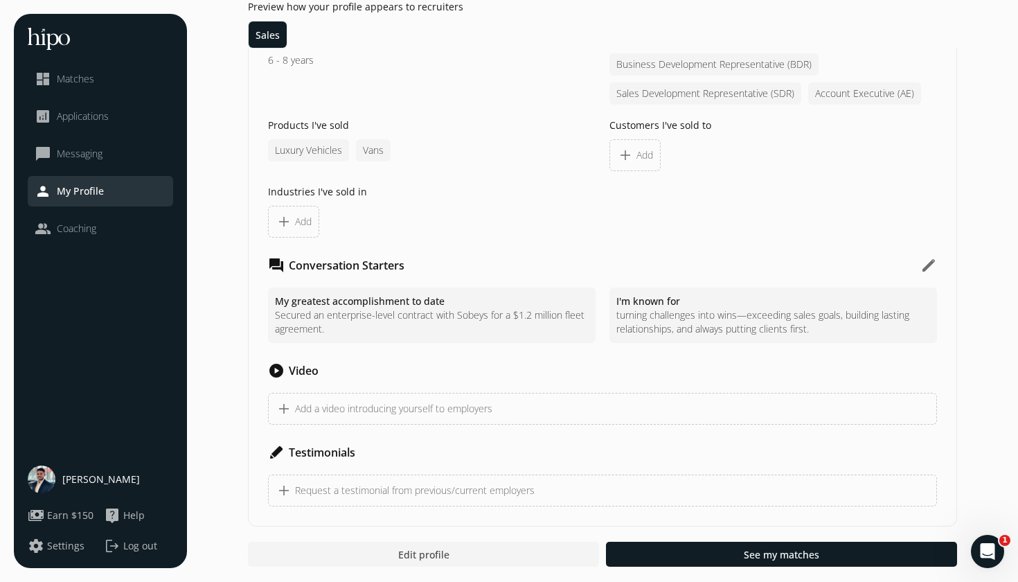
scroll to position [1039, 0]
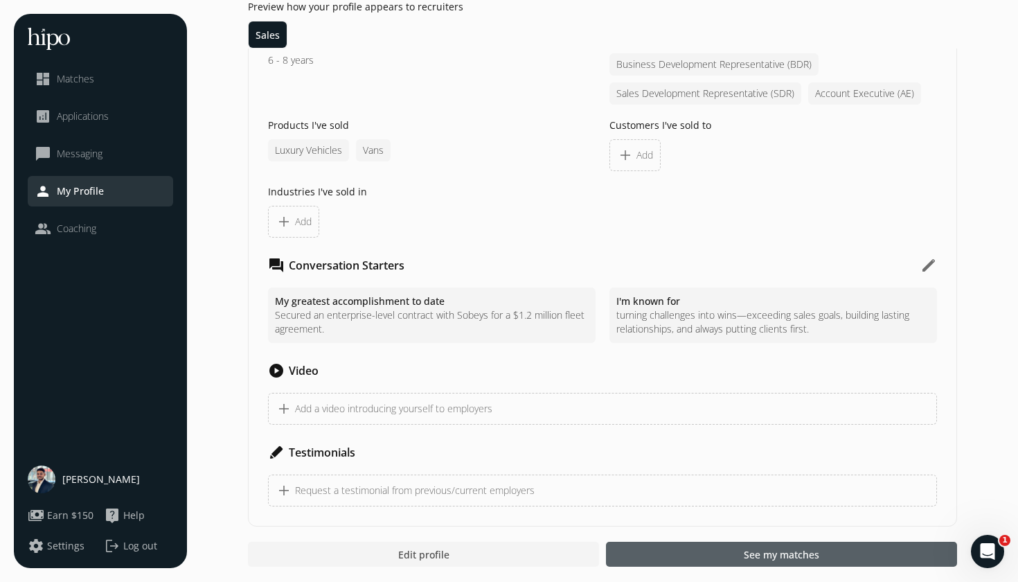
click at [637, 562] on div at bounding box center [781, 554] width 351 height 25
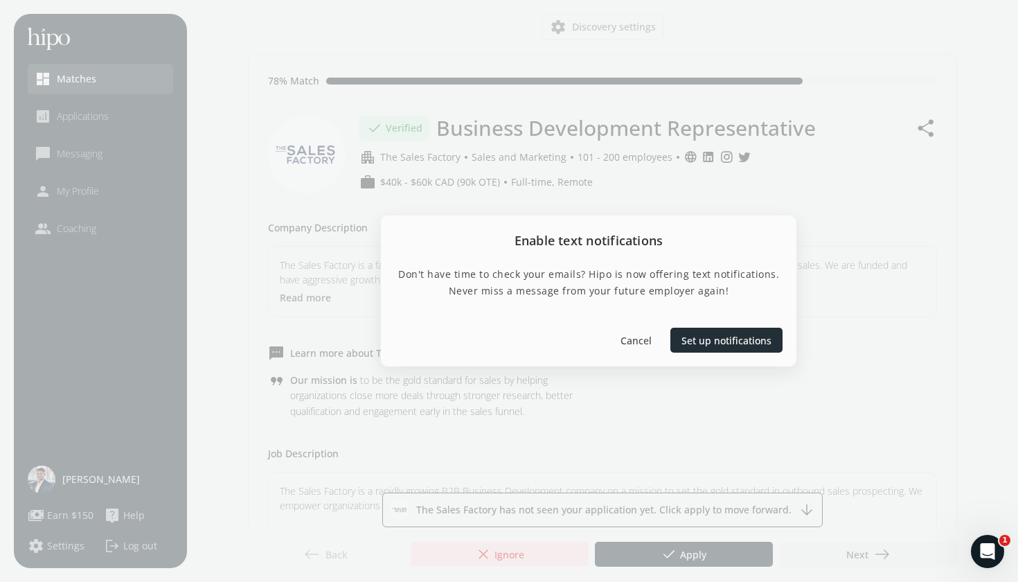
click at [704, 340] on span "Set up notifications" at bounding box center [727, 339] width 90 height 15
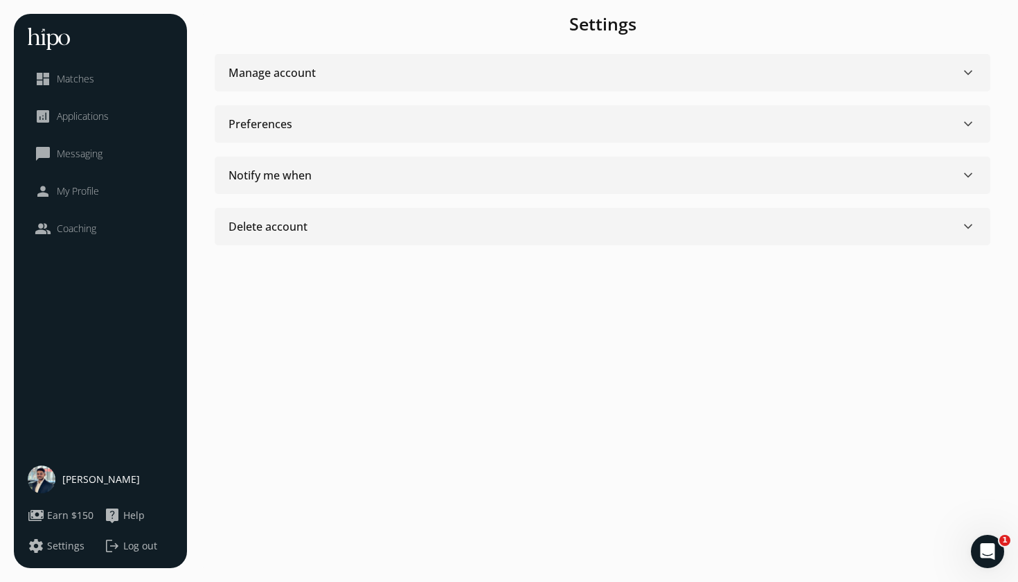
click at [716, 78] on div "Manage account keyboard_arrow_down" at bounding box center [603, 72] width 748 height 17
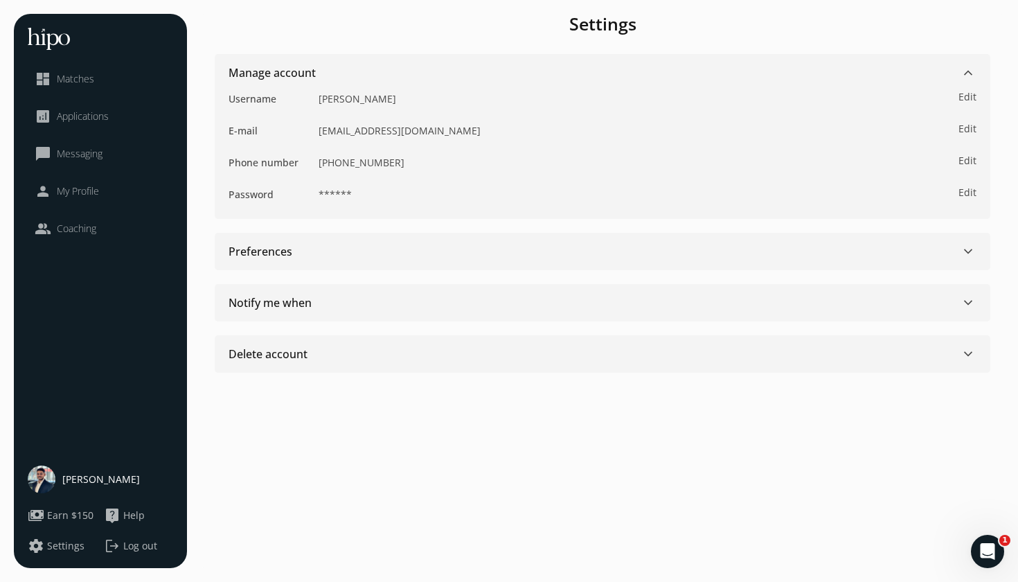
click at [587, 251] on div "Preferences keyboard_arrow_down" at bounding box center [603, 251] width 748 height 17
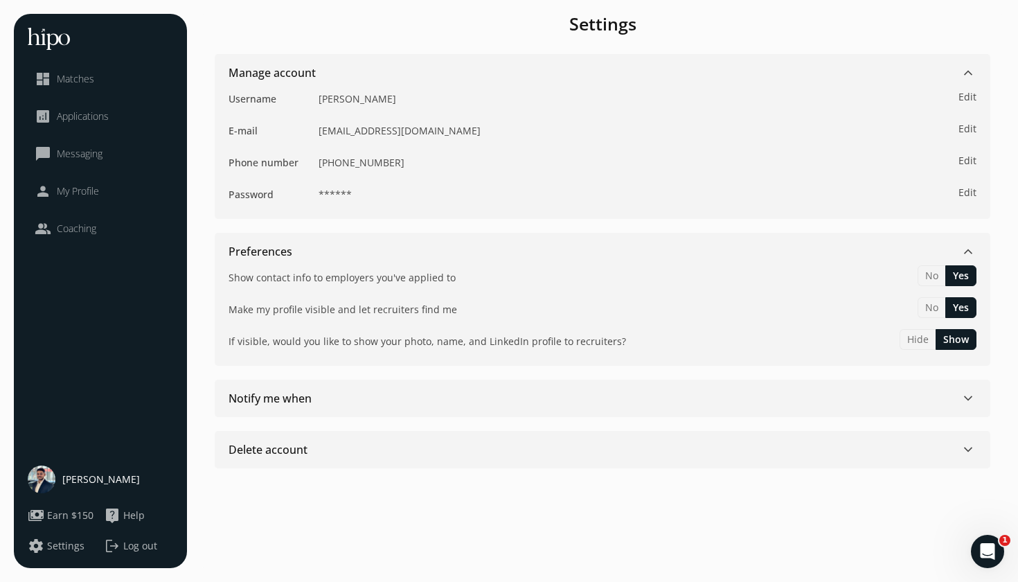
click at [542, 392] on div "Notify me when keyboard_arrow_down" at bounding box center [603, 398] width 748 height 17
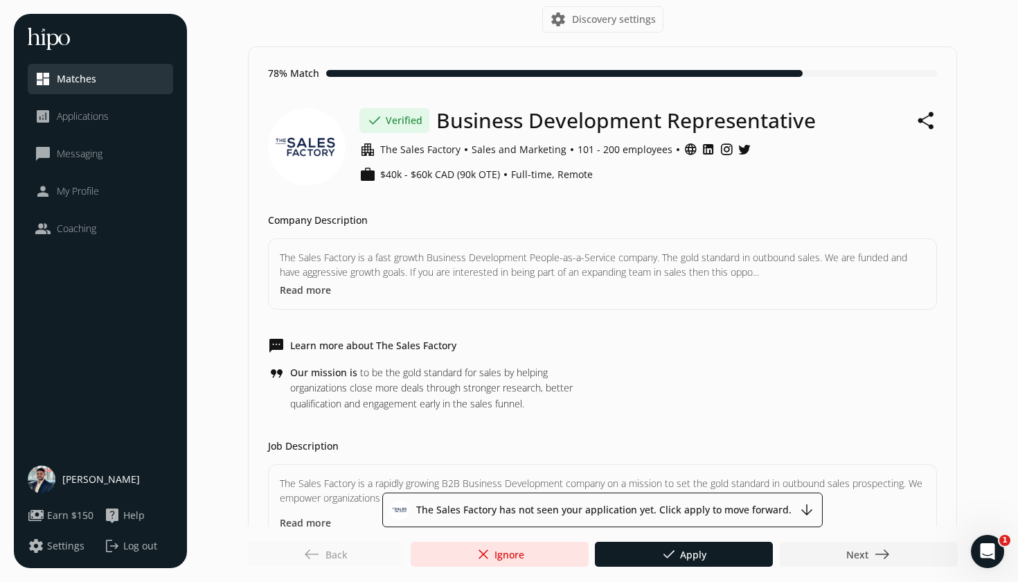
scroll to position [7, 0]
click at [629, 547] on div at bounding box center [684, 554] width 178 height 25
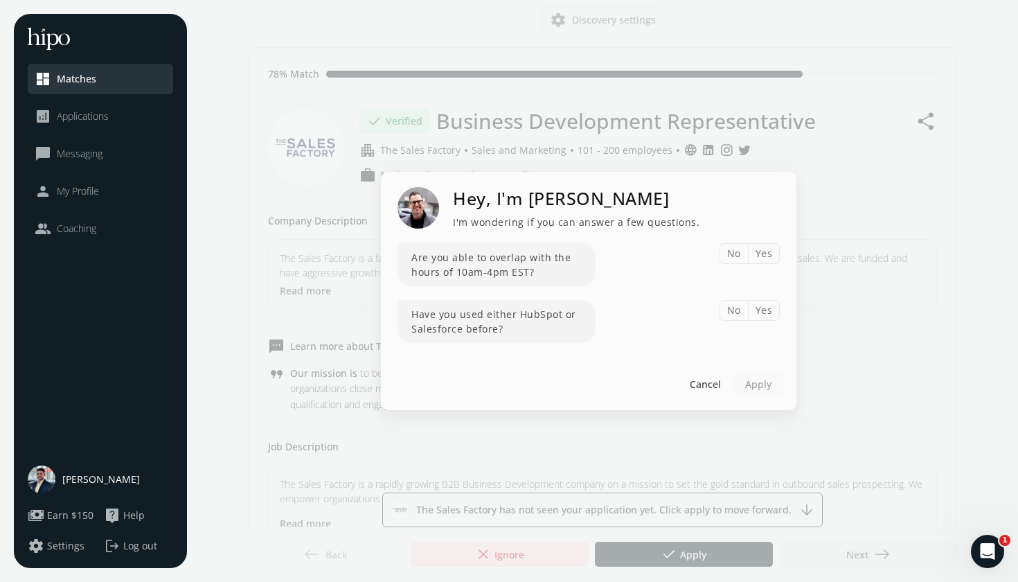
click at [764, 253] on button "Yes" at bounding box center [764, 253] width 33 height 21
click at [774, 313] on button "Yes" at bounding box center [764, 310] width 33 height 21
click at [768, 382] on span "Apply" at bounding box center [758, 384] width 26 height 15
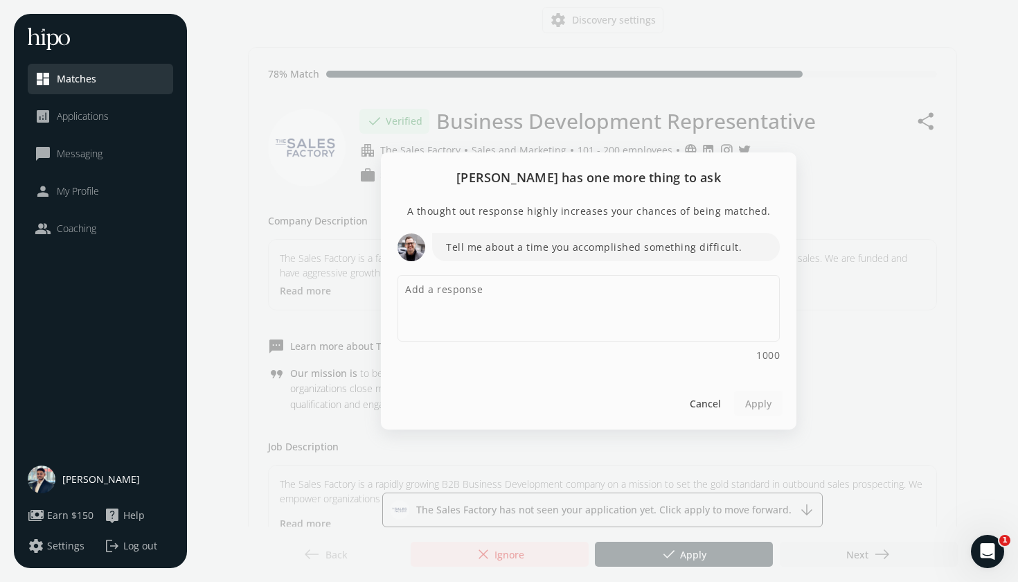
scroll to position [0, 0]
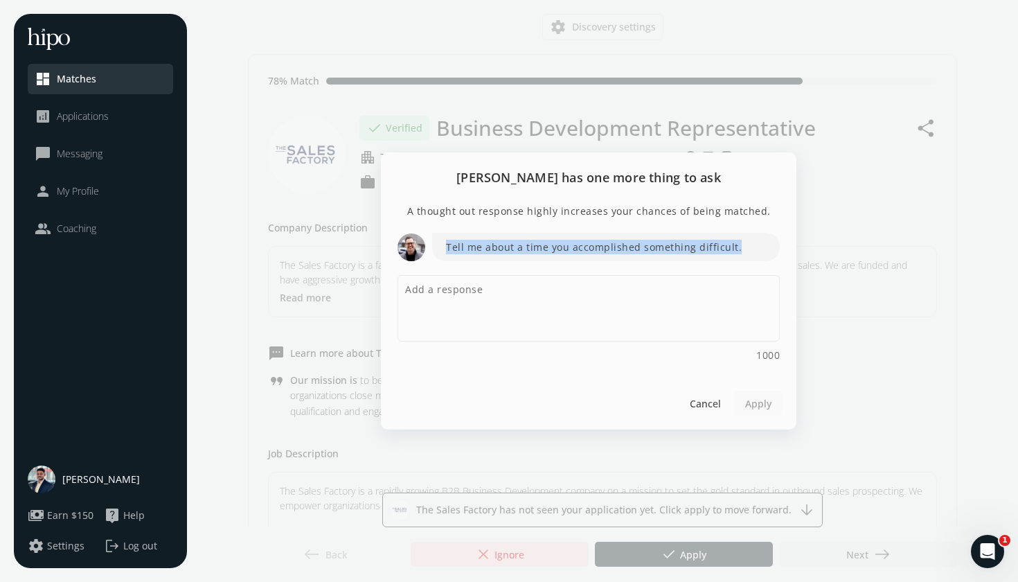
drag, startPoint x: 444, startPoint y: 248, endPoint x: 757, endPoint y: 252, distance: 313.1
click at [757, 252] on p "Tell me about a time you accomplished something difficult." at bounding box center [606, 247] width 348 height 28
copy p "Tell me about a time you accomplished something difficult."
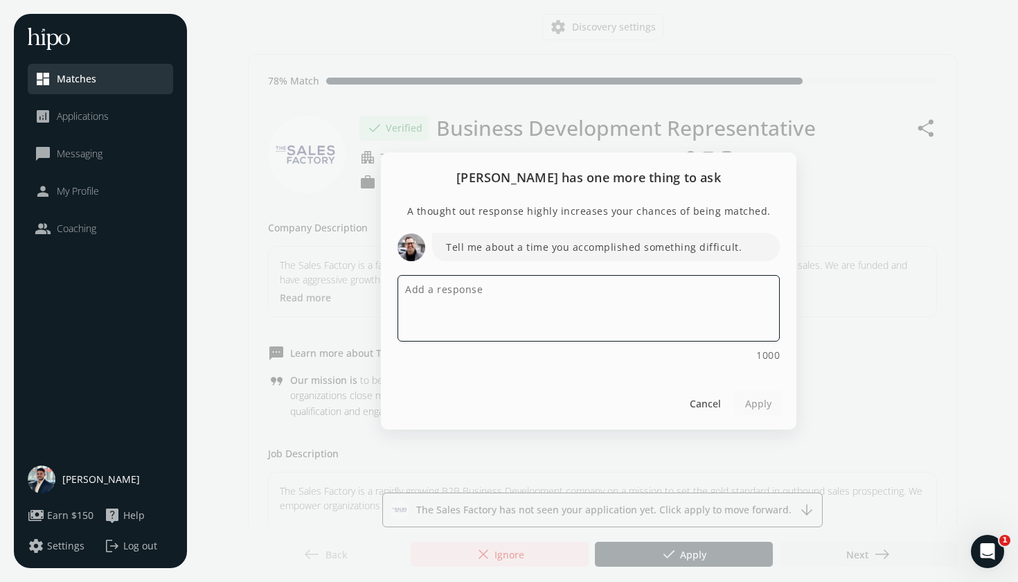
click at [510, 298] on textarea at bounding box center [589, 308] width 382 height 66
paste textarea "At Mercedes-Benz Victoria, I worked on a $1.2M fleet deal with [PERSON_NAME] th…"
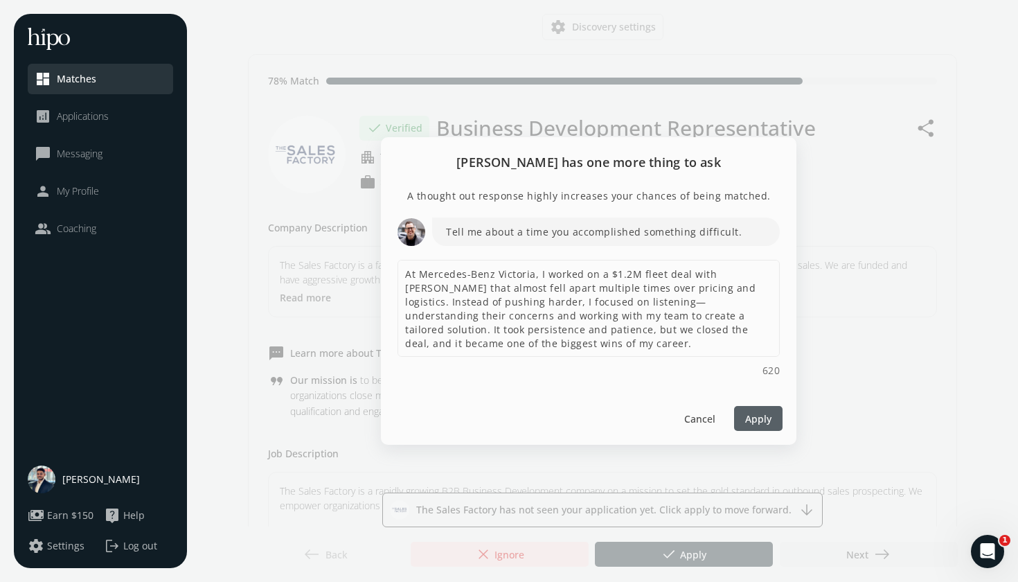
click at [747, 415] on span "Apply" at bounding box center [758, 418] width 26 height 15
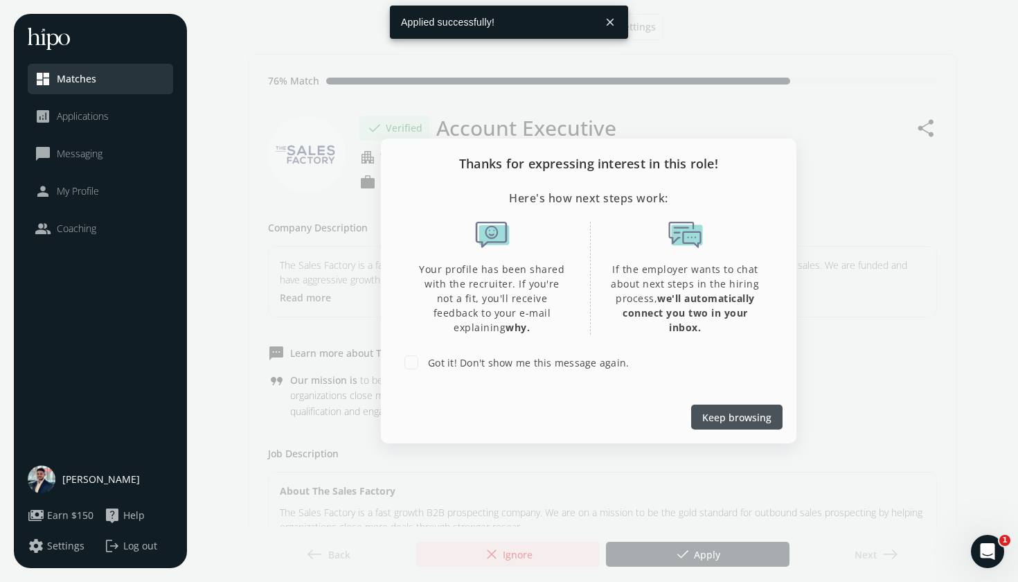
click at [729, 423] on span "Keep browsing" at bounding box center [736, 417] width 69 height 15
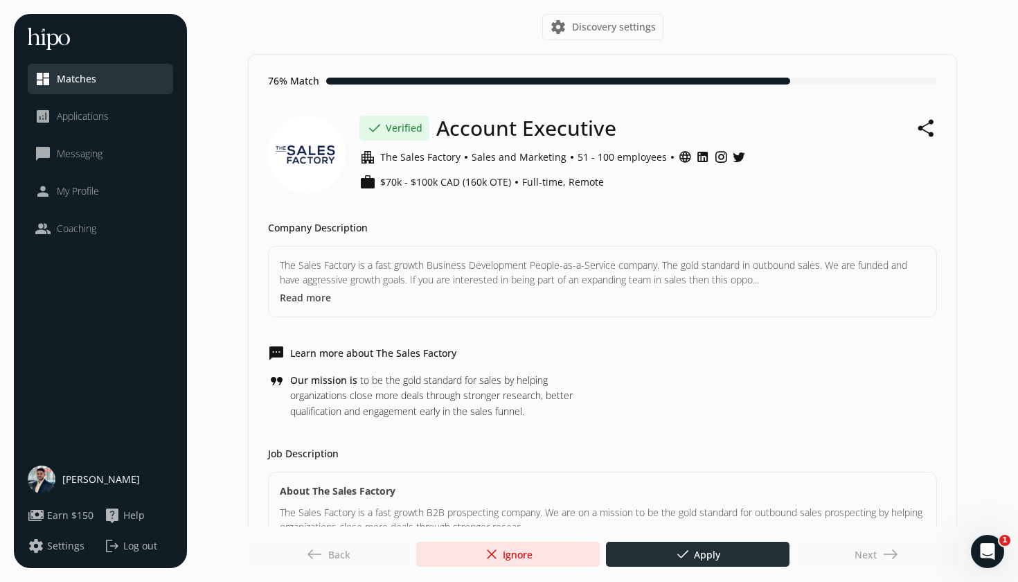
click at [680, 555] on span "done" at bounding box center [683, 554] width 17 height 17
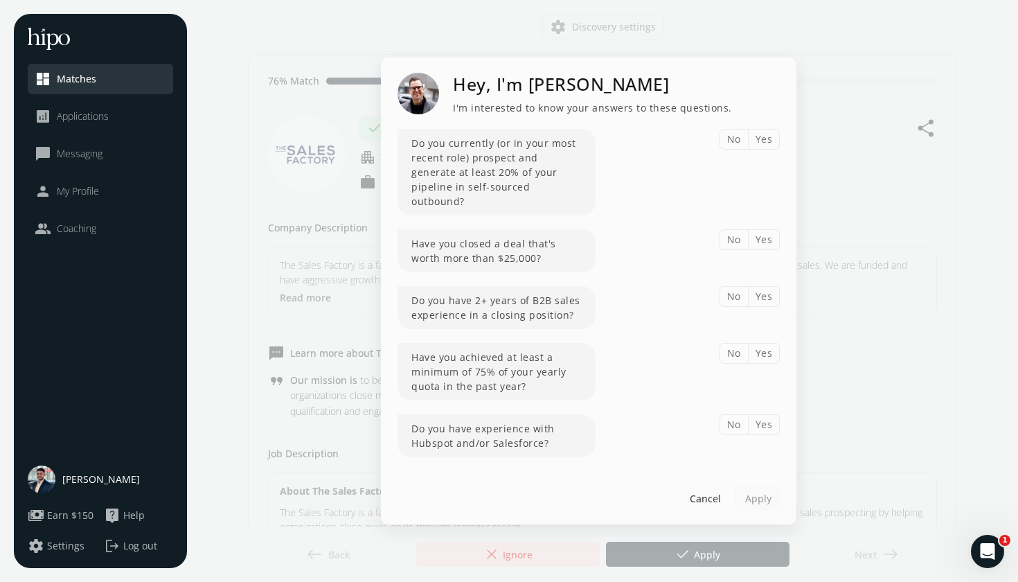
click at [766, 150] on button "Yes" at bounding box center [764, 139] width 33 height 21
click at [763, 239] on button "Yes" at bounding box center [764, 239] width 33 height 21
click at [758, 292] on button "Yes" at bounding box center [764, 296] width 33 height 21
click at [767, 348] on button "Yes" at bounding box center [764, 353] width 33 height 21
click at [767, 417] on button "Yes" at bounding box center [764, 424] width 33 height 21
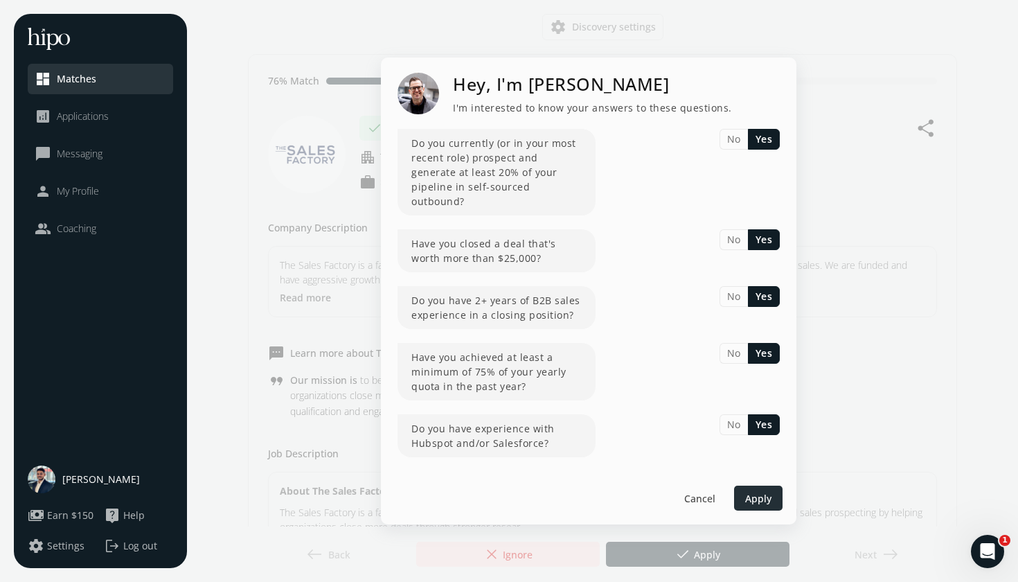
click at [758, 491] on span "Apply" at bounding box center [758, 498] width 26 height 15
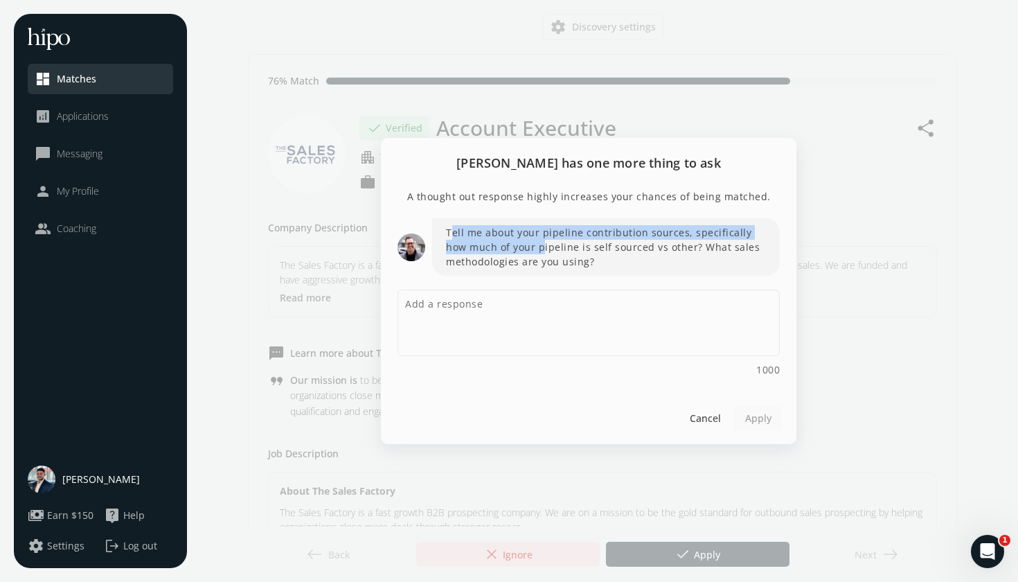
drag, startPoint x: 450, startPoint y: 230, endPoint x: 521, endPoint y: 247, distance: 73.3
click at [521, 247] on p "Tell me about your pipeline contribution sources, specifically how much of your…" at bounding box center [606, 246] width 348 height 57
click at [445, 229] on p "Tell me about your pipeline contribution sources, specifically how much of your…" at bounding box center [606, 246] width 348 height 57
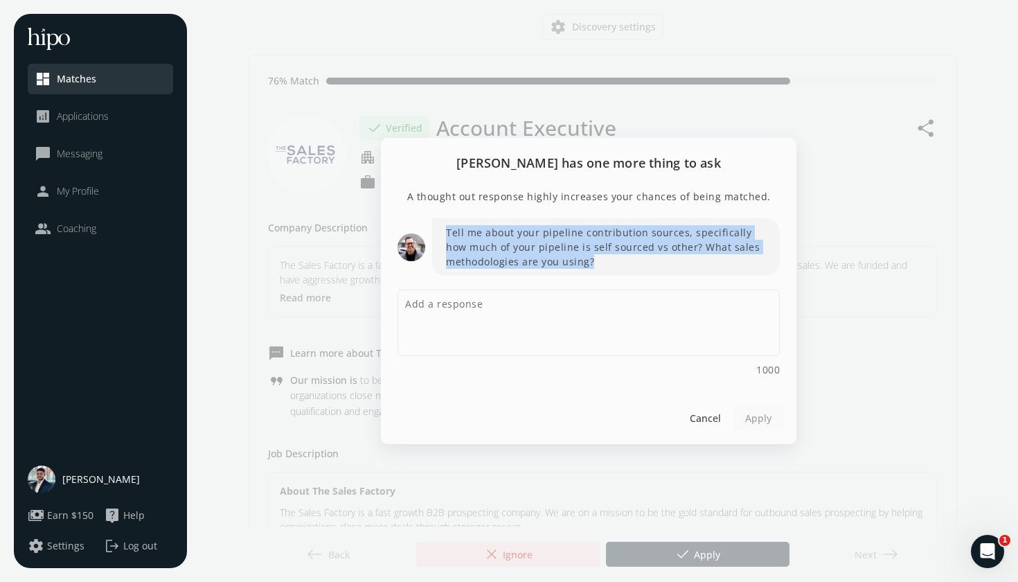
drag, startPoint x: 445, startPoint y: 229, endPoint x: 594, endPoint y: 263, distance: 152.2
click at [596, 265] on p "Tell me about your pipeline contribution sources, specifically how much of your…" at bounding box center [606, 246] width 348 height 57
copy p "Tell me about your pipeline contribution sources, specifically how much of your…"
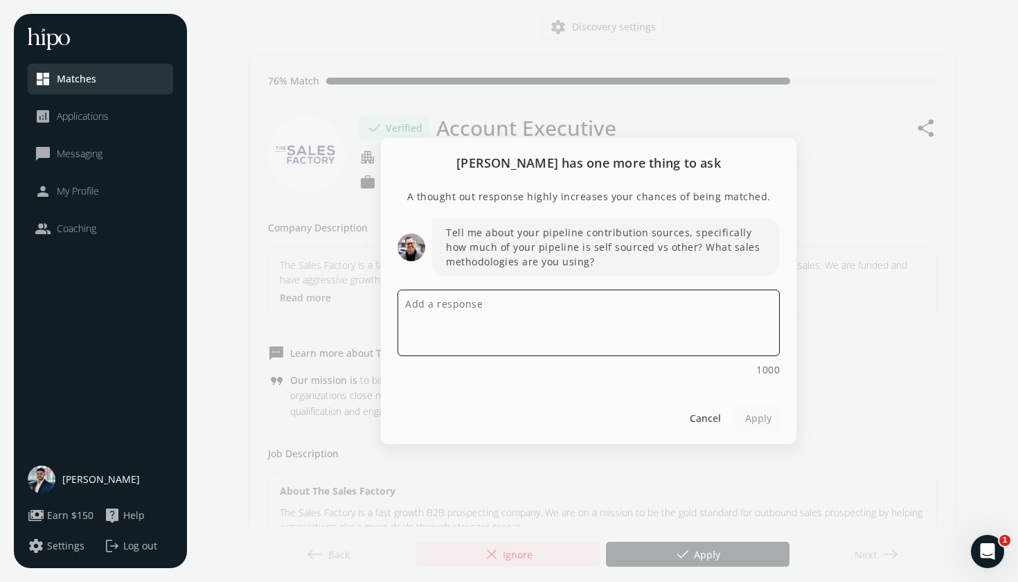
click at [457, 305] on textarea at bounding box center [589, 323] width 382 height 66
paste textarea "In my current role, I’d estimate that about 35–40% of my pipeline is self-sourc…"
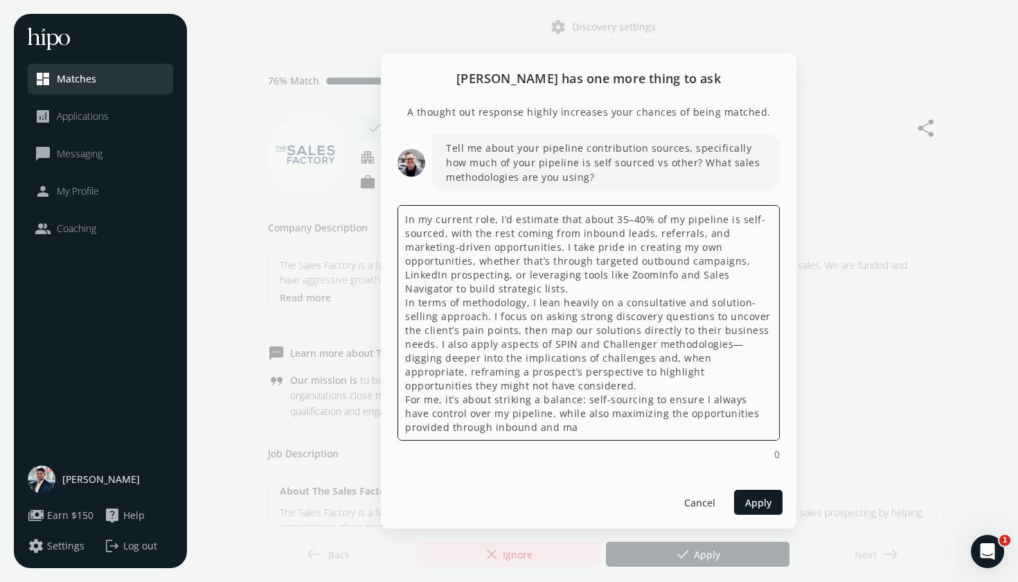
click at [413, 273] on textarea "In my current role, I’d estimate that about 35–40% of my pipeline is self-sourc…" at bounding box center [589, 322] width 382 height 235
click at [585, 281] on textarea "In my current role, I’d estimate that about 35–40% of my pipeline is self-sourc…" at bounding box center [589, 322] width 382 height 235
drag, startPoint x: 443, startPoint y: 343, endPoint x: 509, endPoint y: 377, distance: 74.4
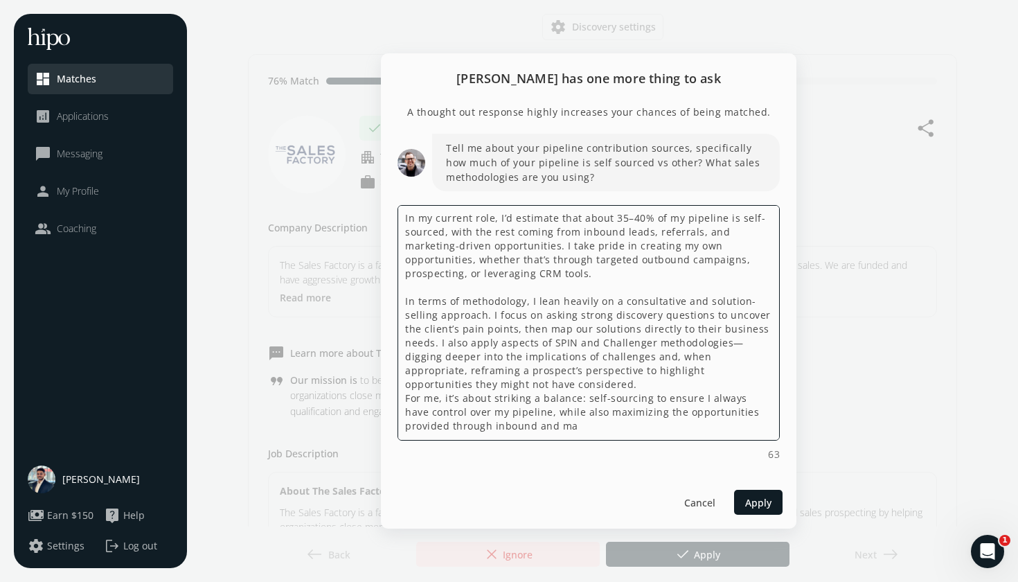
click at [509, 377] on textarea "In my current role, I’d estimate that about 35–40% of my pipeline is self-sourc…" at bounding box center [589, 322] width 382 height 235
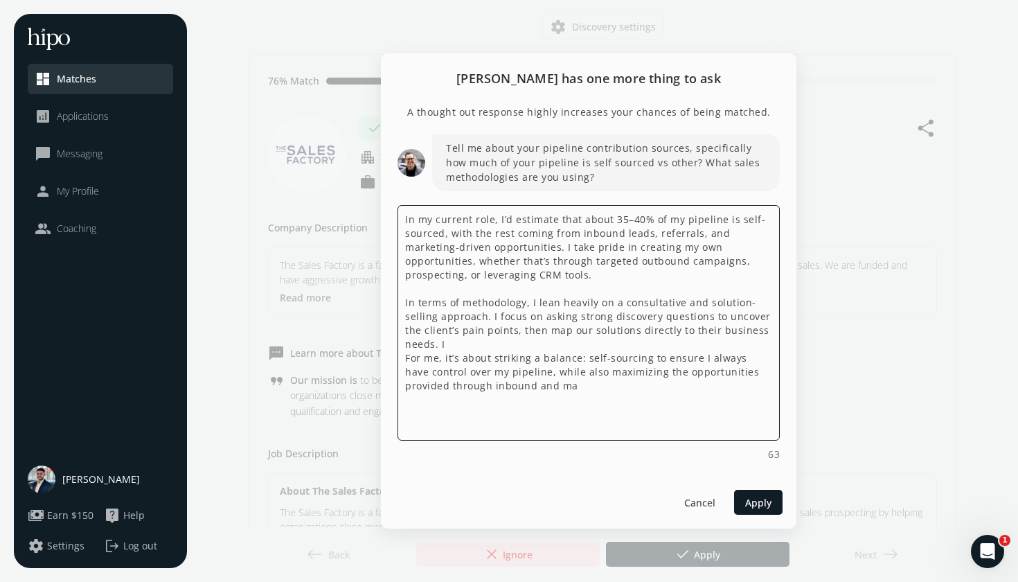
scroll to position [0, 0]
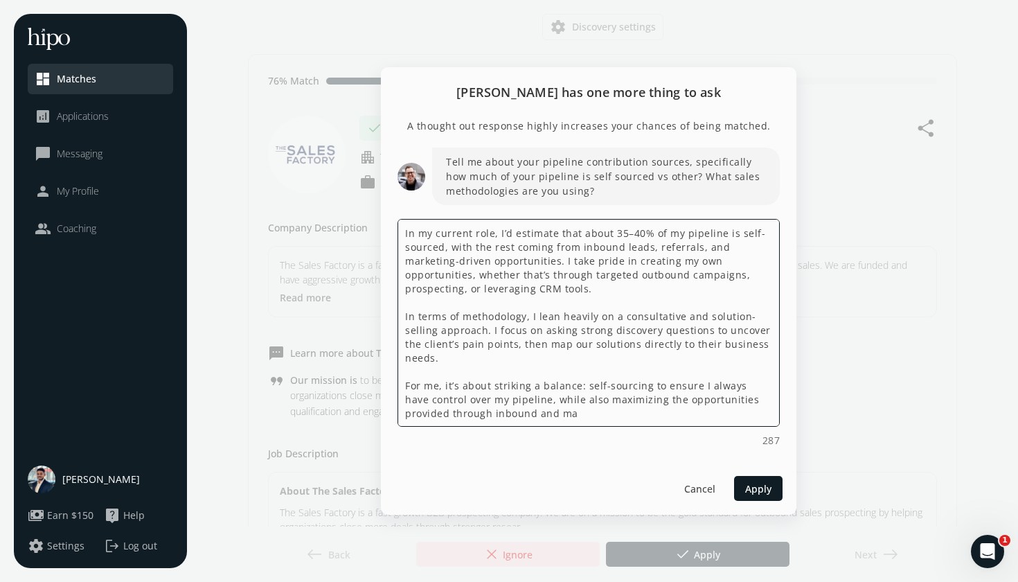
click at [542, 420] on textarea "In my current role, I’d estimate that about 35–40% of my pipeline is self-sourc…" at bounding box center [589, 323] width 382 height 208
drag, startPoint x: 639, startPoint y: 421, endPoint x: 400, endPoint y: 384, distance: 241.2
click at [400, 384] on textarea "In my current role, I’d estimate that about 35–40% of my pipeline is self-sourc…" at bounding box center [589, 323] width 382 height 208
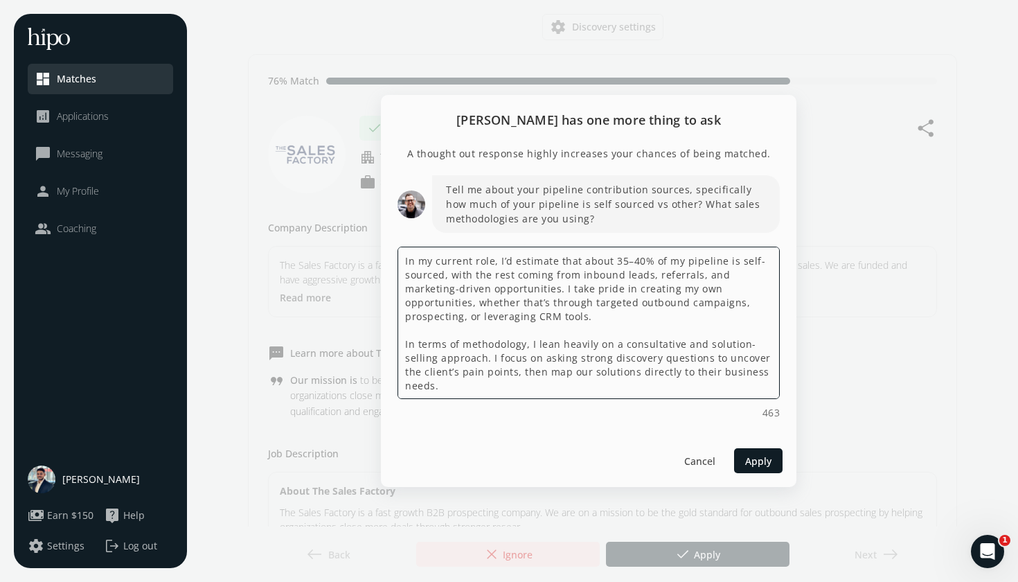
paste textarea "I also apply aspects of SPIN and Challenger methodologies—digging deeper into t…"
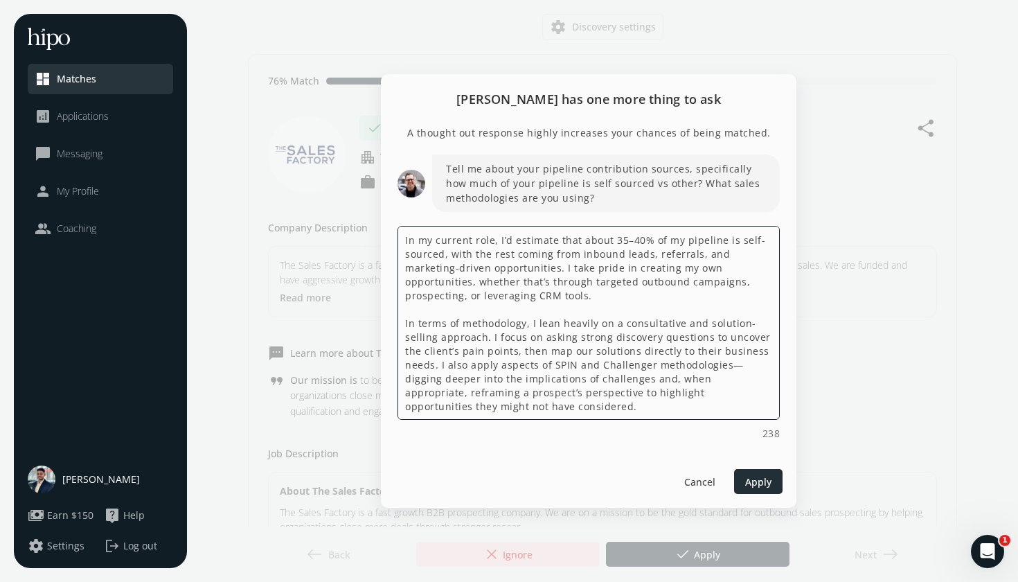
type textarea "In my current role, I’d estimate that about 35–40% of my pipeline is self-sourc…"
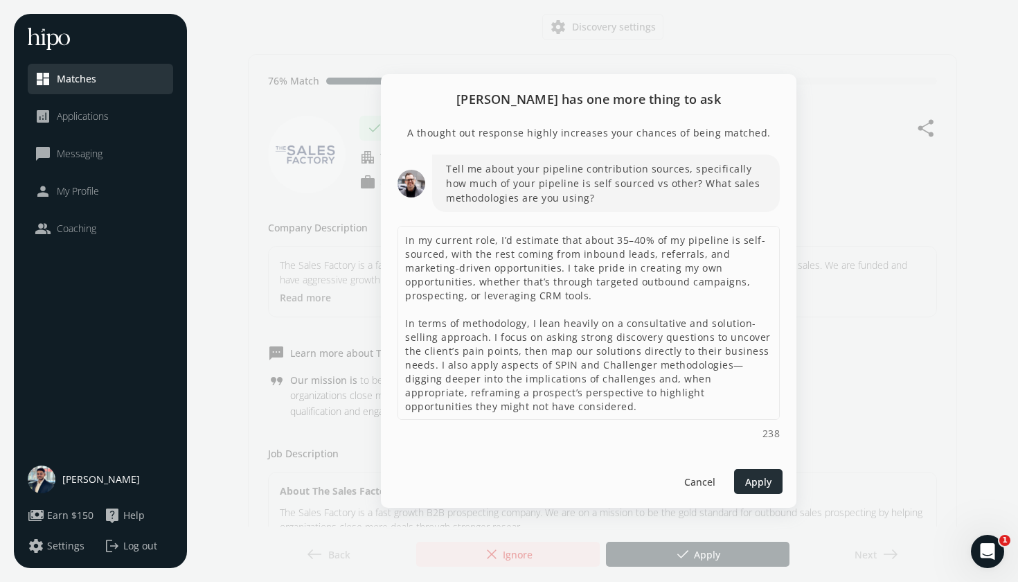
click at [749, 483] on span "Apply" at bounding box center [758, 481] width 26 height 15
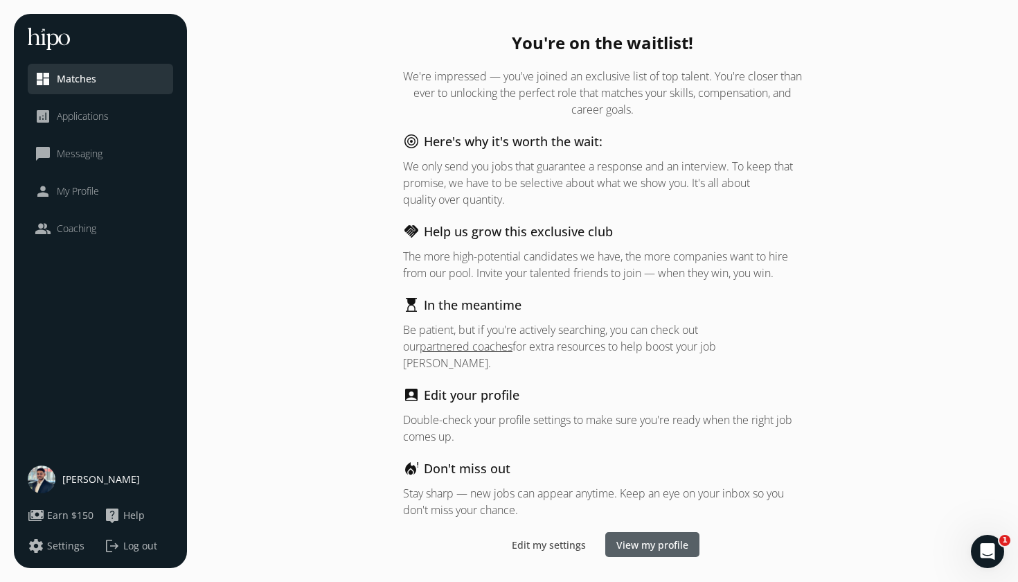
click at [627, 543] on span "View my profile" at bounding box center [652, 544] width 72 height 15
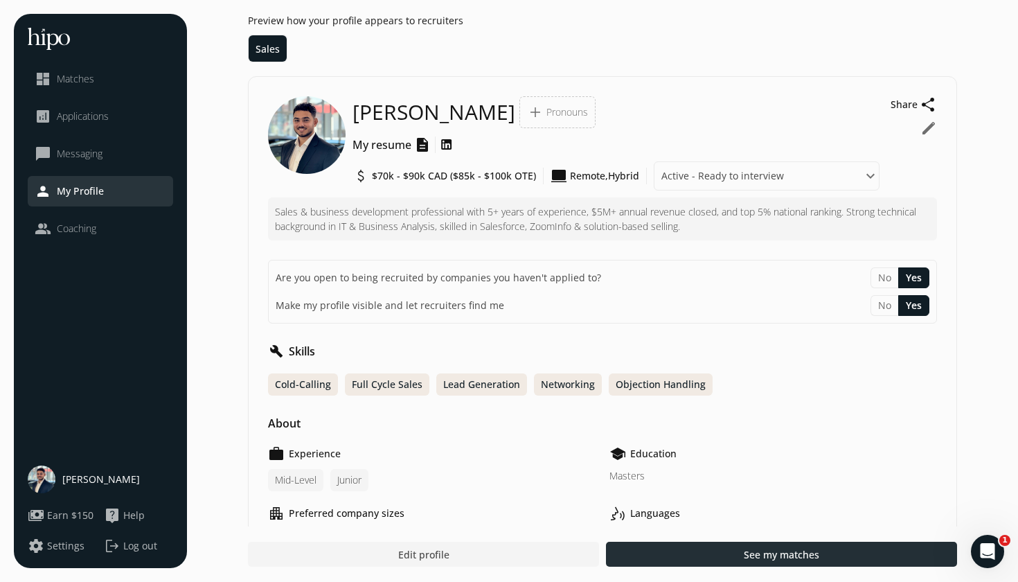
click at [648, 551] on div at bounding box center [781, 554] width 351 height 25
